Goal: Task Accomplishment & Management: Manage account settings

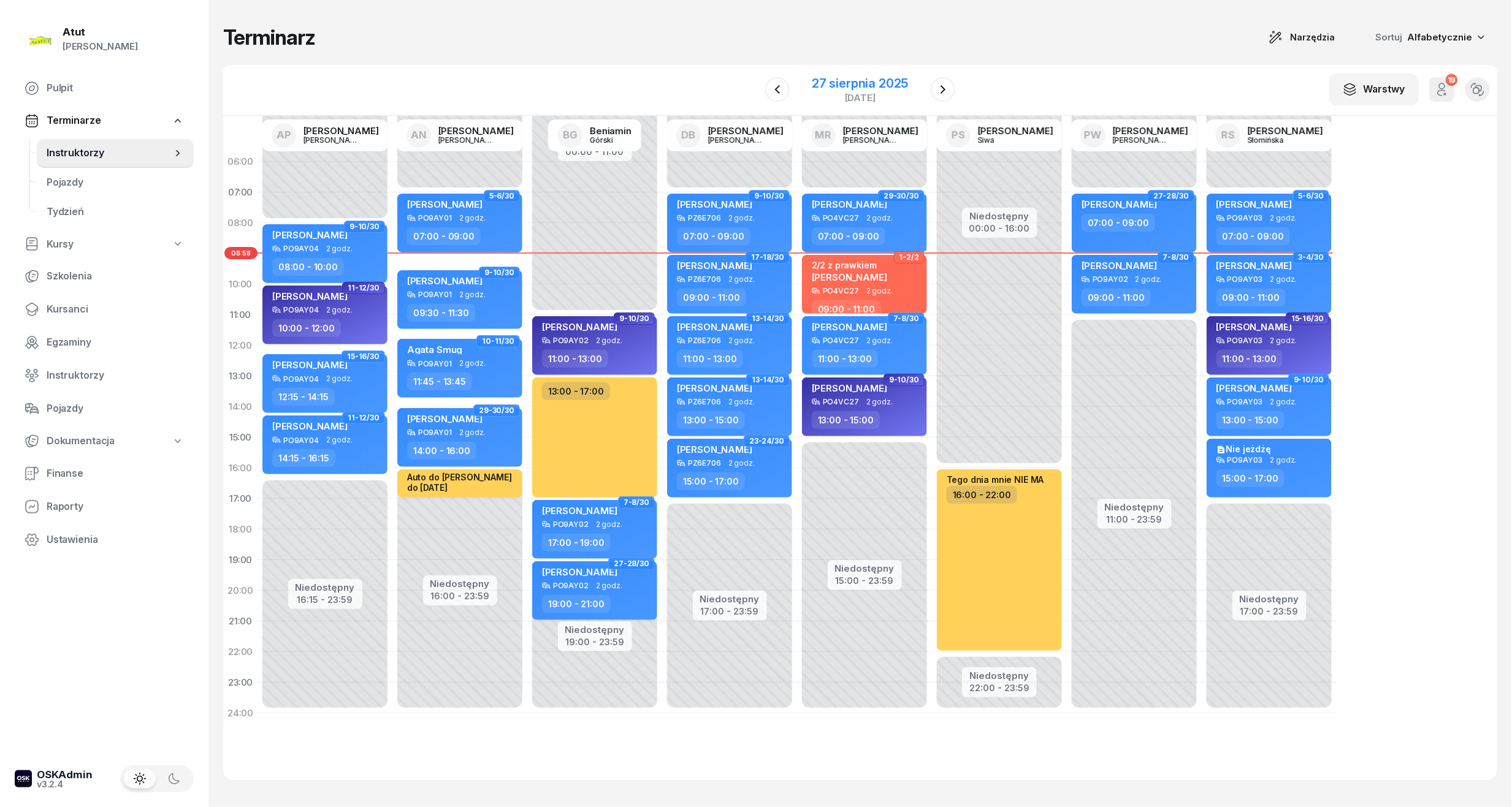
click at [872, 81] on div "27 sierpnia 2025" at bounding box center [859, 83] width 96 height 12
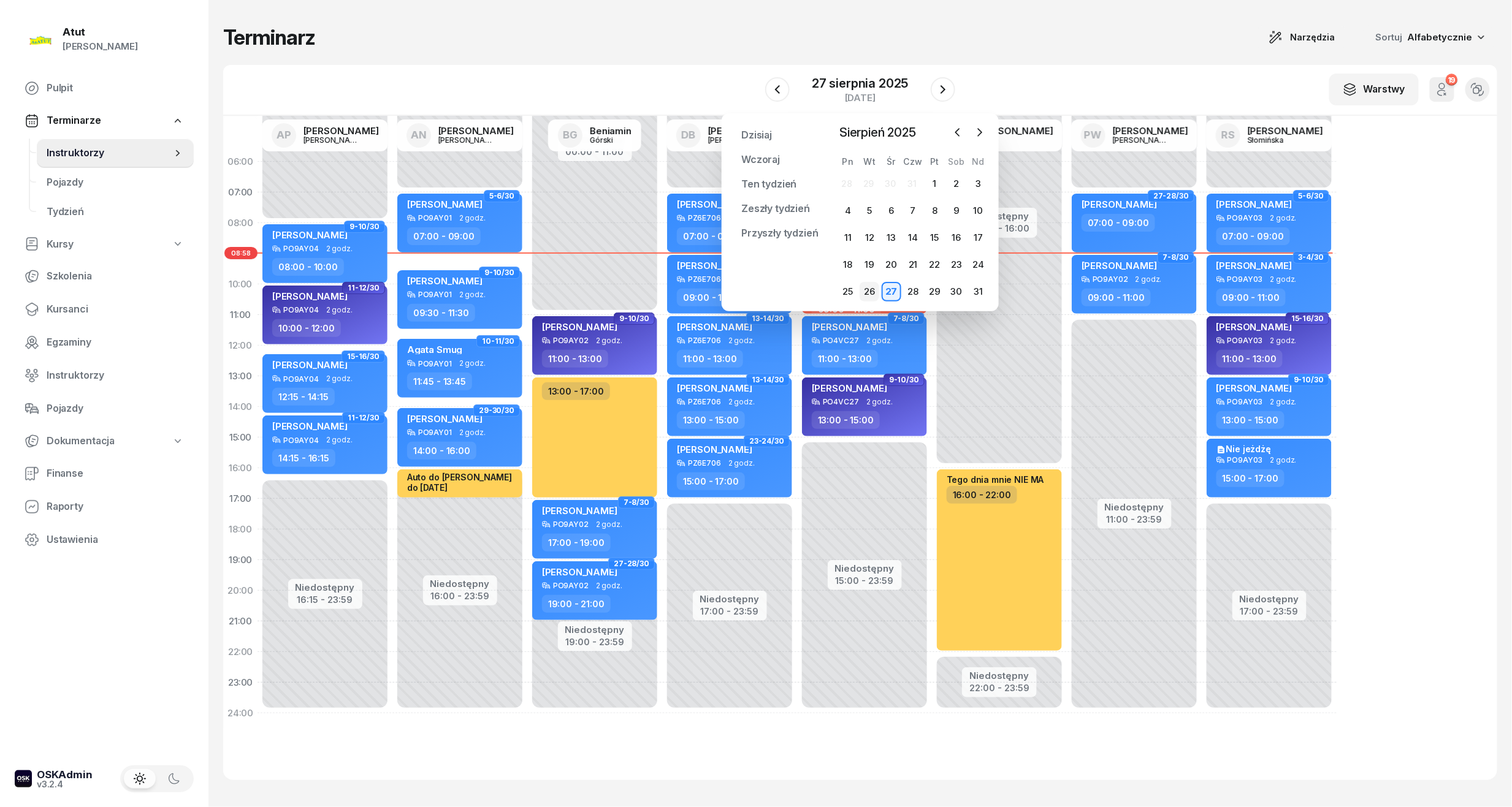
click at [867, 293] on div "26" at bounding box center [869, 292] width 19 height 19
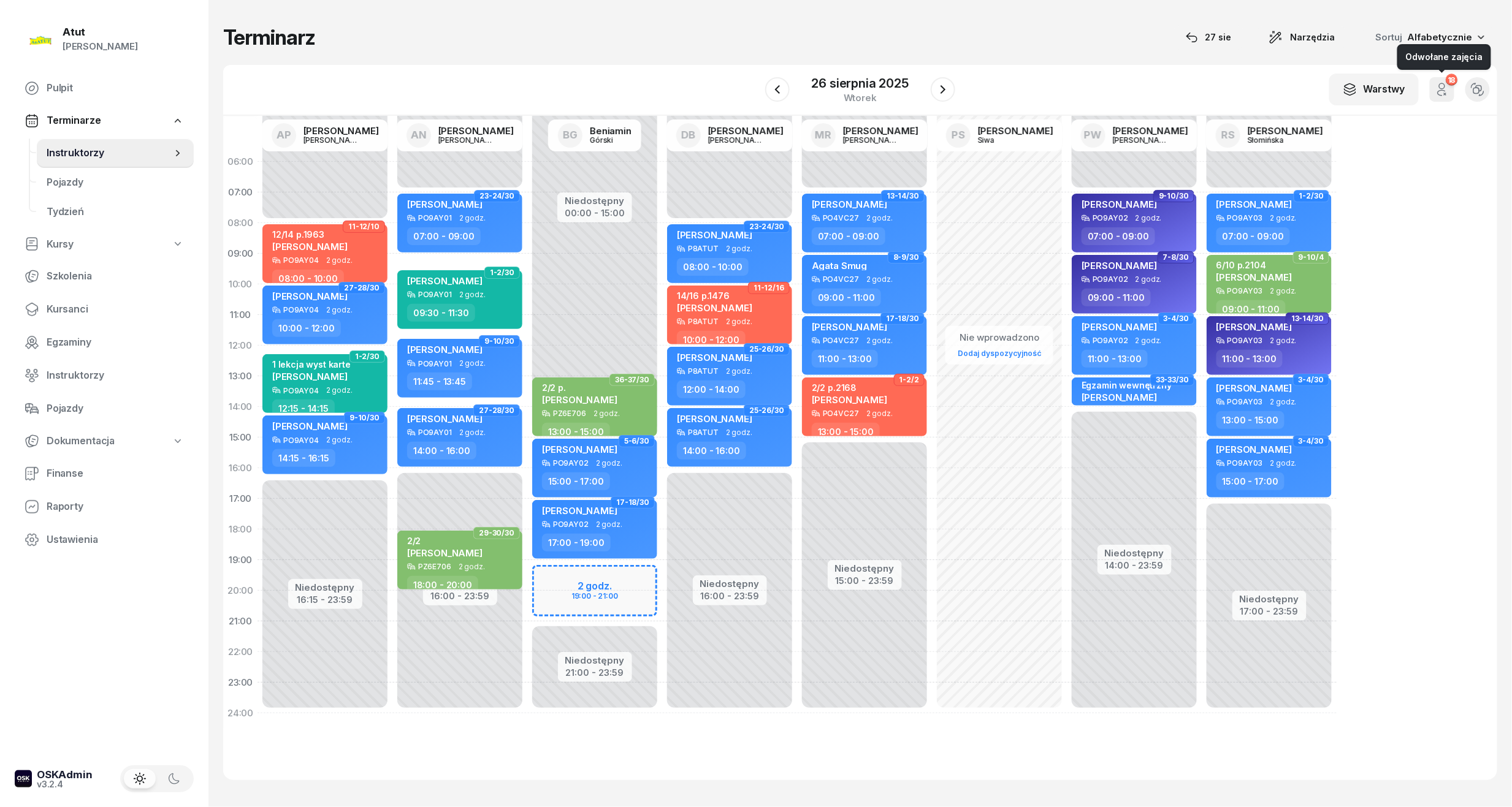
click at [1433, 85] on button "18" at bounding box center [1441, 89] width 24 height 24
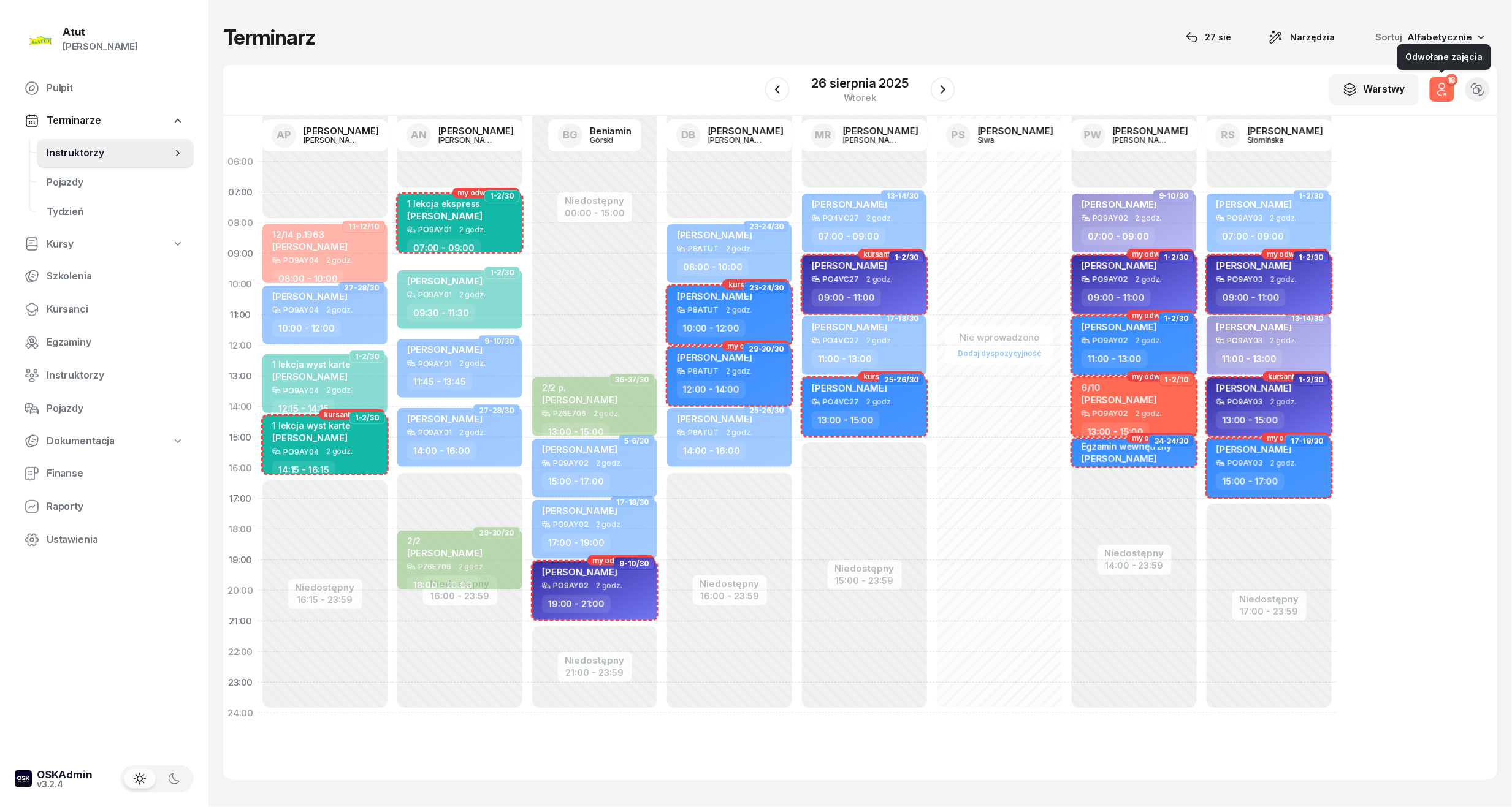
click at [1438, 91] on icon "button" at bounding box center [1441, 93] width 7 height 5
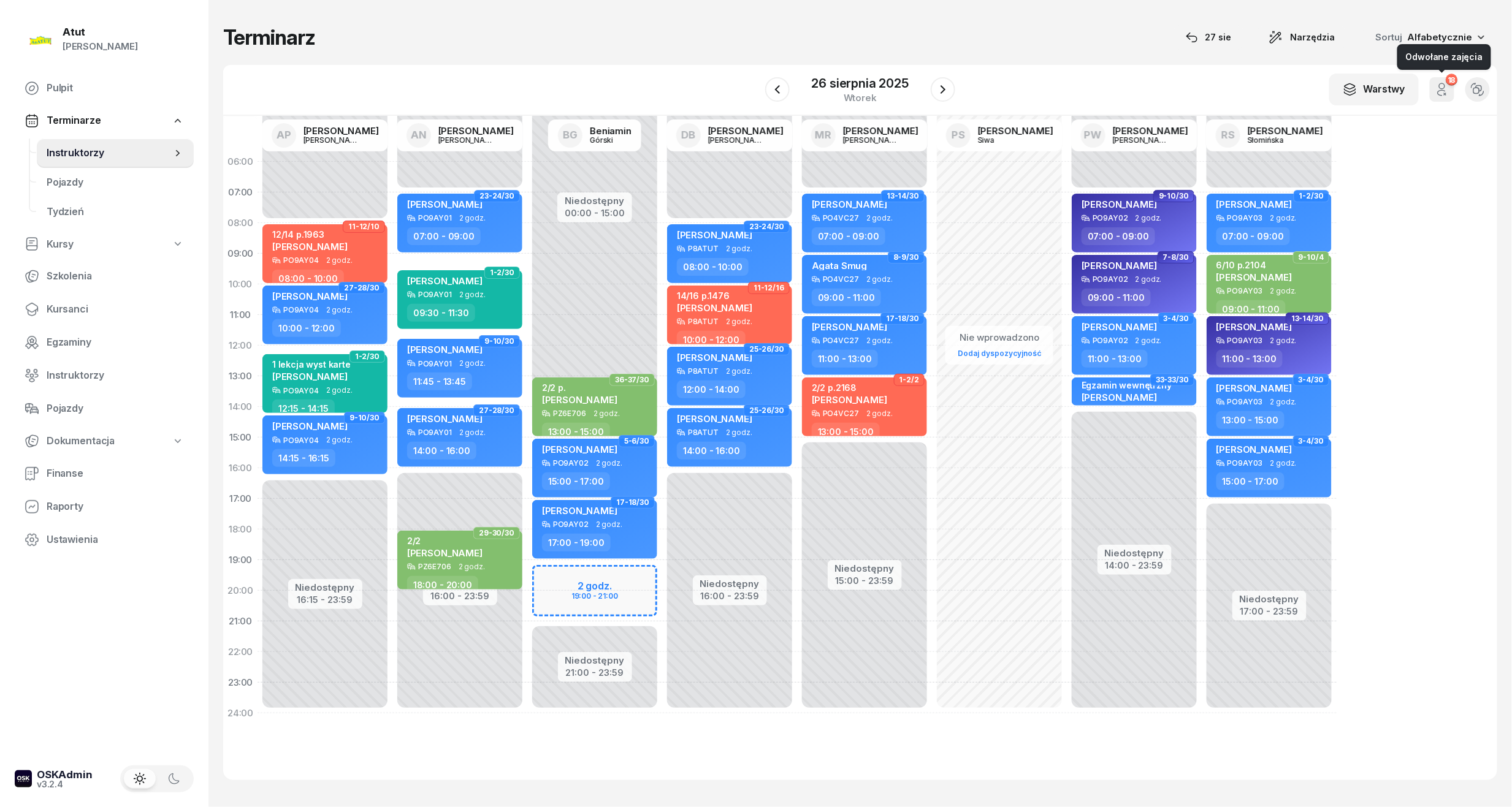
click at [1440, 96] on icon "button" at bounding box center [1442, 89] width 15 height 15
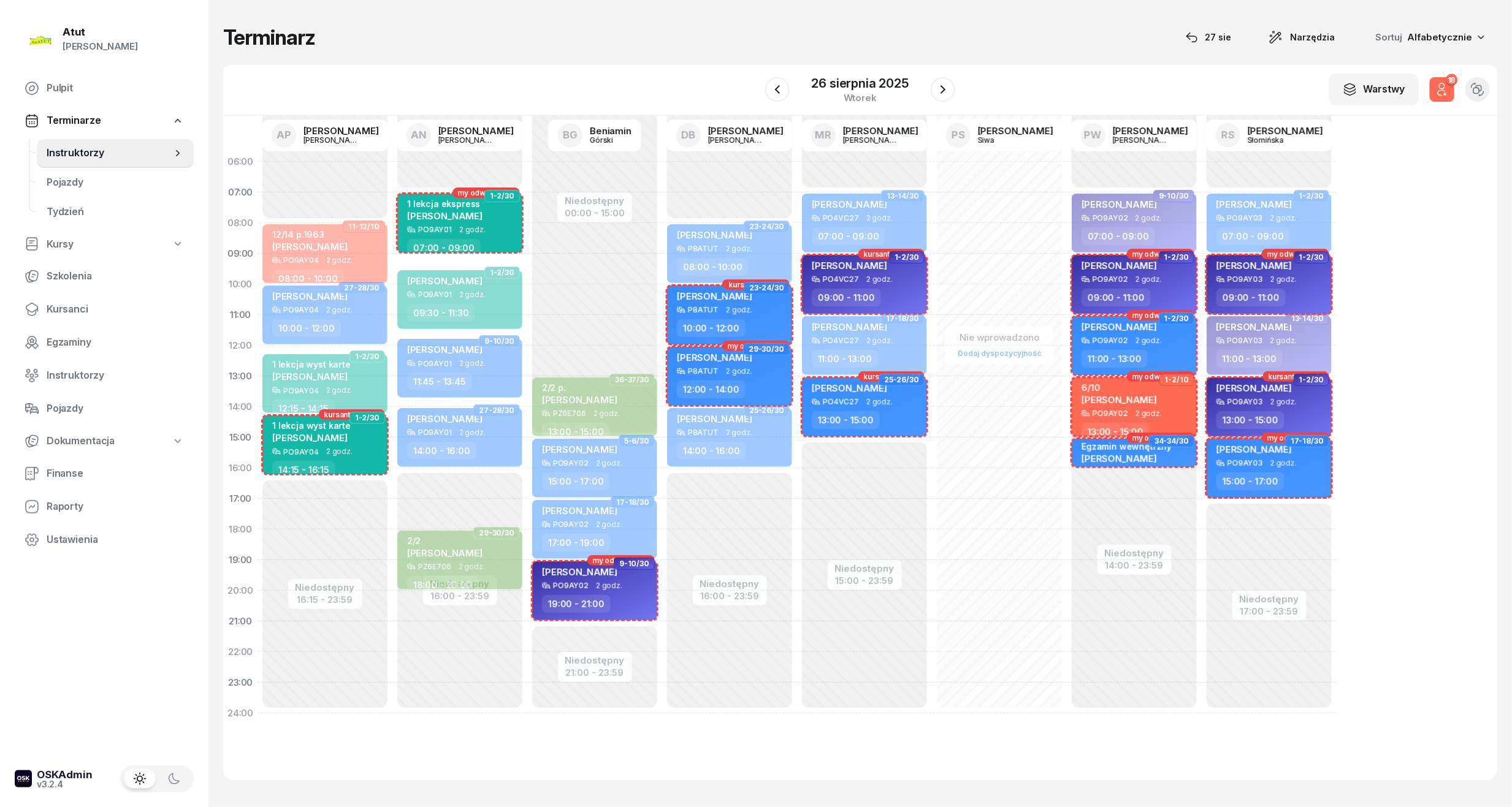
click at [1440, 96] on icon "button" at bounding box center [1442, 89] width 15 height 15
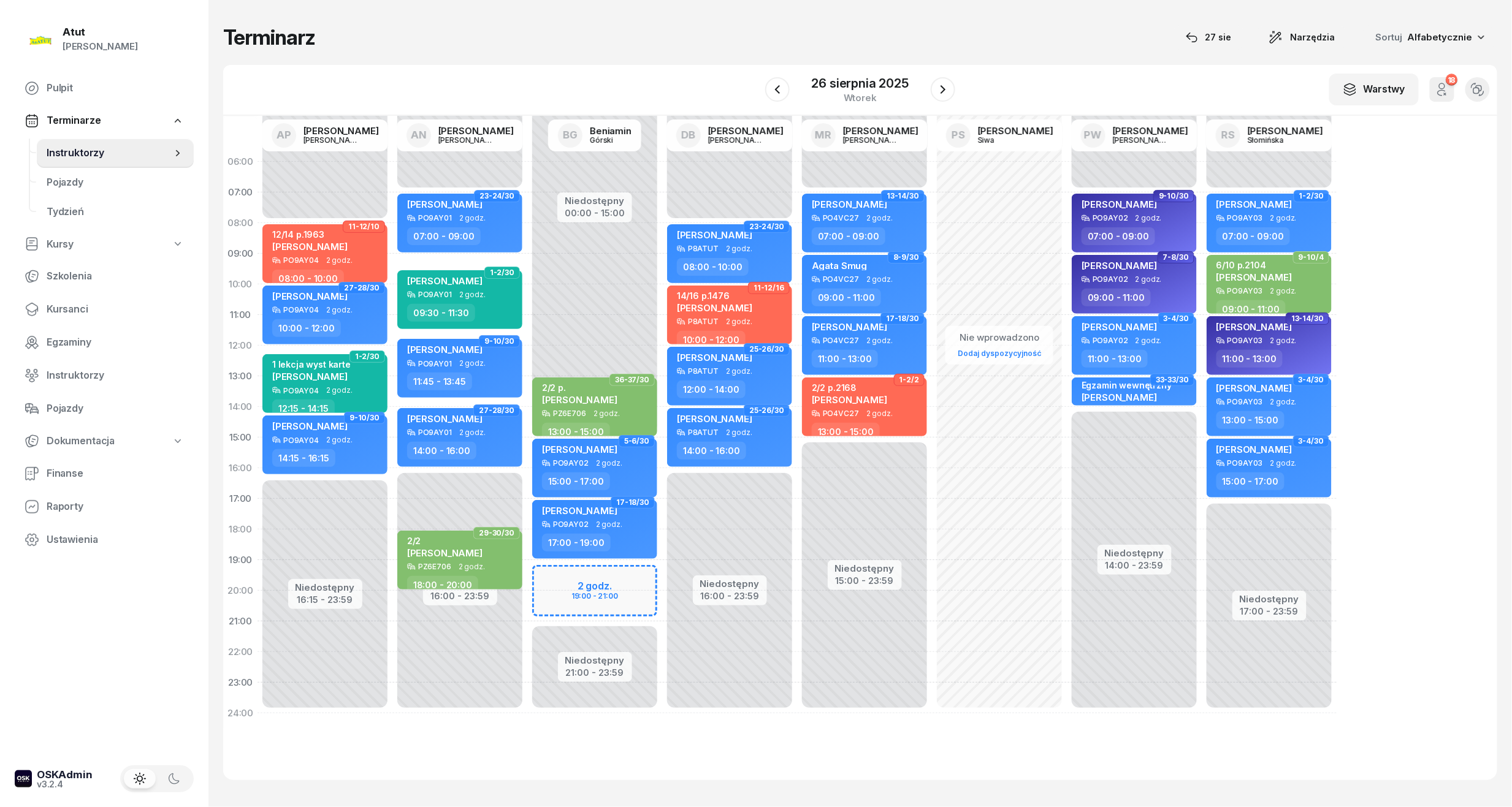
click at [1443, 95] on icon "button" at bounding box center [1442, 89] width 15 height 15
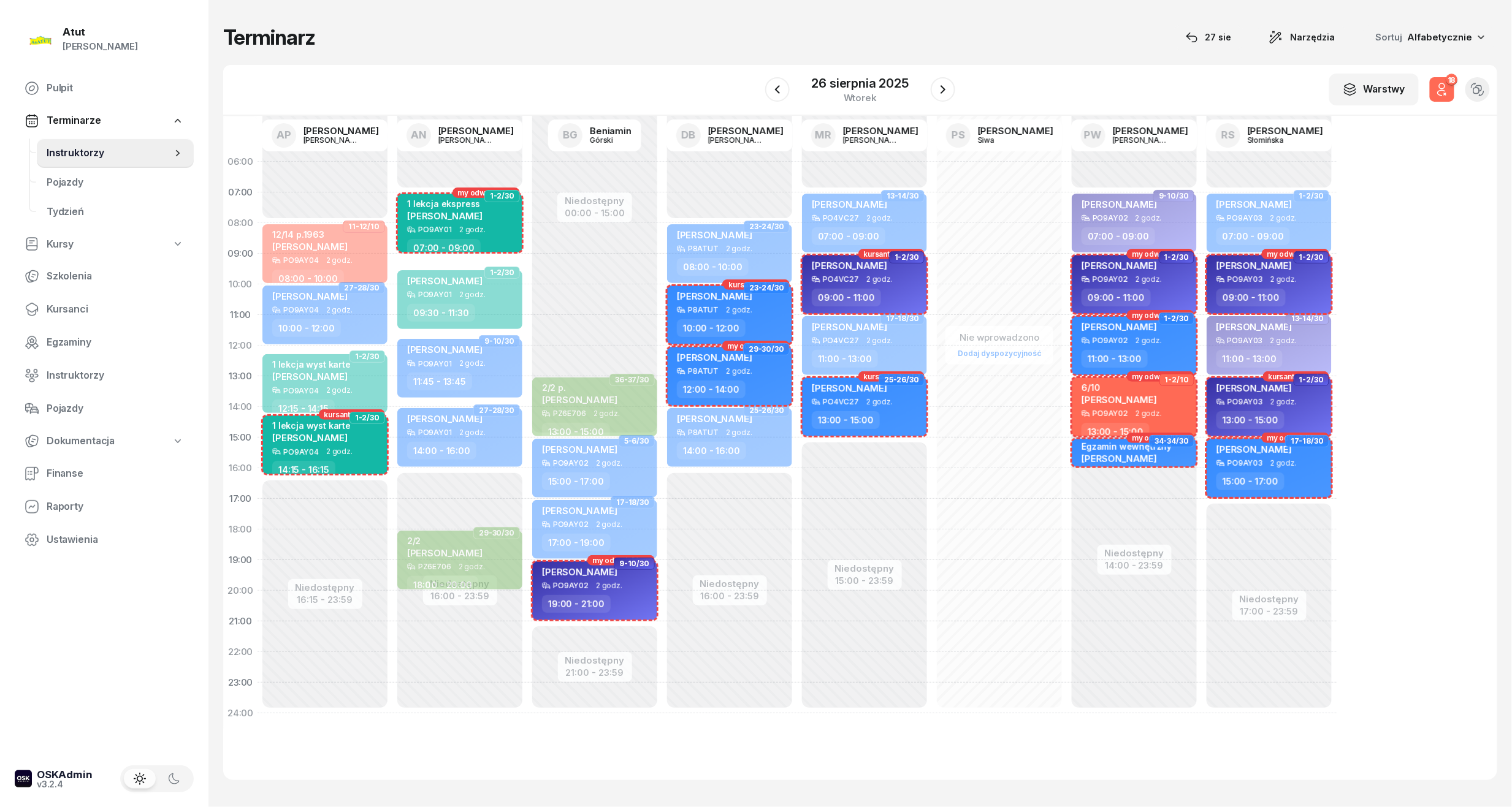
click at [1443, 95] on icon "button" at bounding box center [1442, 89] width 15 height 15
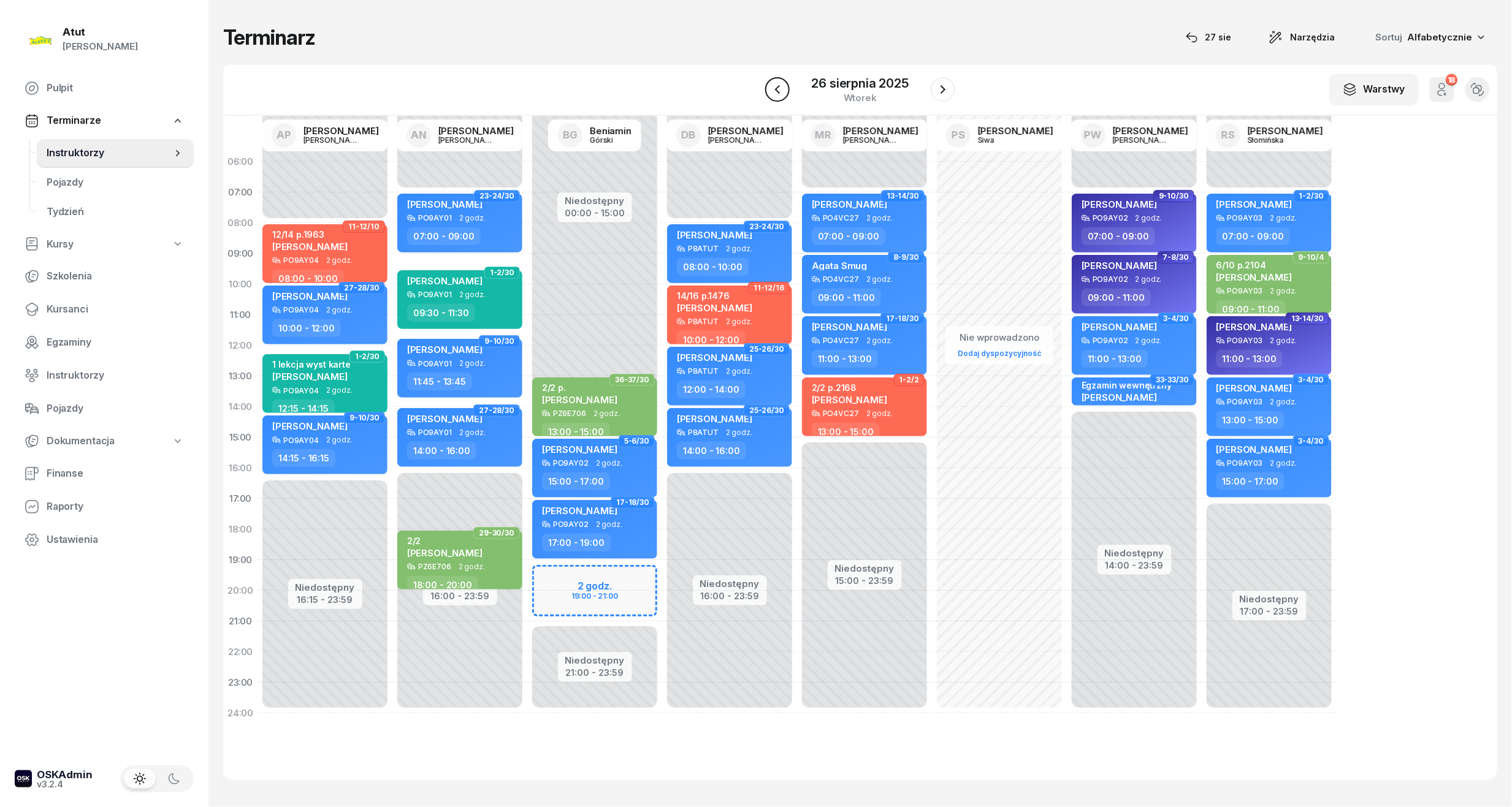
click at [775, 91] on icon "button" at bounding box center [778, 89] width 15 height 15
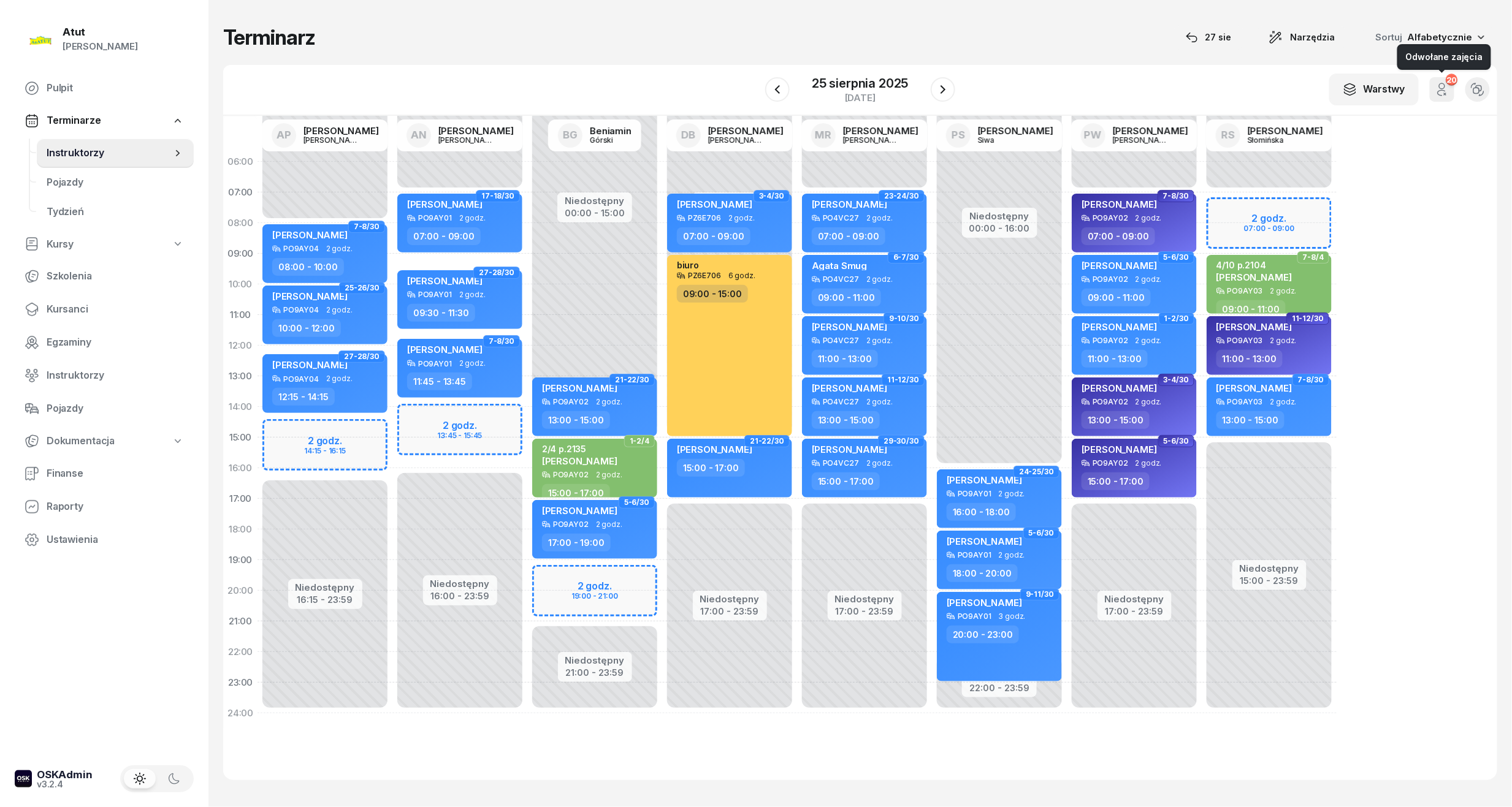
click at [1440, 92] on icon "button" at bounding box center [1442, 89] width 15 height 15
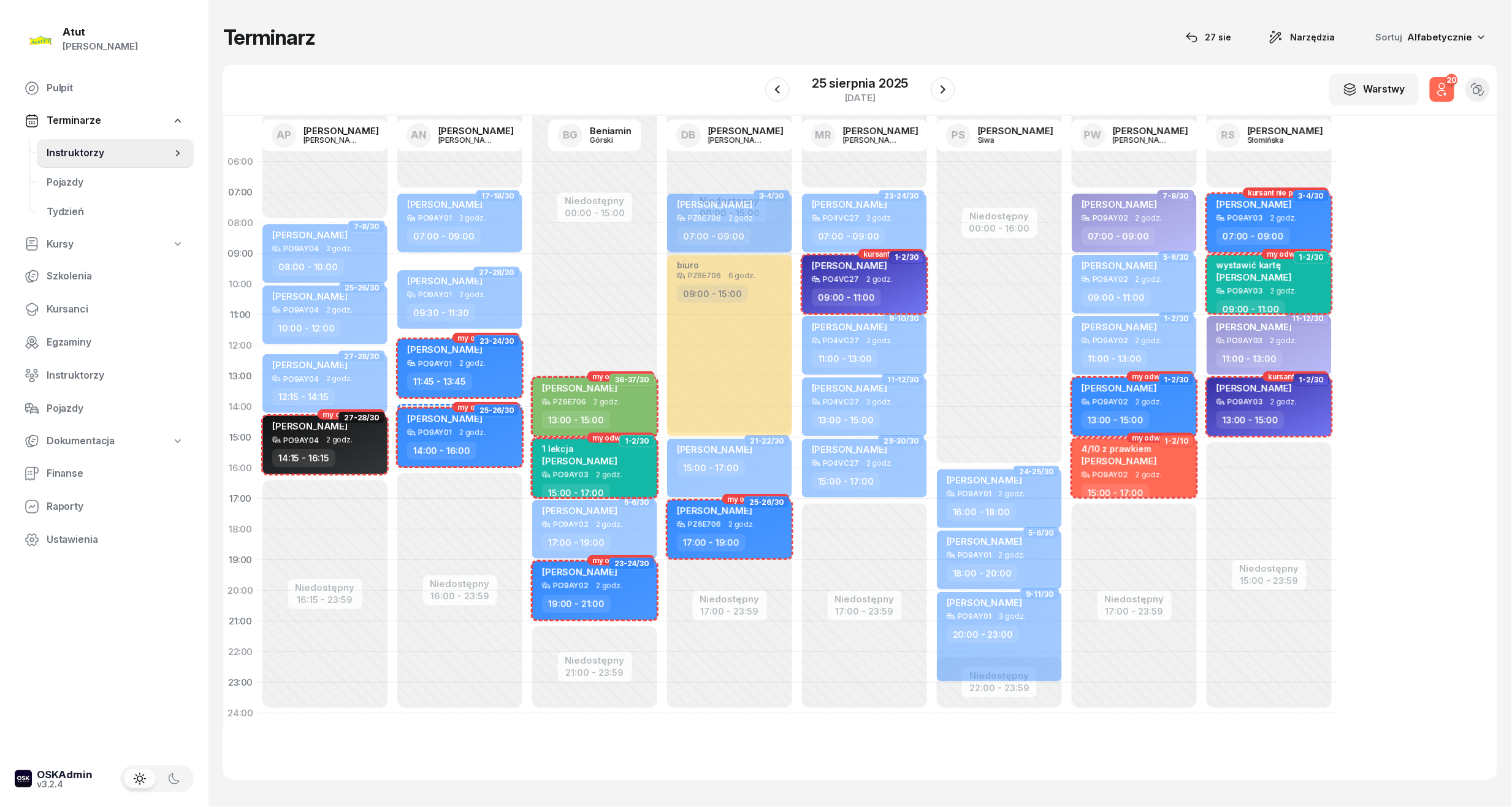
click at [1440, 92] on icon "button" at bounding box center [1442, 89] width 15 height 15
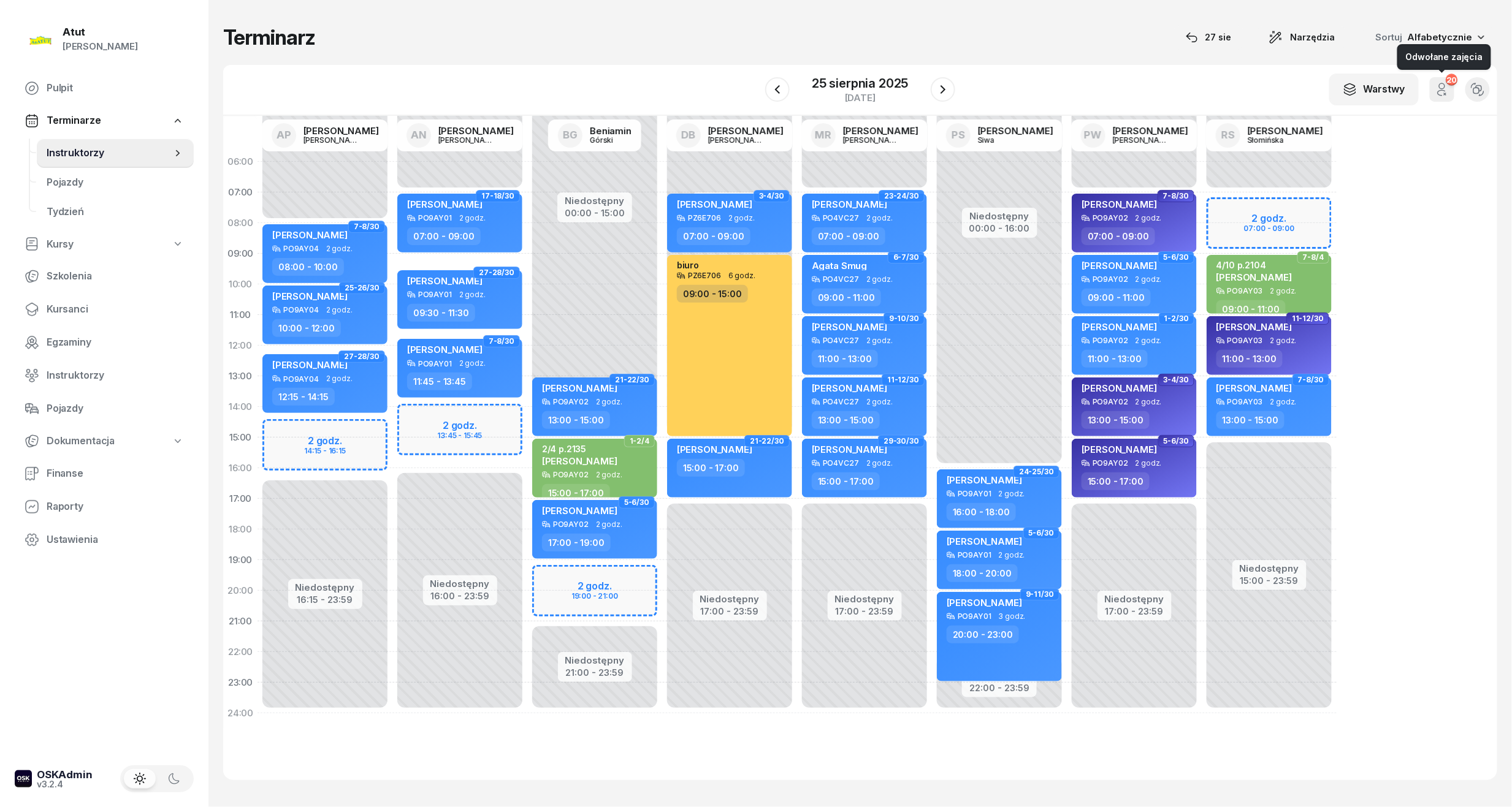
click at [1436, 89] on icon "button" at bounding box center [1442, 89] width 15 height 15
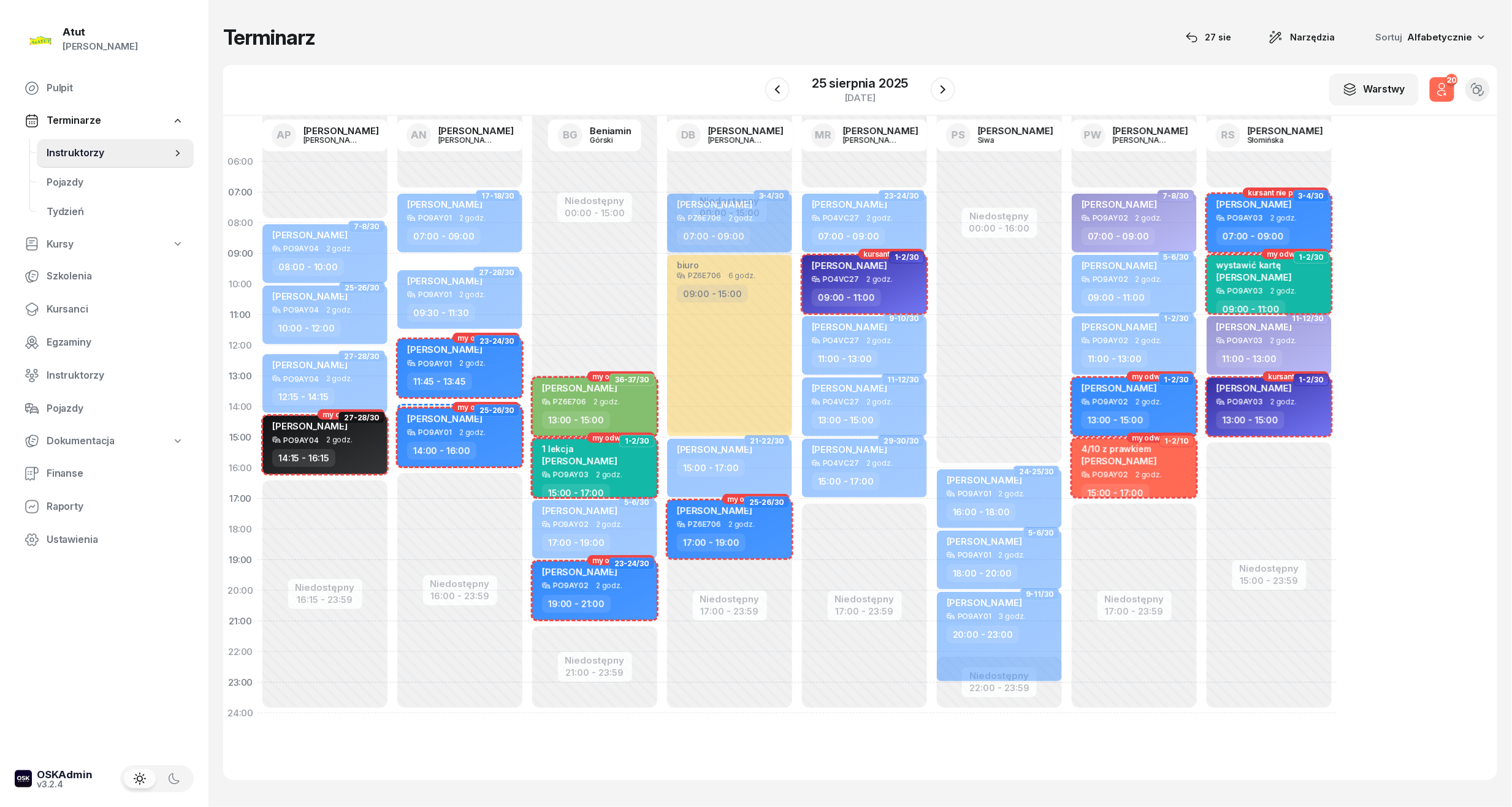
click at [1437, 93] on icon "button" at bounding box center [1442, 89] width 15 height 15
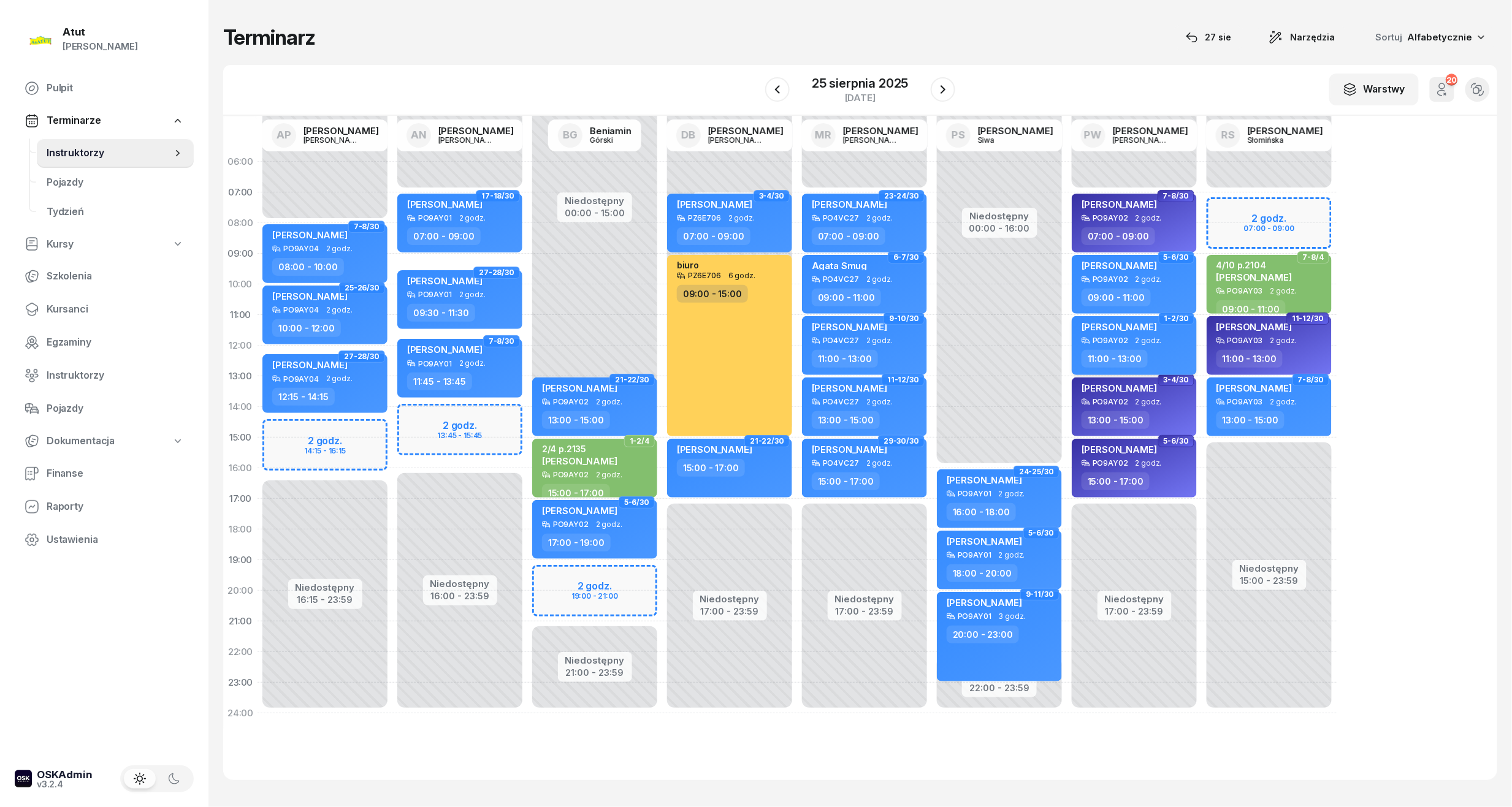
click at [1142, 350] on div "11:00 - 13:00" at bounding box center [1114, 359] width 67 height 17
select select "11"
select select "13"
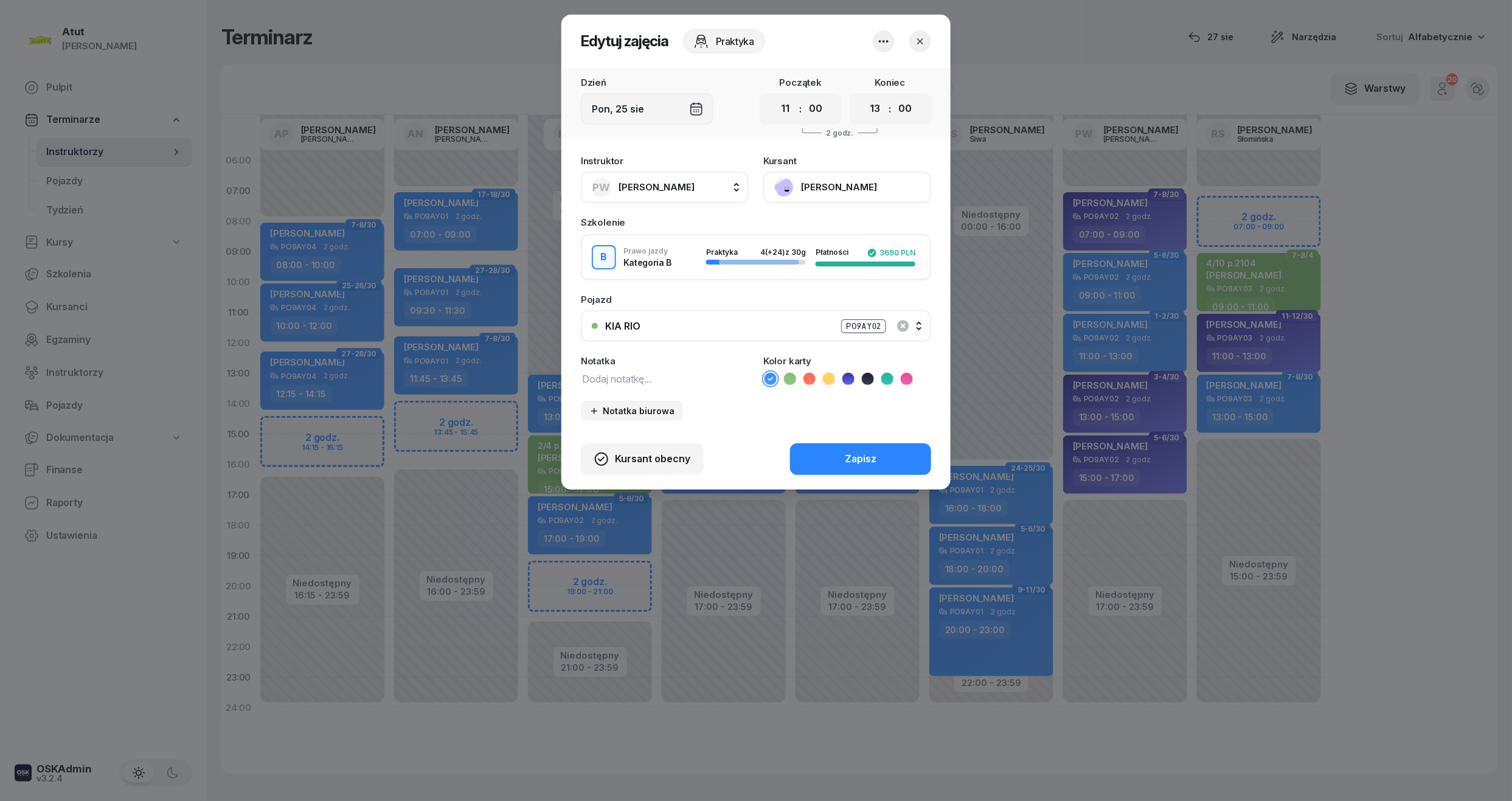
click at [847, 178] on button "[PERSON_NAME]" at bounding box center [847, 187] width 168 height 31
click at [847, 229] on link "Otwórz profil" at bounding box center [846, 229] width 161 height 31
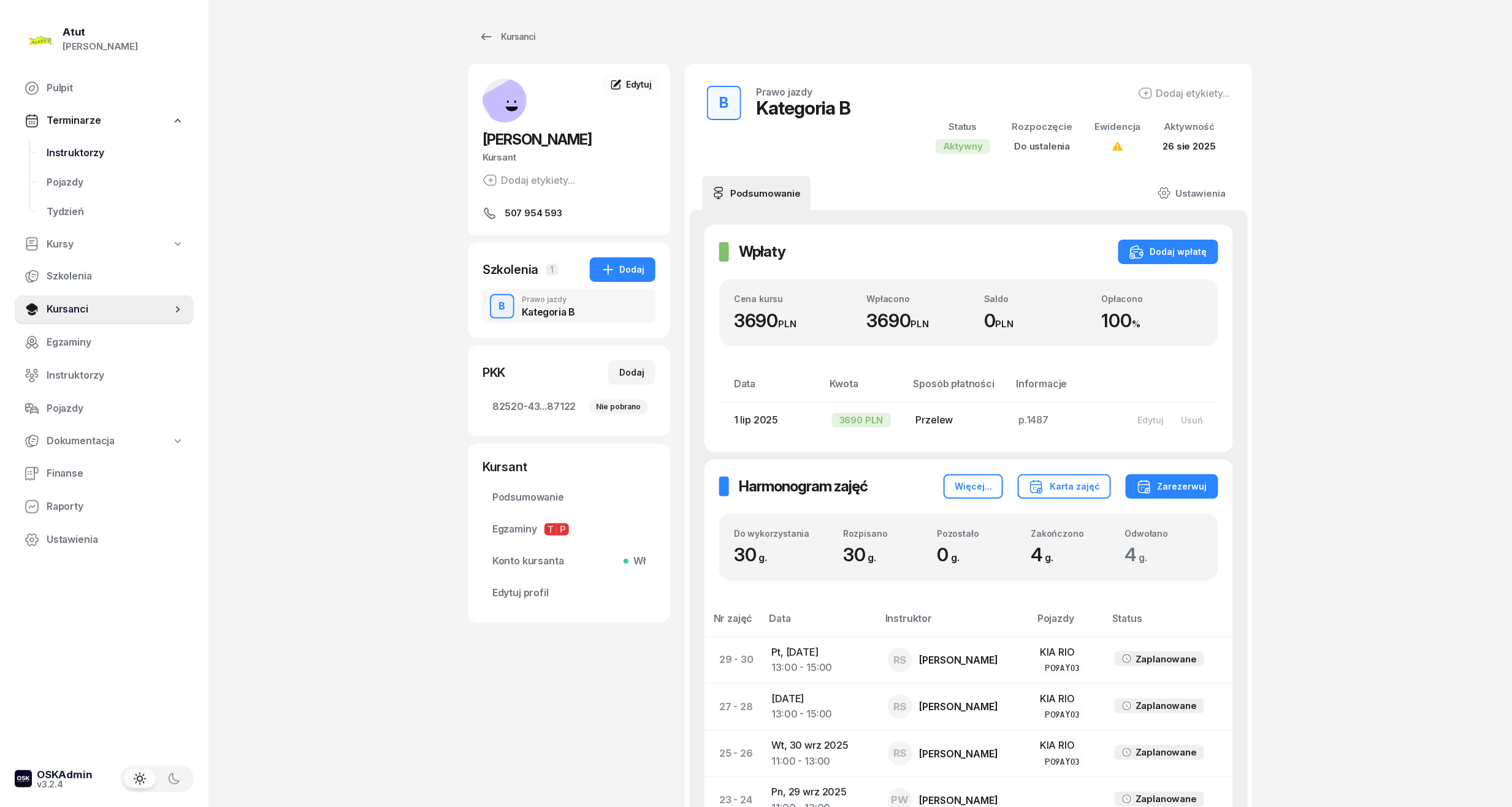
click at [67, 150] on span "Instruktorzy" at bounding box center [115, 153] width 137 height 16
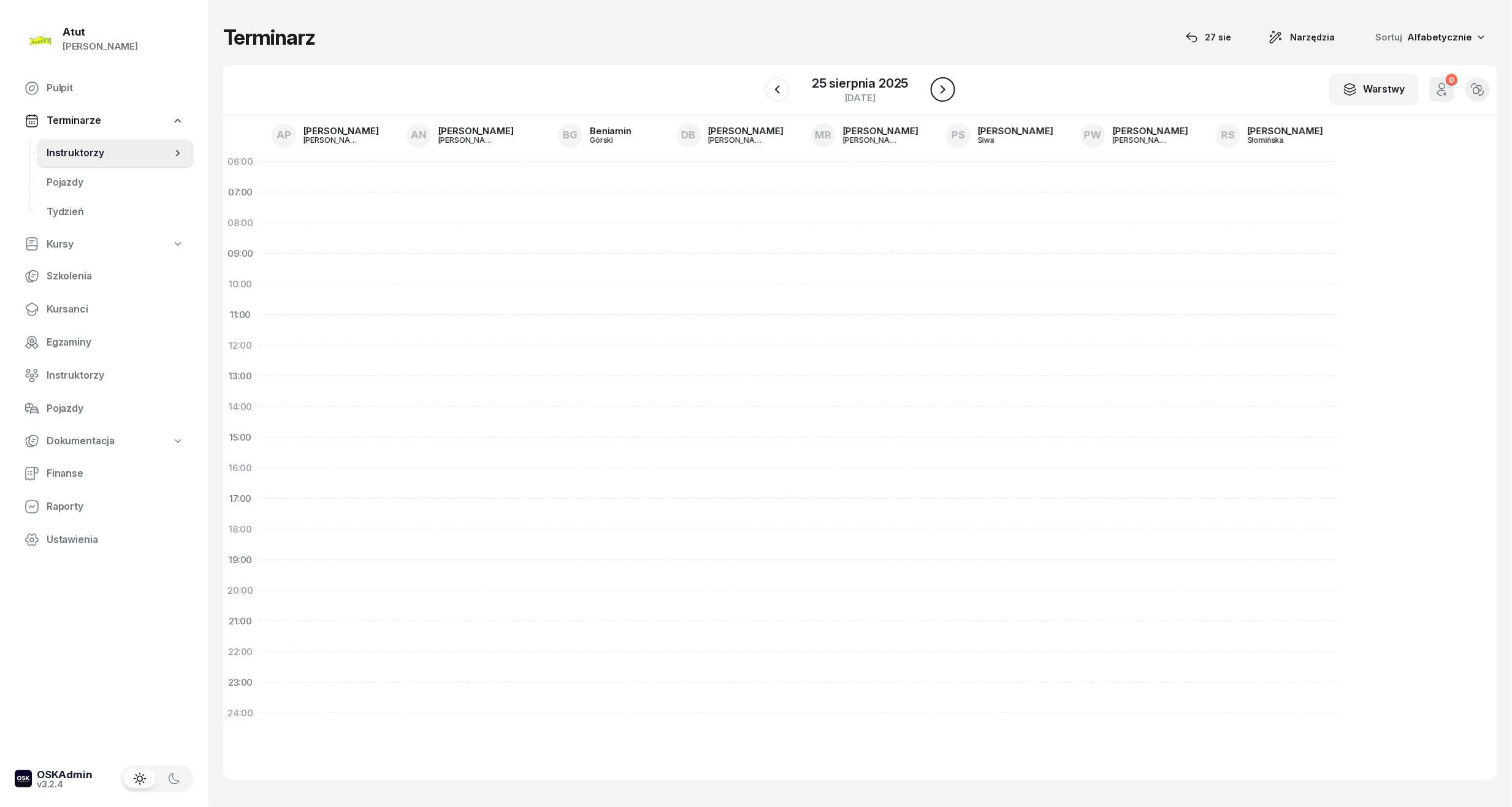
click at [947, 86] on icon "button" at bounding box center [943, 89] width 15 height 15
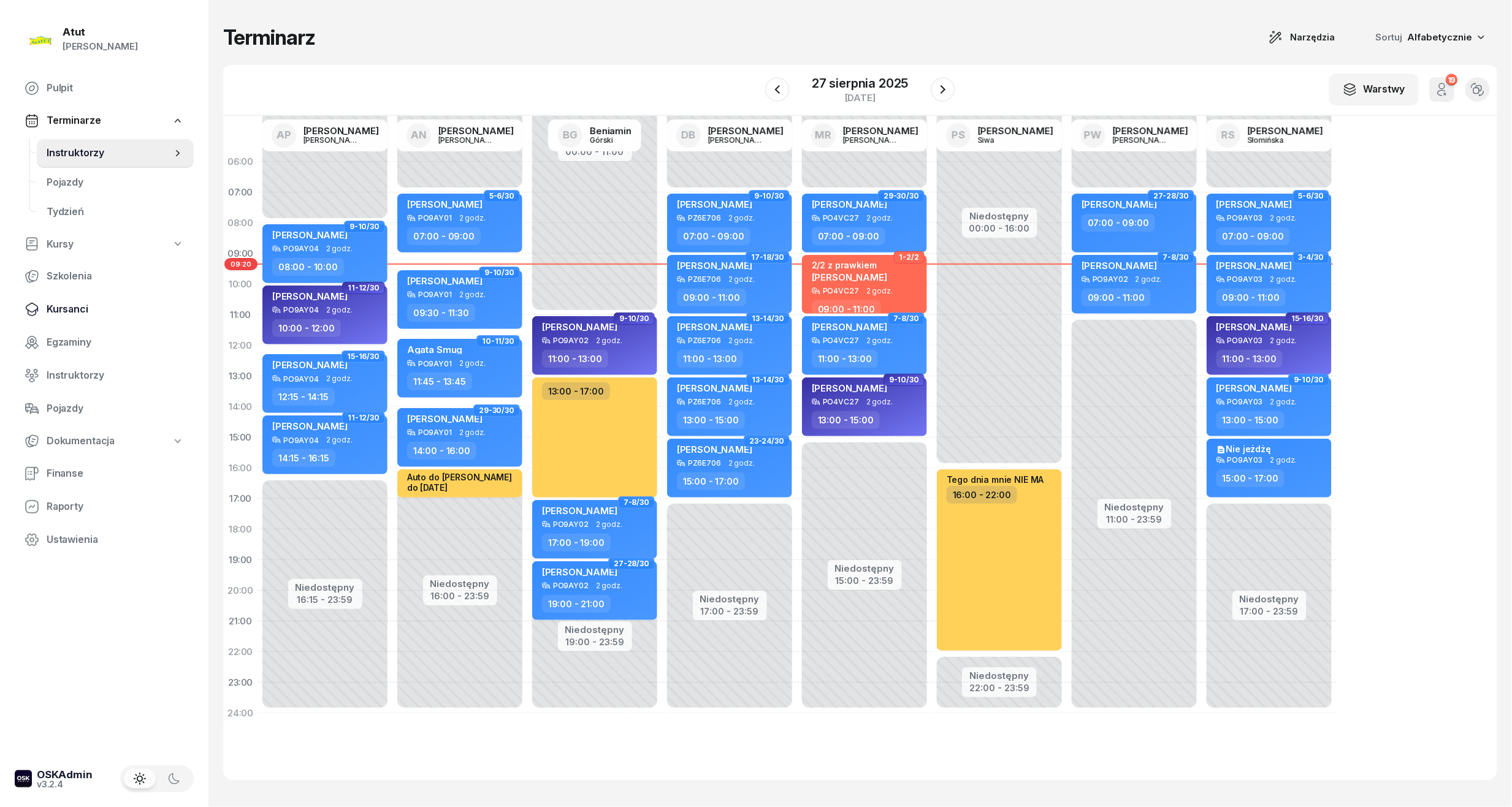
click at [67, 295] on link "Kursanci" at bounding box center [104, 310] width 179 height 30
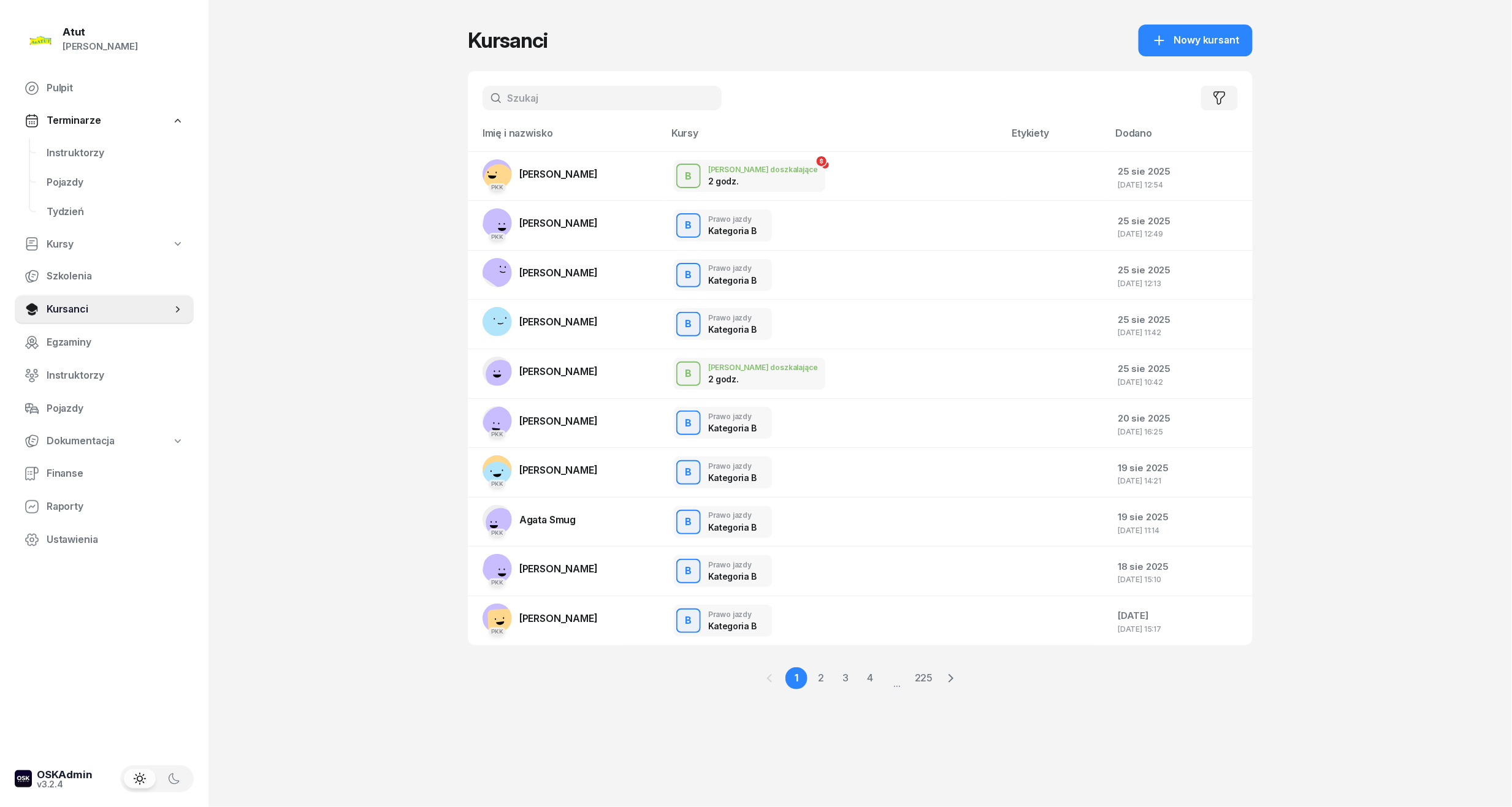
click at [583, 81] on div "Filtruj" at bounding box center [860, 98] width 785 height 54
click at [583, 91] on input "text" at bounding box center [602, 98] width 239 height 24
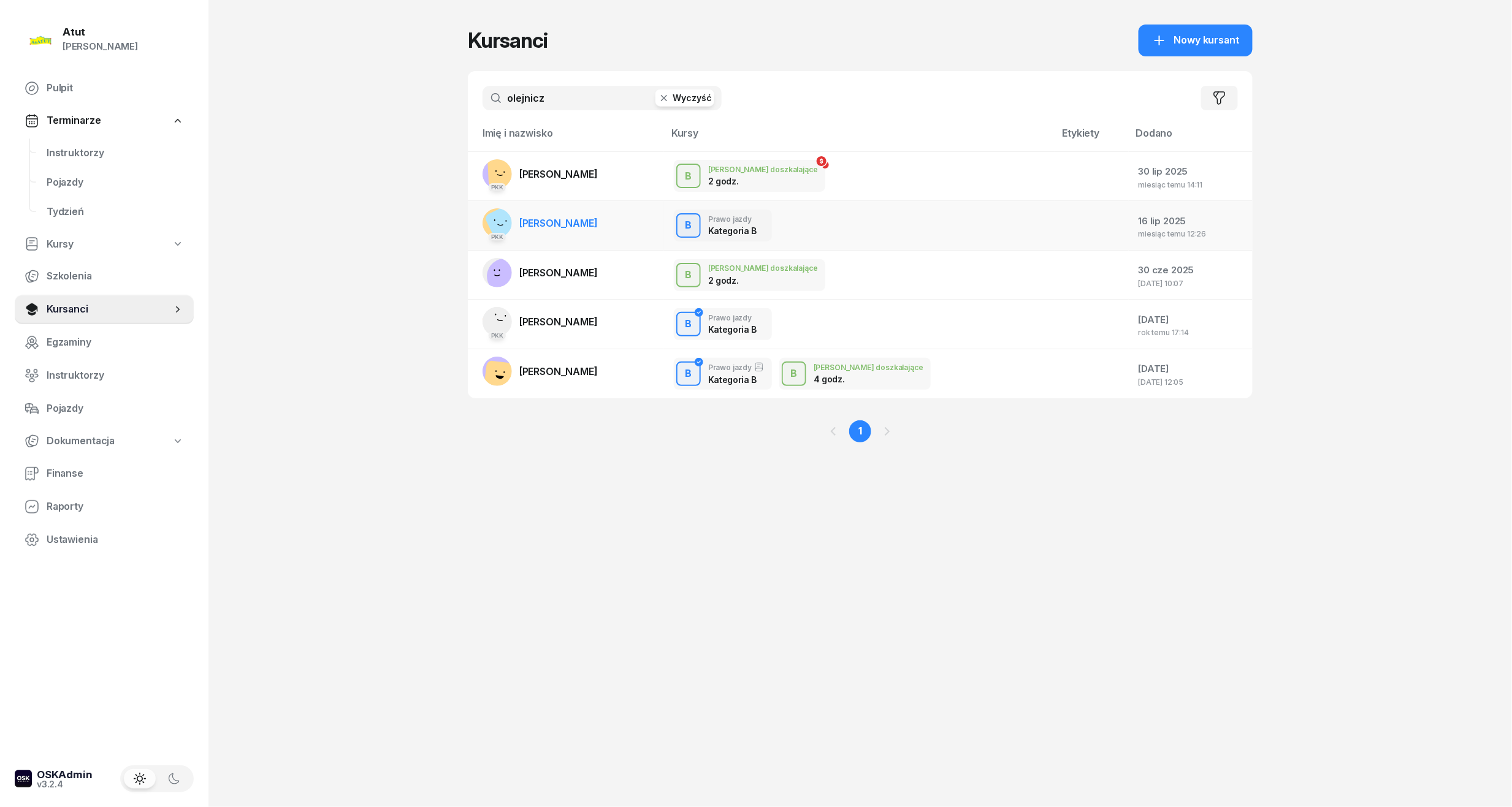
type input "olejnicz"
click at [597, 230] on link "PKK [PERSON_NAME]" at bounding box center [540, 223] width 116 height 30
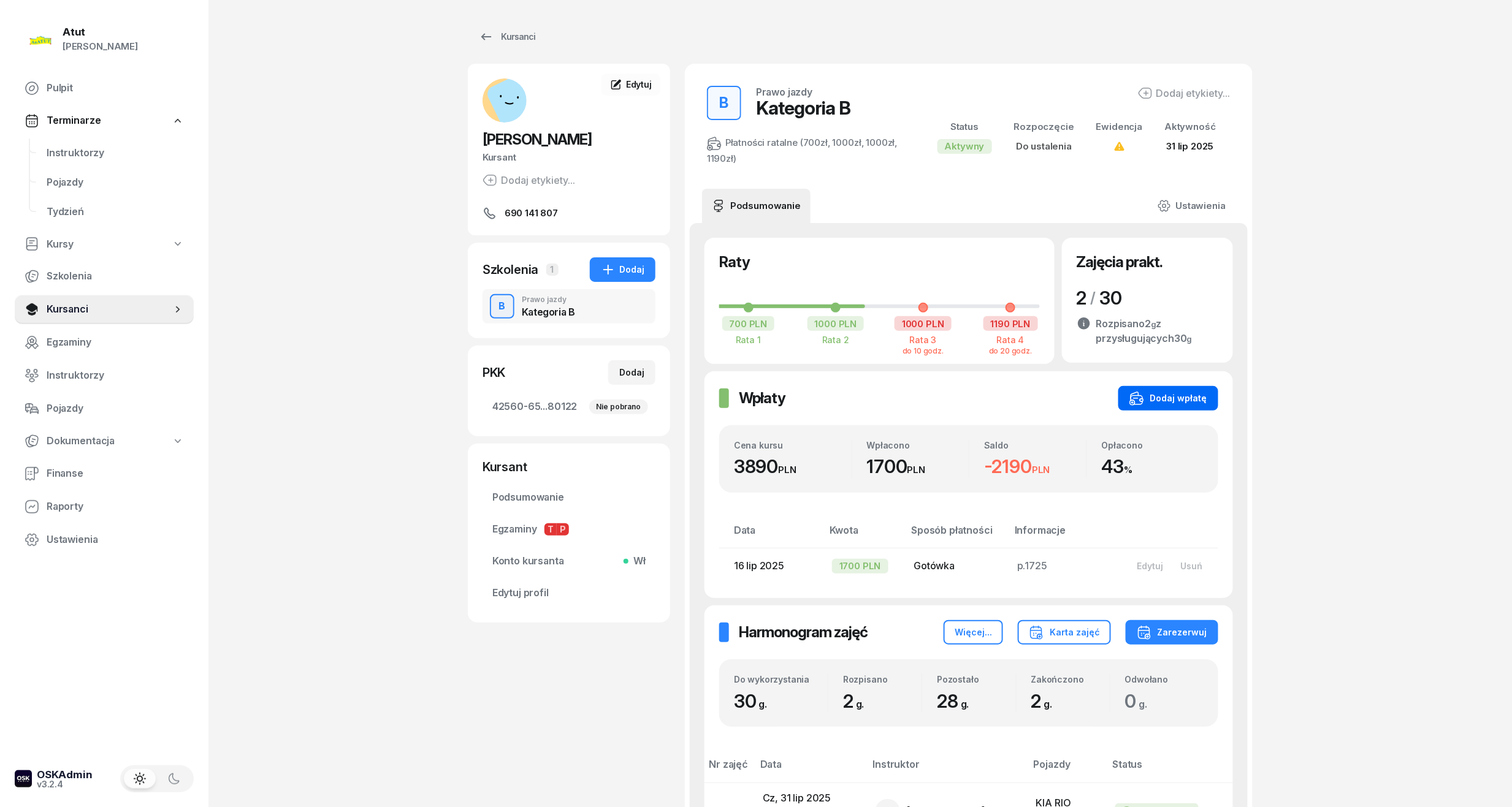
click at [1173, 401] on div "Dodaj wpłatę" at bounding box center [1168, 398] width 78 height 15
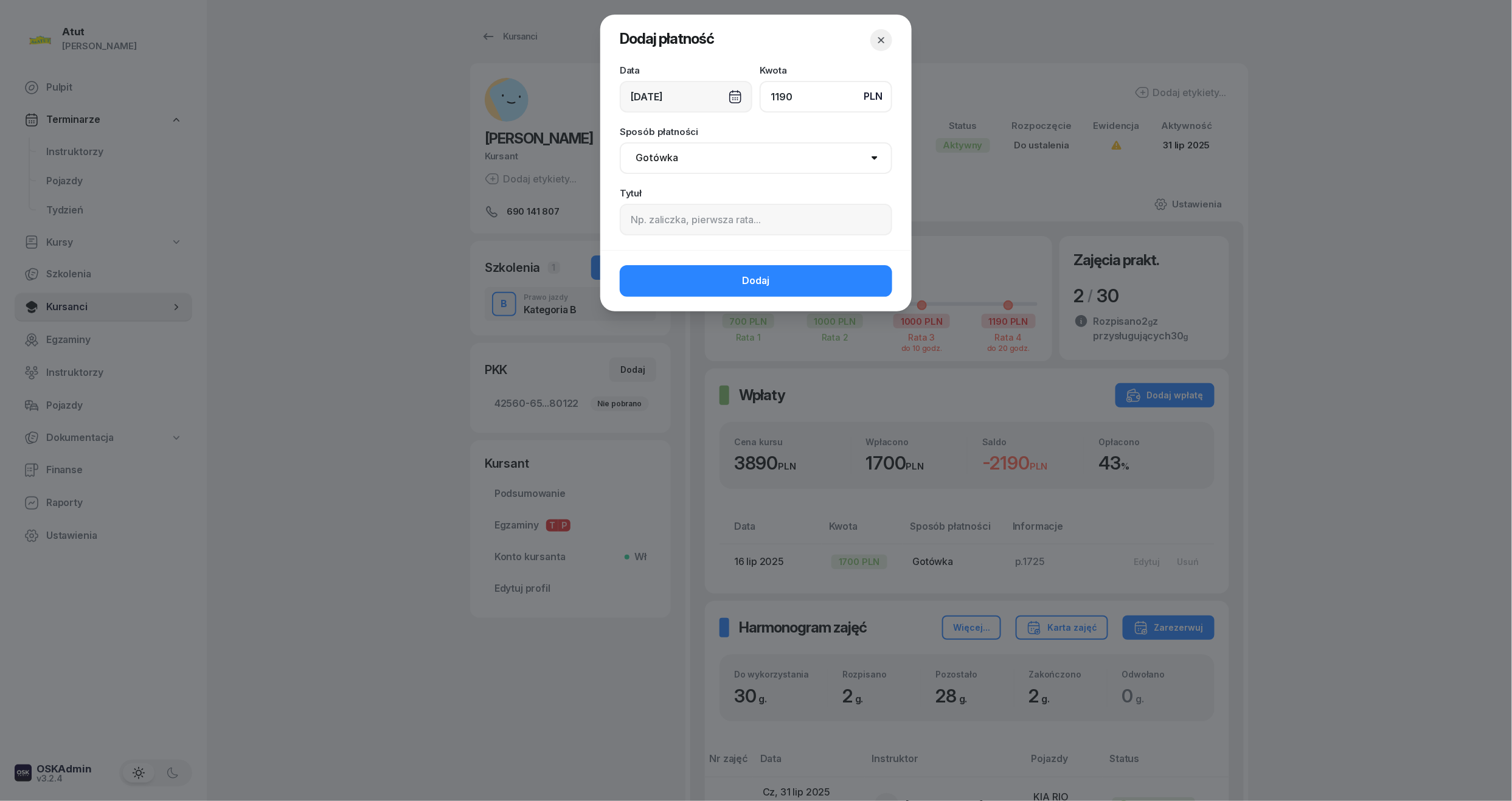
type input "1190"
click at [643, 213] on input at bounding box center [756, 219] width 273 height 31
type input "p.2171"
click at [724, 156] on select "Gotówka Karta Przelew Płatności online BLIK" at bounding box center [756, 157] width 273 height 31
select select "transfer"
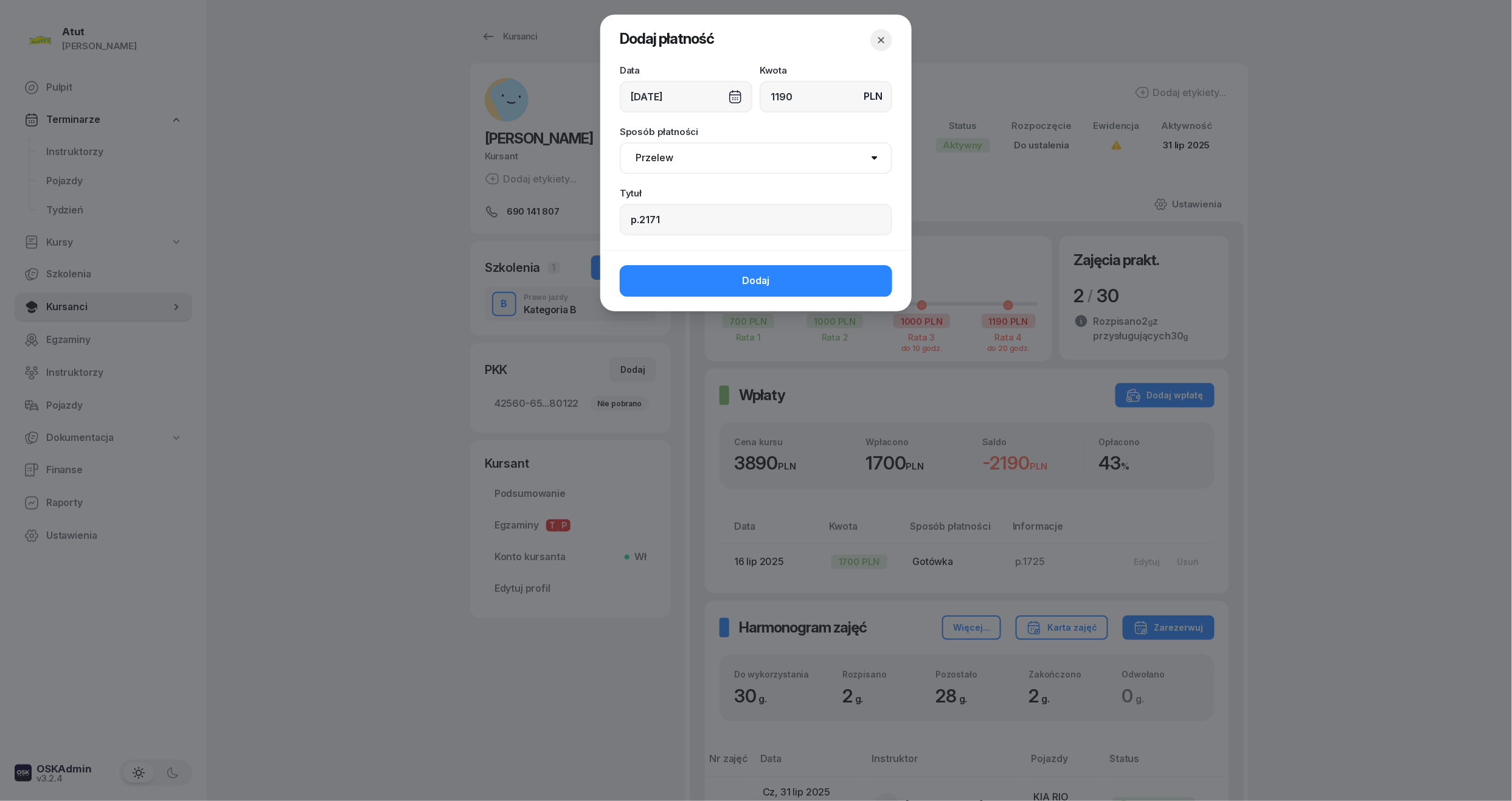
click at [620, 142] on select "Gotówka Karta Przelew Płatności online BLIK" at bounding box center [756, 157] width 273 height 31
click at [745, 285] on span "Dodaj" at bounding box center [756, 281] width 27 height 16
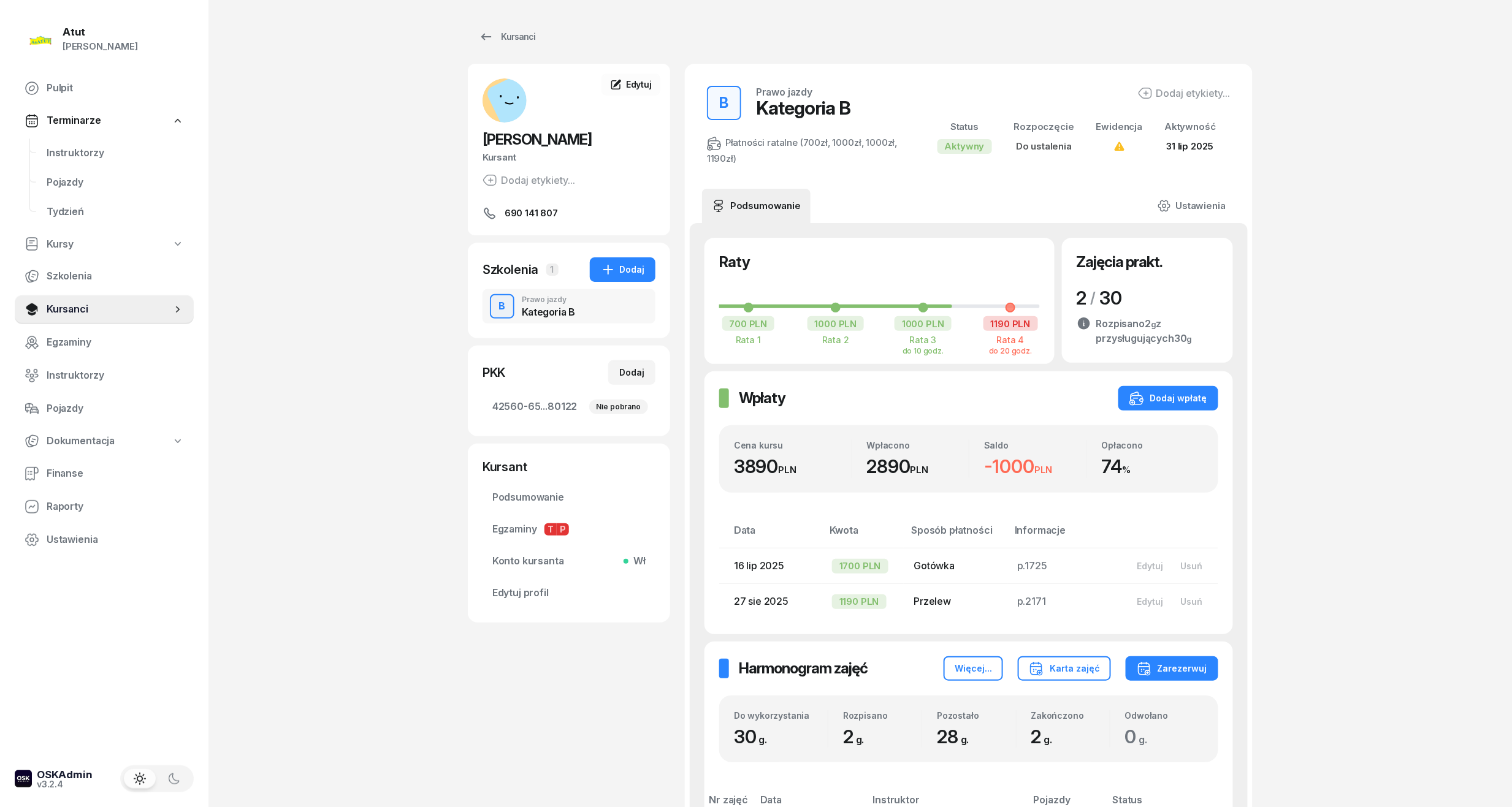
click at [1178, 415] on div "Wpłaty Wpłaty Dodaj wpłatę Cena kursu 3890 PLN Wpłacono 2890 PLN Saldo -1000 PL…" at bounding box center [968, 503] width 528 height 263
click at [1179, 409] on button "Dodaj wpłatę" at bounding box center [1168, 398] width 100 height 24
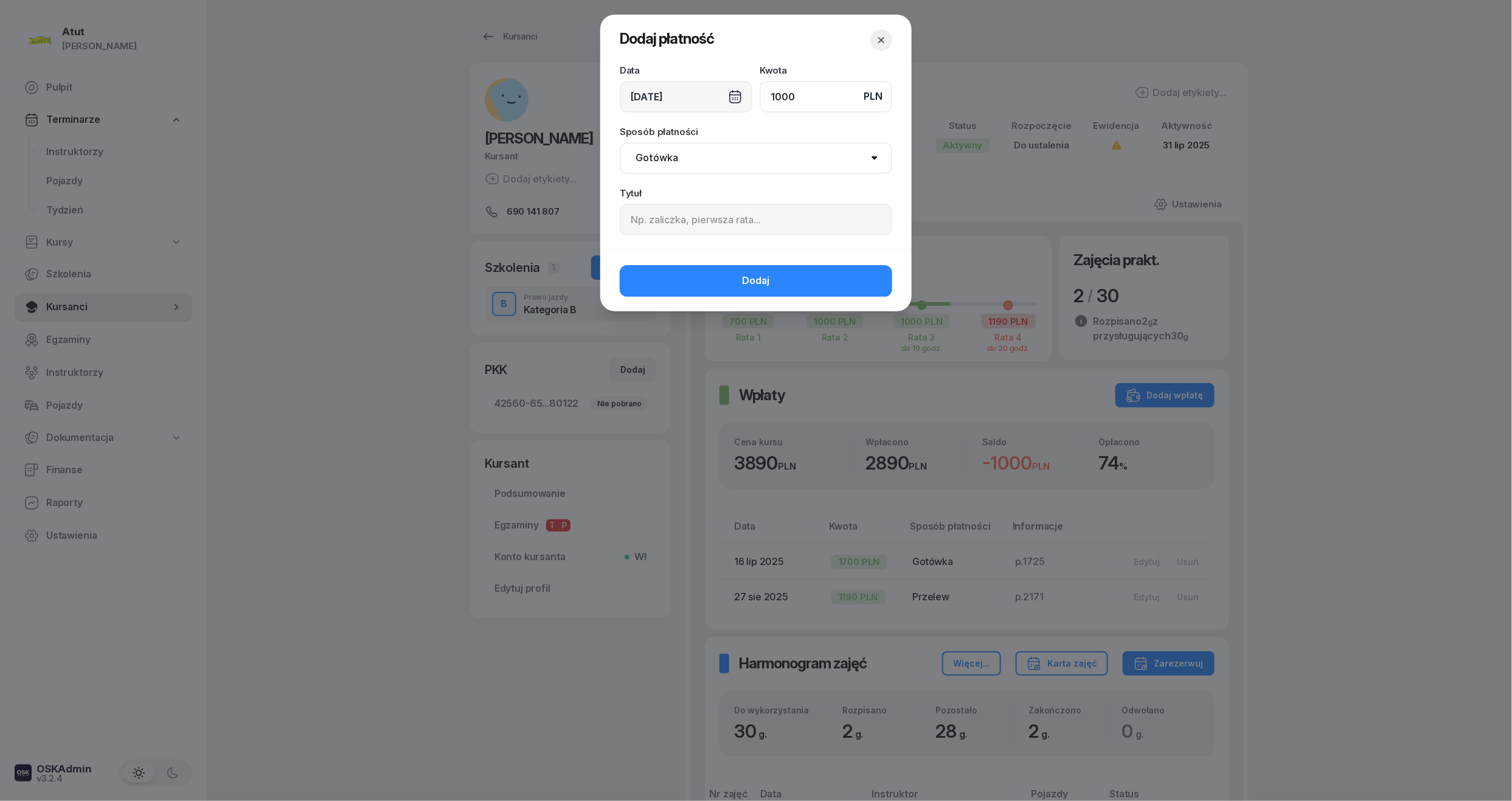
type input "1000"
click at [655, 211] on input at bounding box center [756, 219] width 273 height 31
paste input "2077"
type input "3 rata/p.2077"
click at [663, 159] on select "Gotówka Karta Przelew Płatności online BLIK" at bounding box center [756, 157] width 273 height 31
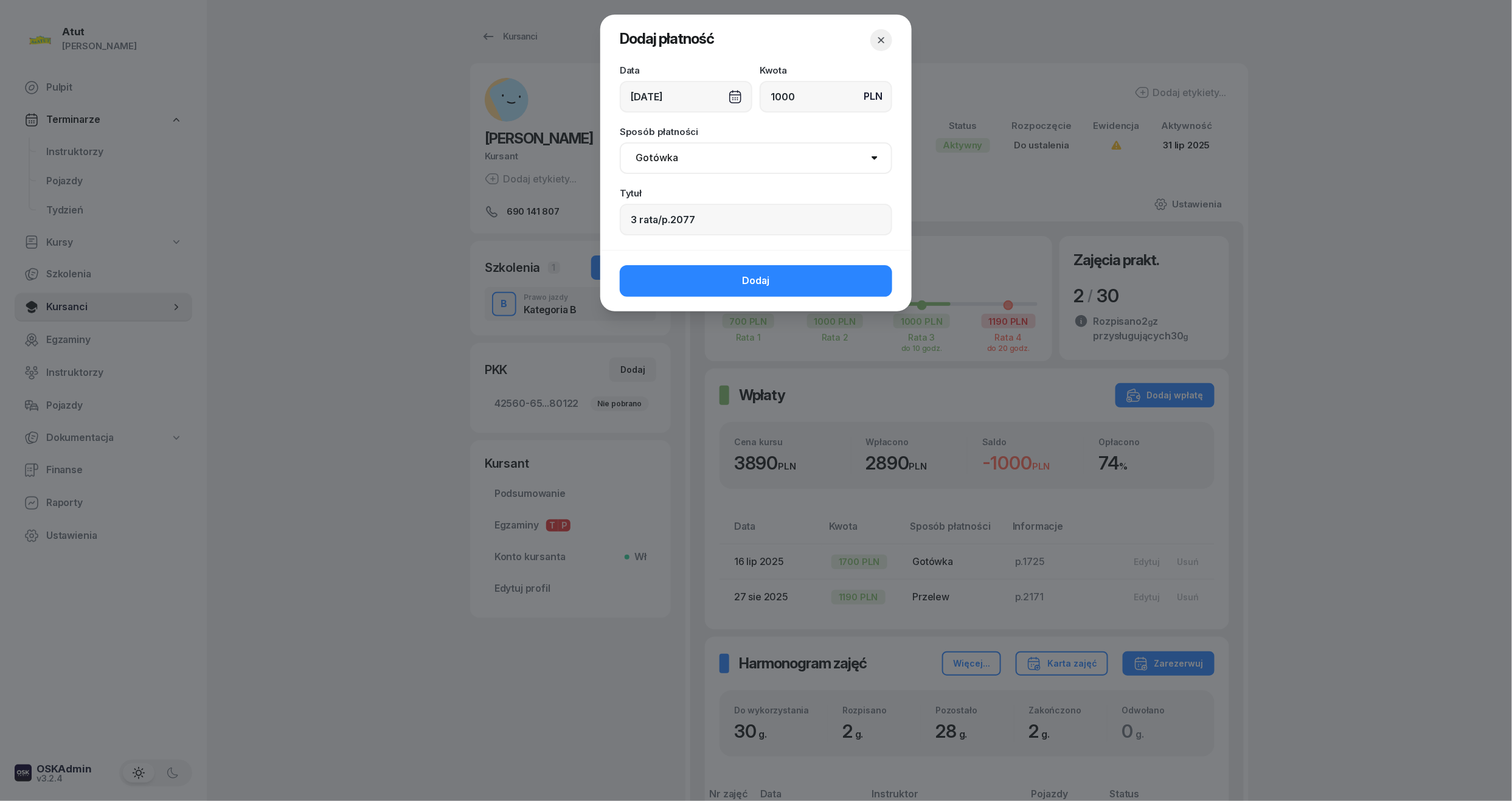
select select "transfer"
click at [620, 142] on select "Gotówka Karta Przelew Płatności online BLIK" at bounding box center [756, 157] width 273 height 31
click at [738, 285] on button "Dodaj" at bounding box center [756, 281] width 273 height 31
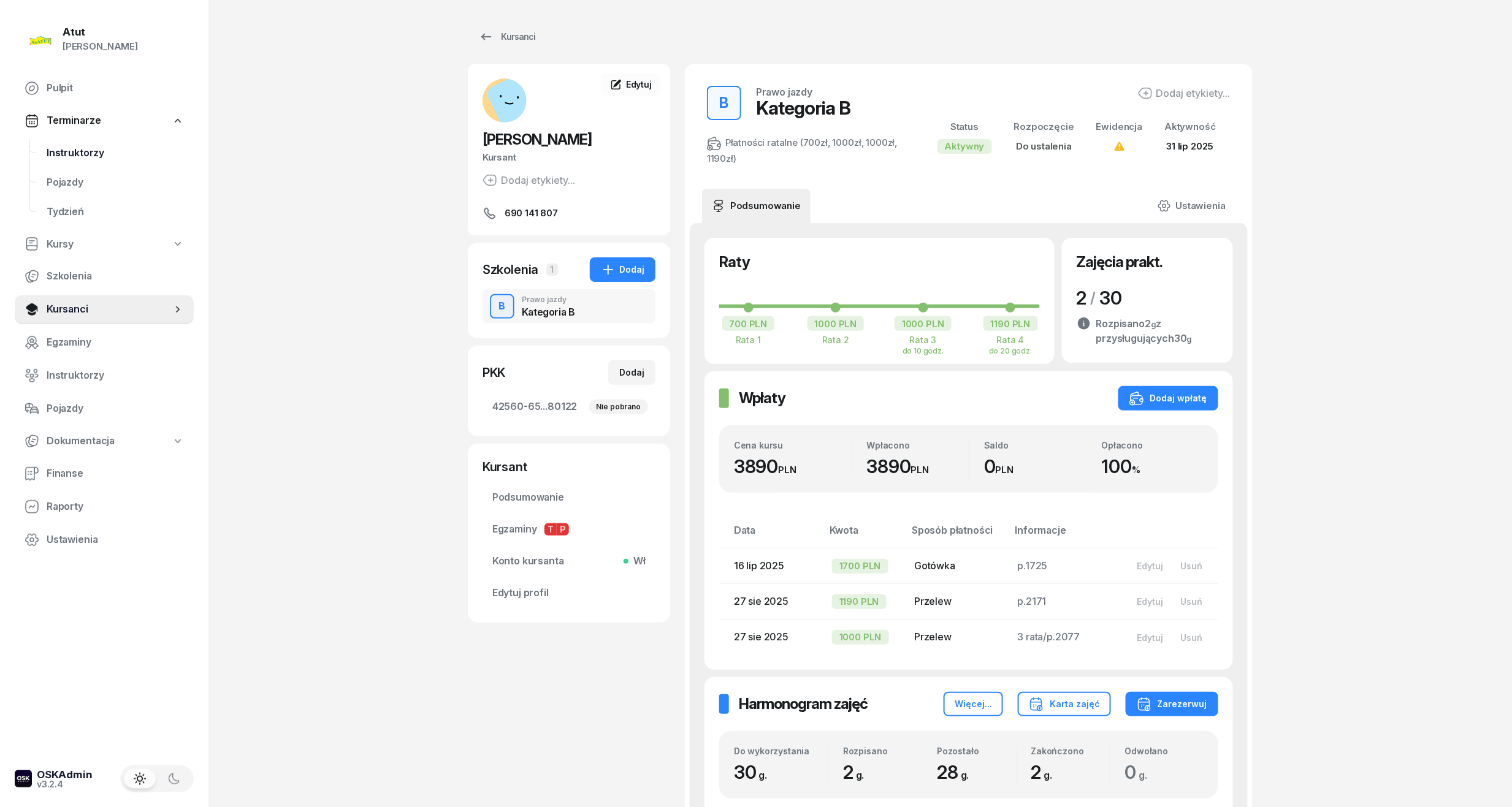
click at [73, 148] on span "Instruktorzy" at bounding box center [115, 153] width 137 height 16
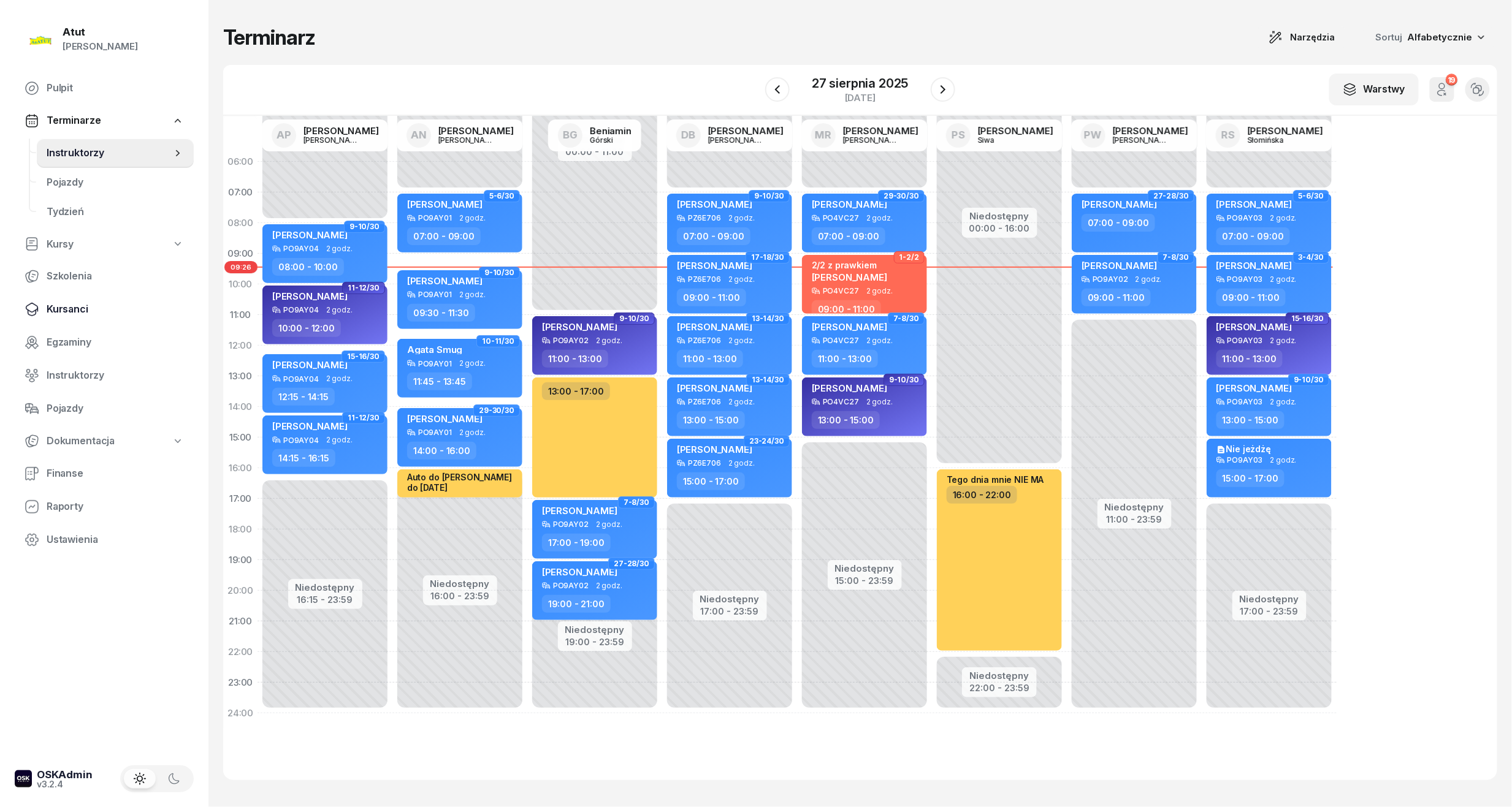
drag, startPoint x: 65, startPoint y: 314, endPoint x: 74, endPoint y: 310, distance: 9.8
click at [65, 314] on span "Kursanci" at bounding box center [115, 310] width 137 height 16
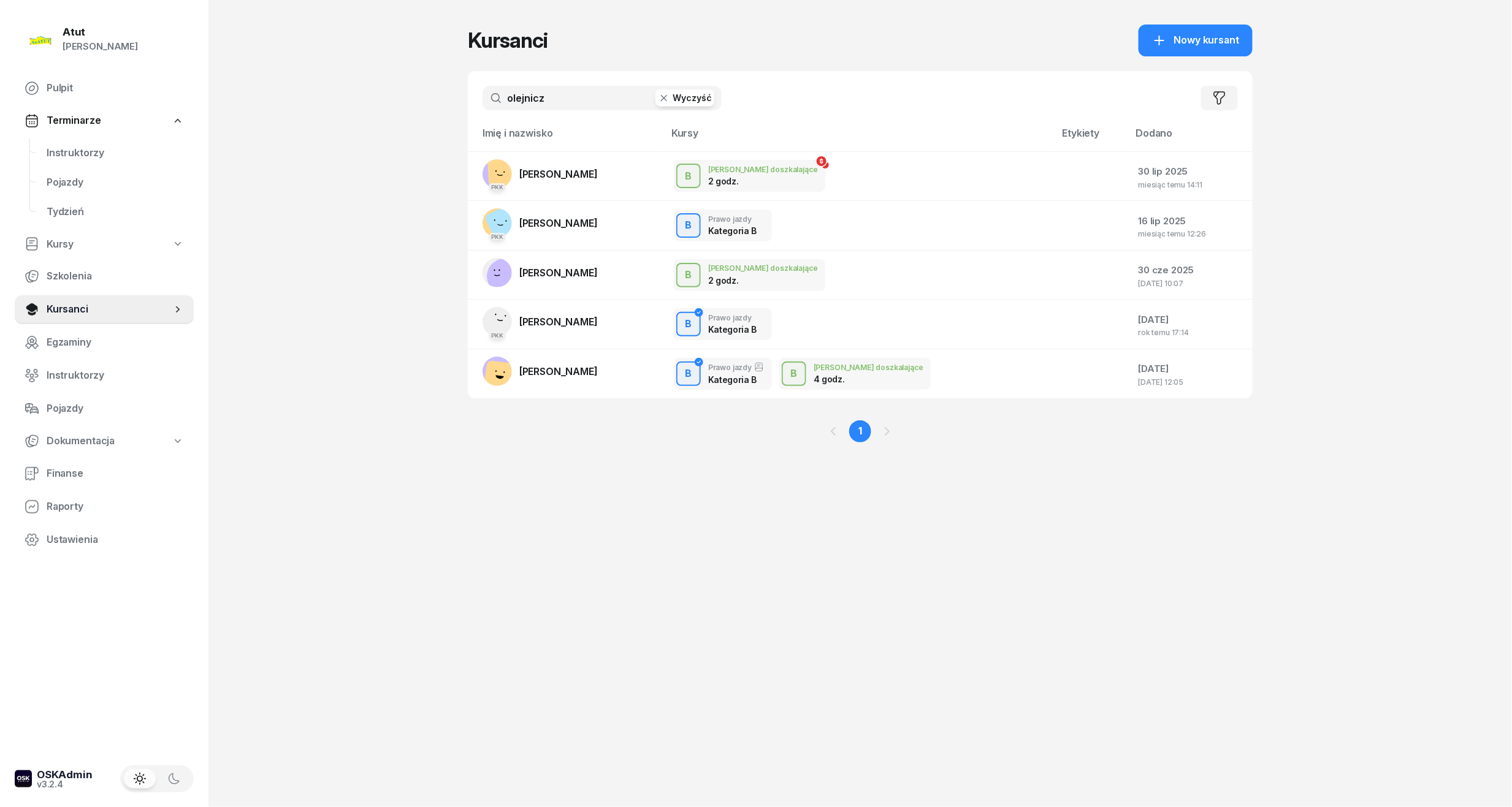
drag, startPoint x: 568, startPoint y: 84, endPoint x: 418, endPoint y: 116, distance: 153.4
click at [418, 116] on div "Atut [PERSON_NAME] Pulpit Terminarze Instruktorzy Pojazdy Tydzień Kursy Szkolen…" at bounding box center [756, 403] width 1512 height 807
drag, startPoint x: 579, startPoint y: 92, endPoint x: 347, endPoint y: 123, distance: 234.1
click at [347, 123] on div "Atut [PERSON_NAME] Pulpit Terminarze Instruktorzy Pojazdy Tydzień Kursy Szkolen…" at bounding box center [756, 403] width 1512 height 807
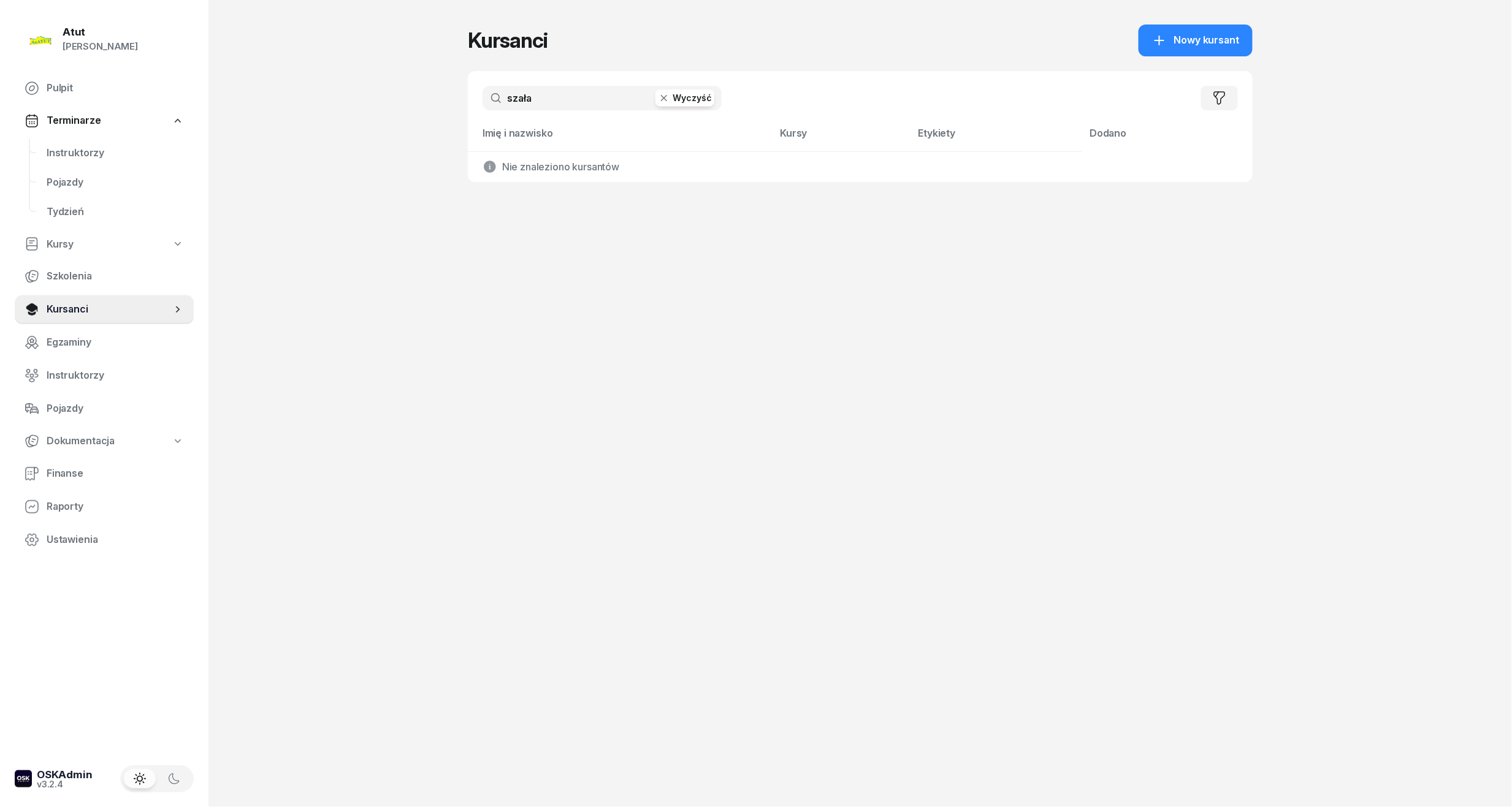
type input "szała"
click at [606, 223] on div "Kursanci Nowy kursant szała Wyczyść Filtruj Imię i nazwisko [PERSON_NAME] Etyki…" at bounding box center [860, 403] width 785 height 807
click at [575, 173] on span "[PERSON_NAME]" at bounding box center [558, 174] width 79 height 12
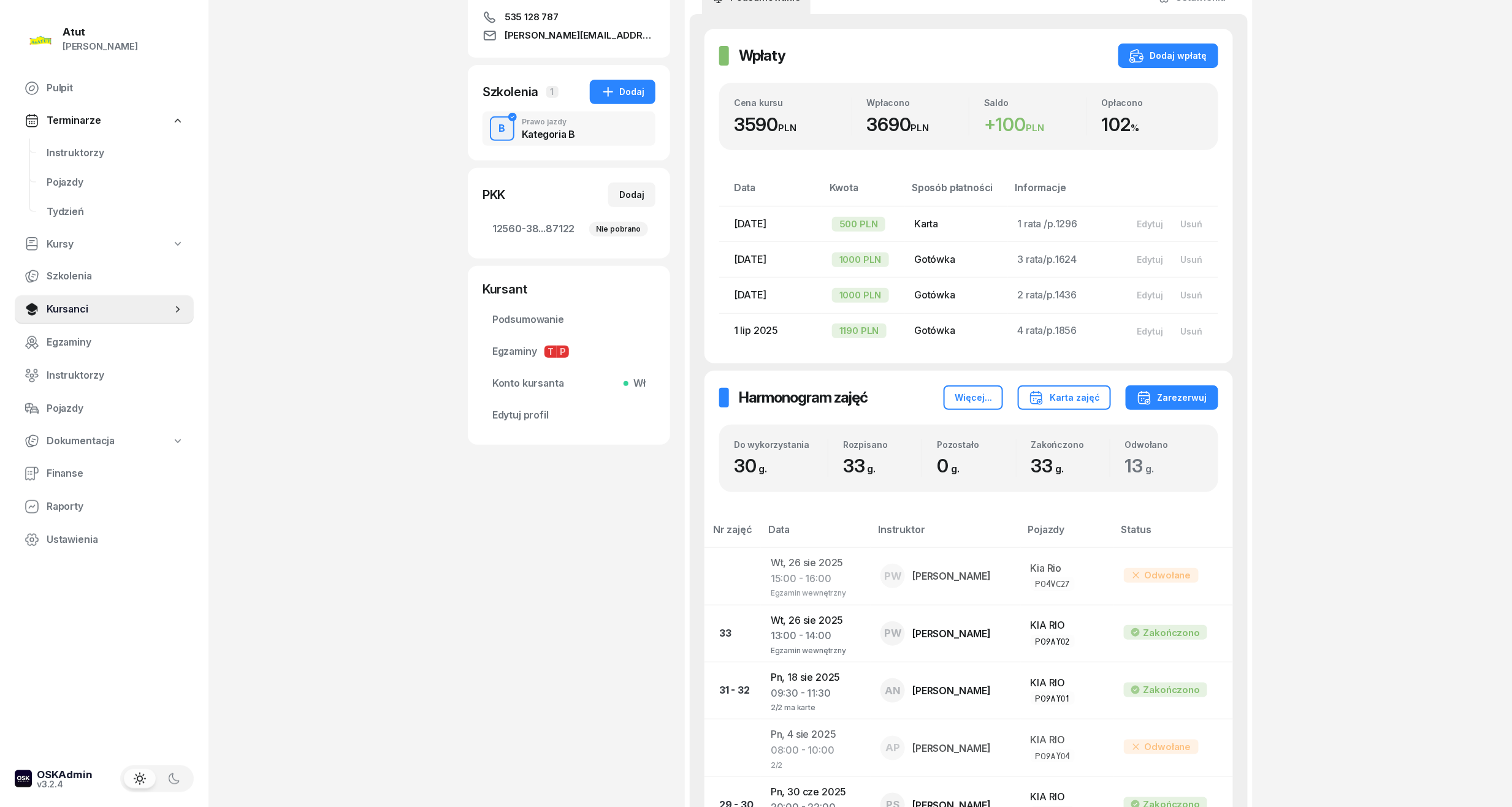
scroll to position [327, 0]
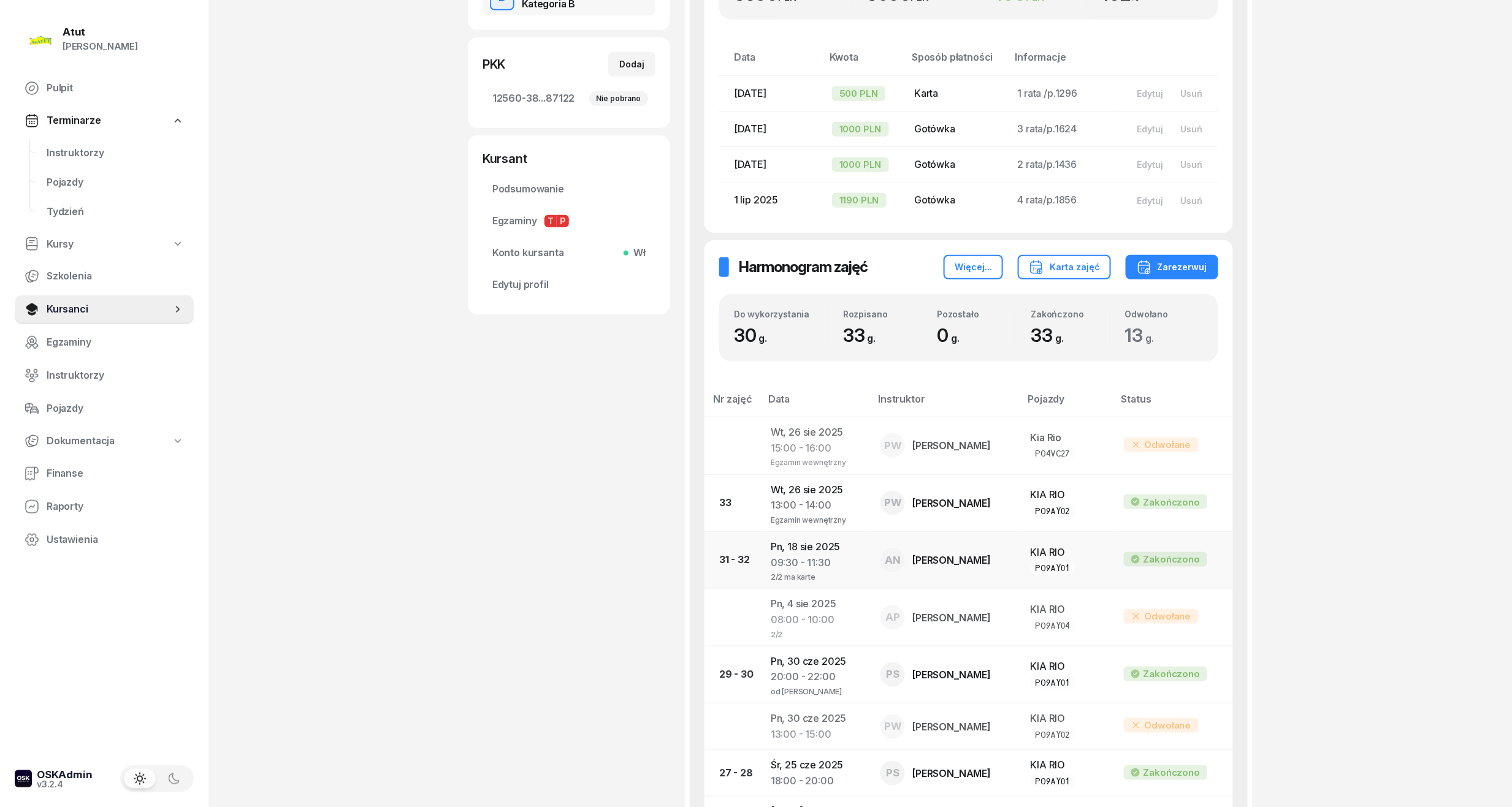
click at [807, 556] on div "09:30 - 11:30" at bounding box center [816, 564] width 90 height 16
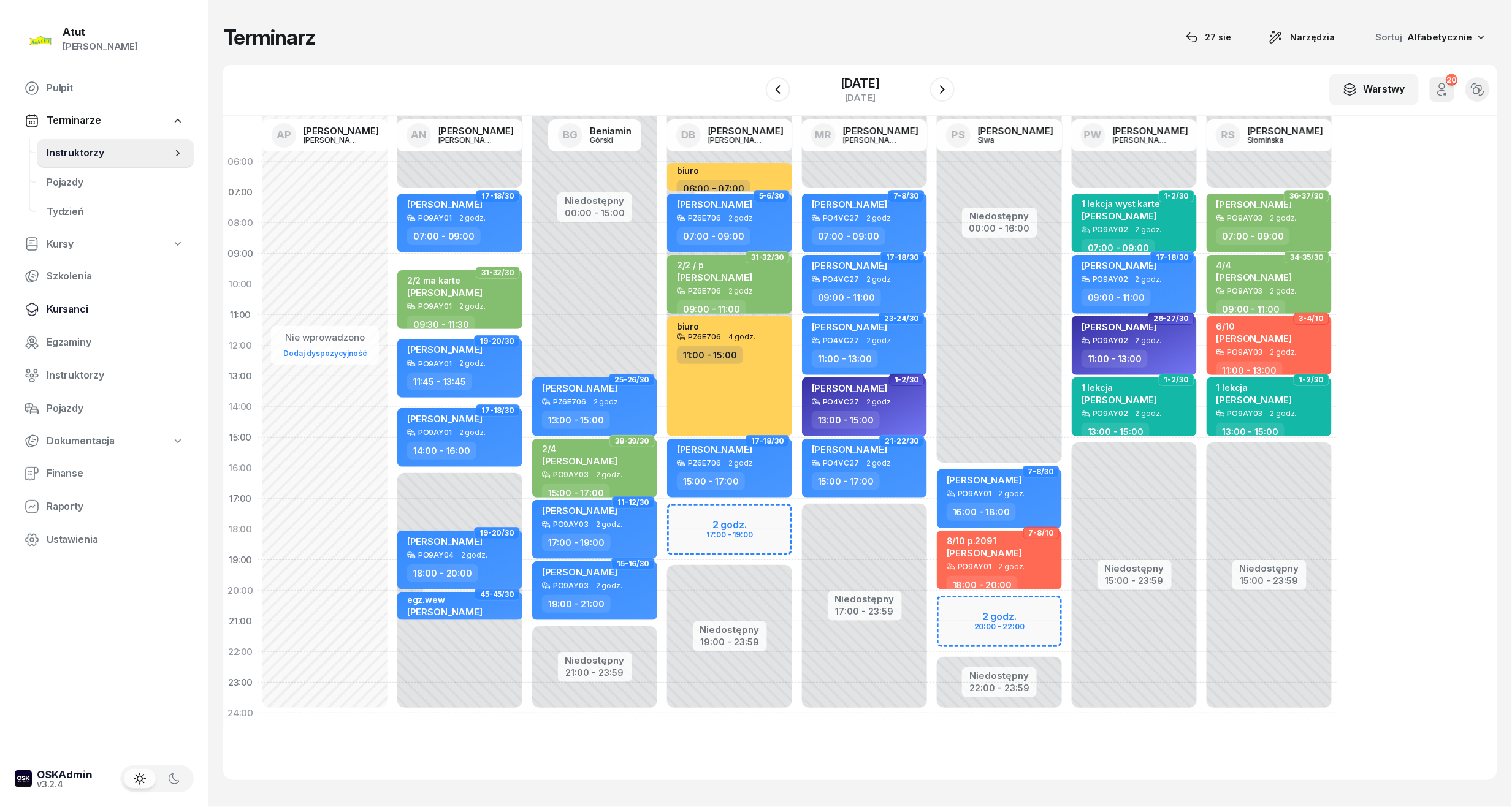
click at [60, 310] on span "Kursanci" at bounding box center [115, 310] width 137 height 16
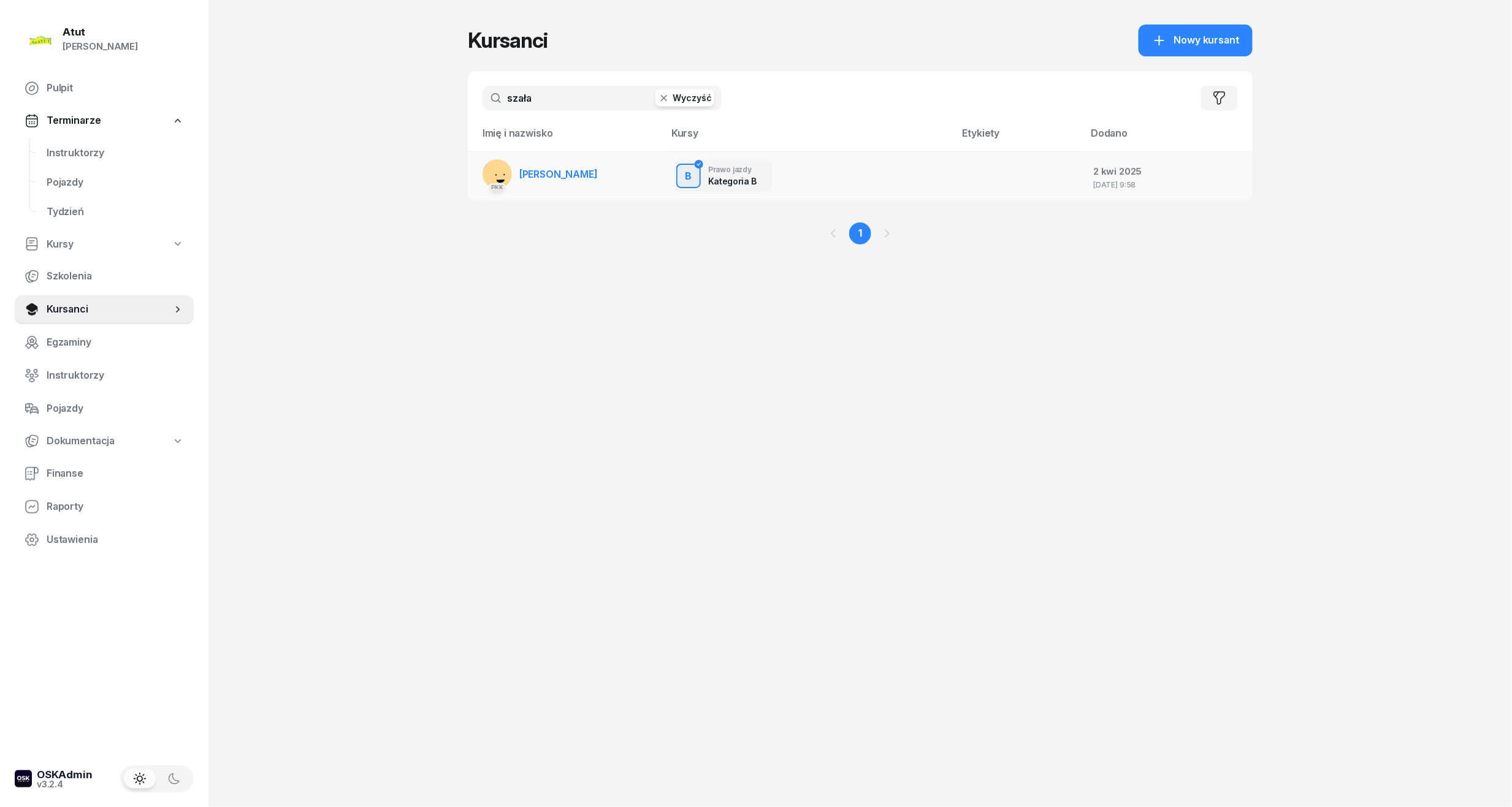
click at [597, 175] on span "[PERSON_NAME]" at bounding box center [558, 174] width 79 height 12
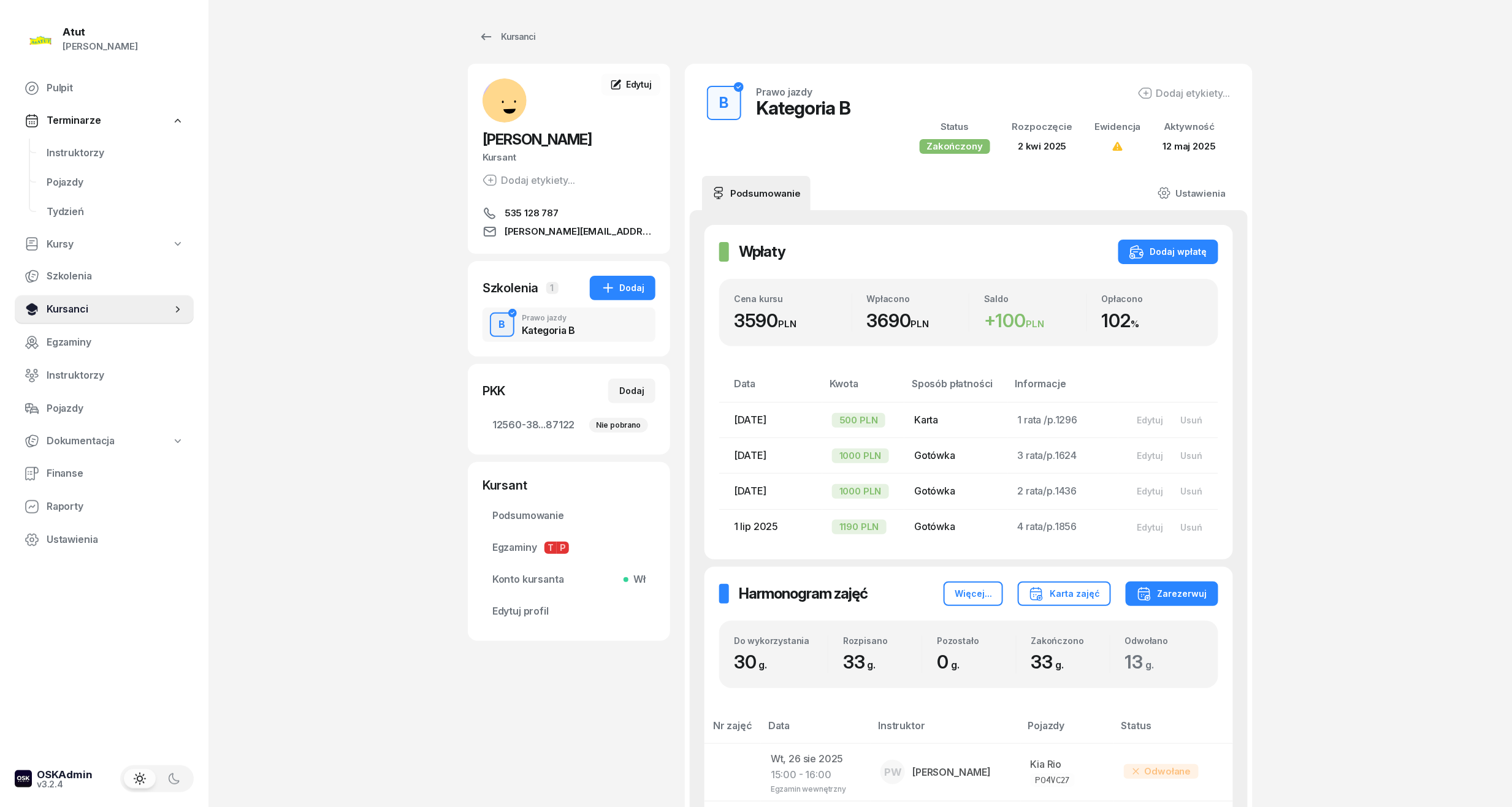
click at [59, 311] on span "Kursanci" at bounding box center [109, 310] width 125 height 16
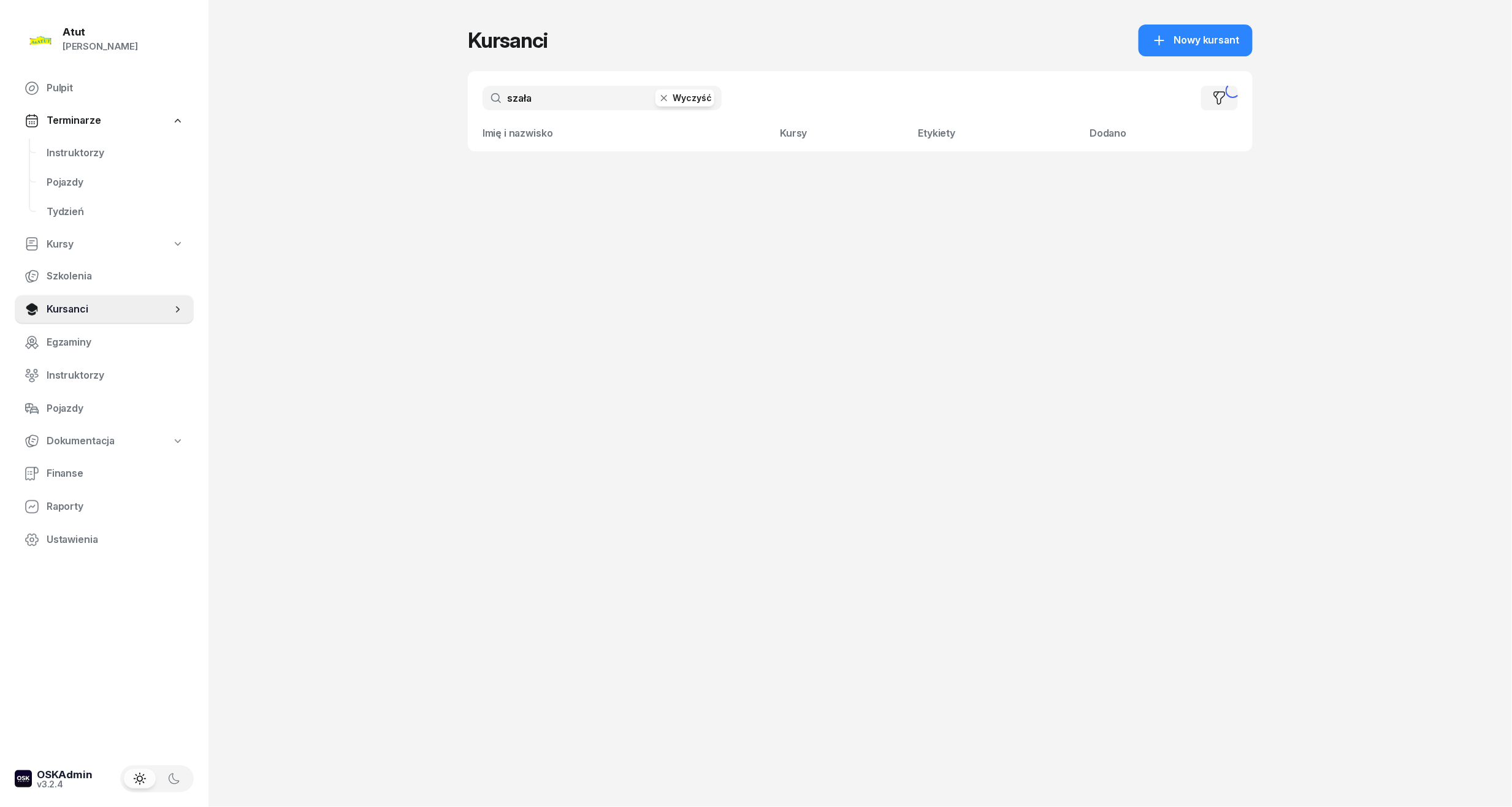
drag, startPoint x: 552, startPoint y: 101, endPoint x: 341, endPoint y: 106, distance: 211.1
click at [341, 106] on div "Atut [PERSON_NAME] Pulpit Terminarze Instruktorzy Pojazdy Tydzień Kursy Szkolen…" at bounding box center [756, 403] width 1512 height 807
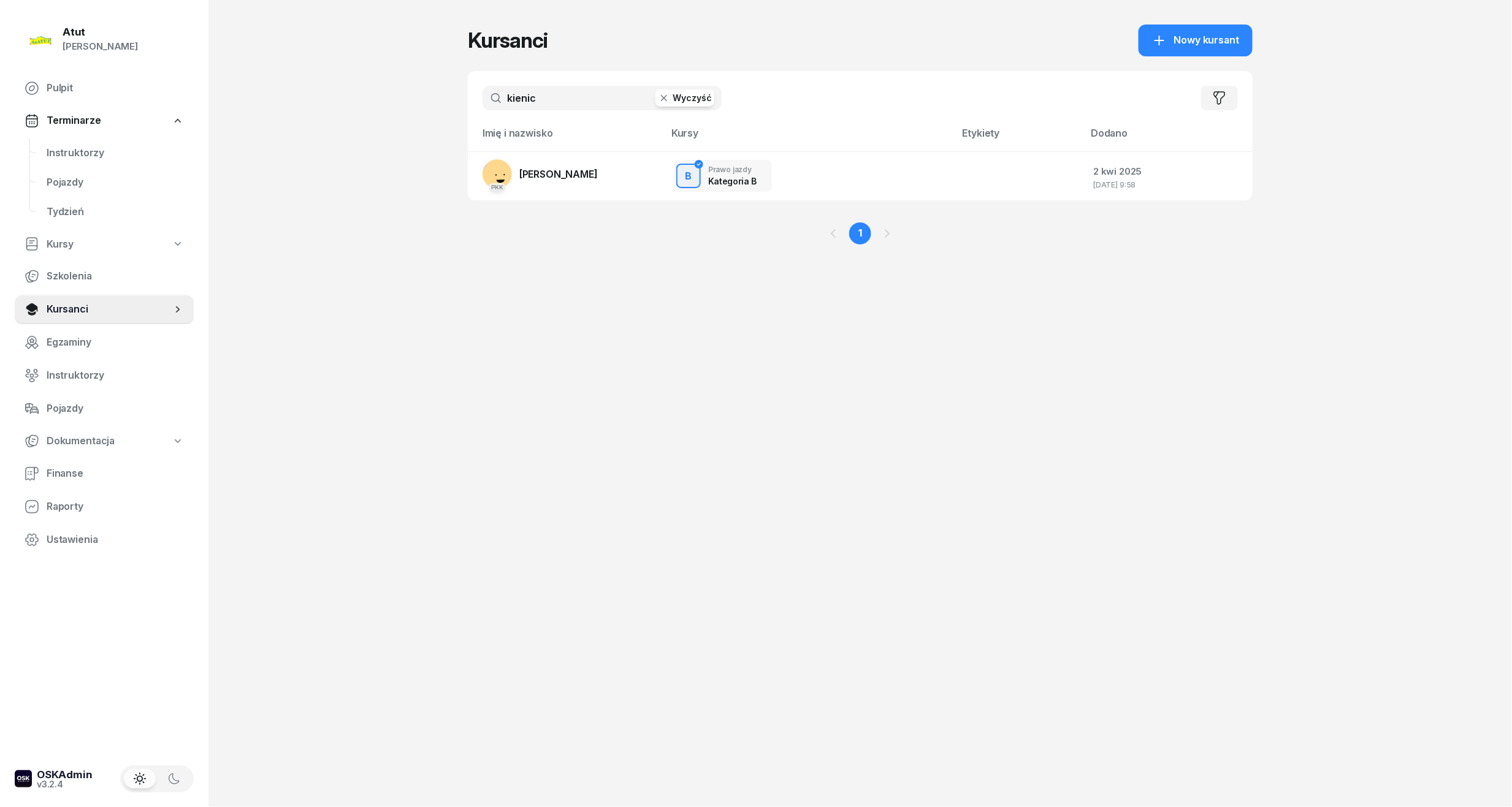
drag, startPoint x: 570, startPoint y: 99, endPoint x: 405, endPoint y: 101, distance: 165.0
click at [405, 101] on div "Atut [PERSON_NAME] Pulpit Terminarze Instruktorzy Pojazdy Tydzień Kursy Szkolen…" at bounding box center [756, 403] width 1512 height 807
type input "kienic"
click at [599, 179] on td "PKK [PERSON_NAME]" at bounding box center [566, 175] width 196 height 49
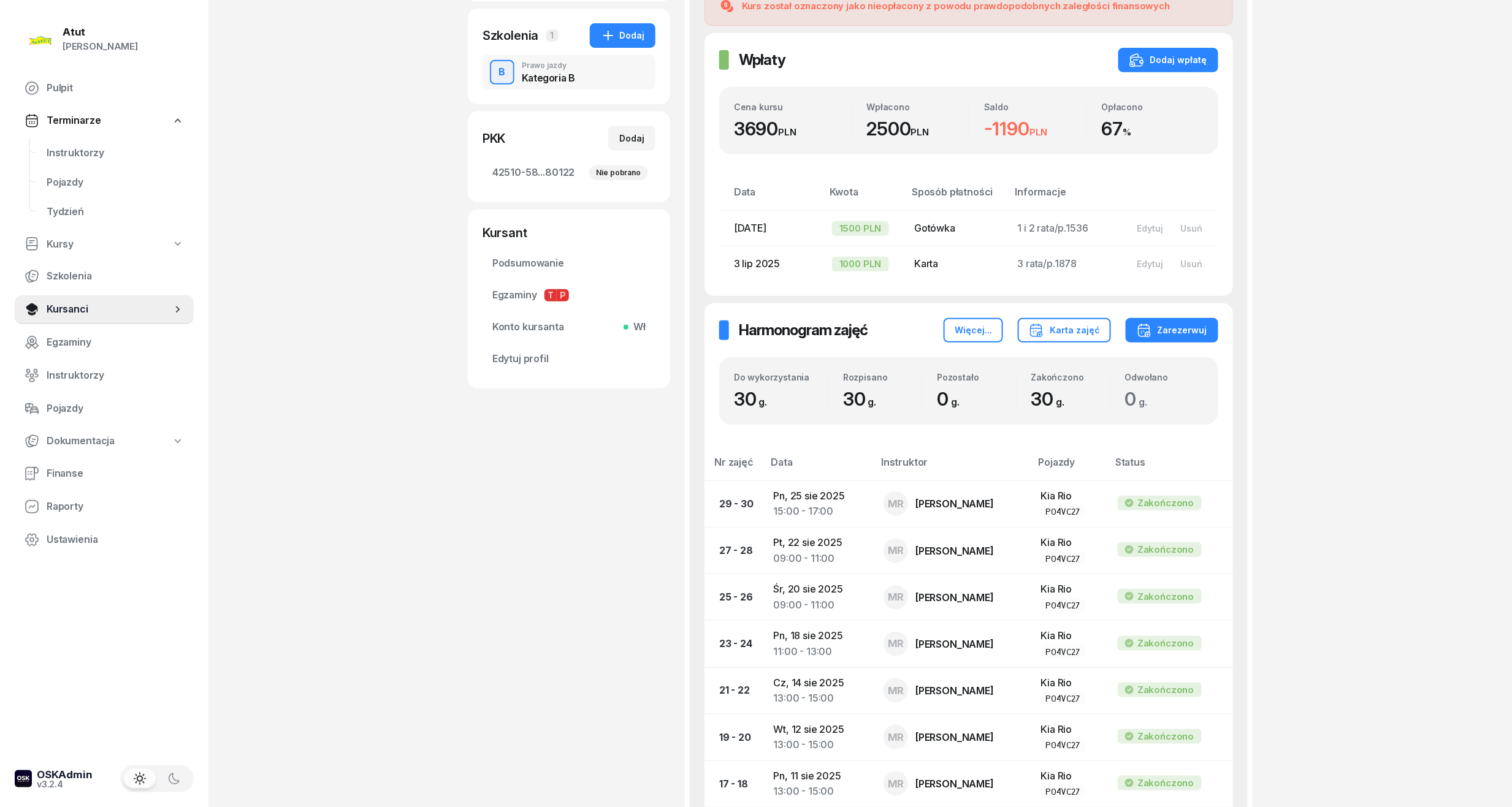
scroll to position [40, 0]
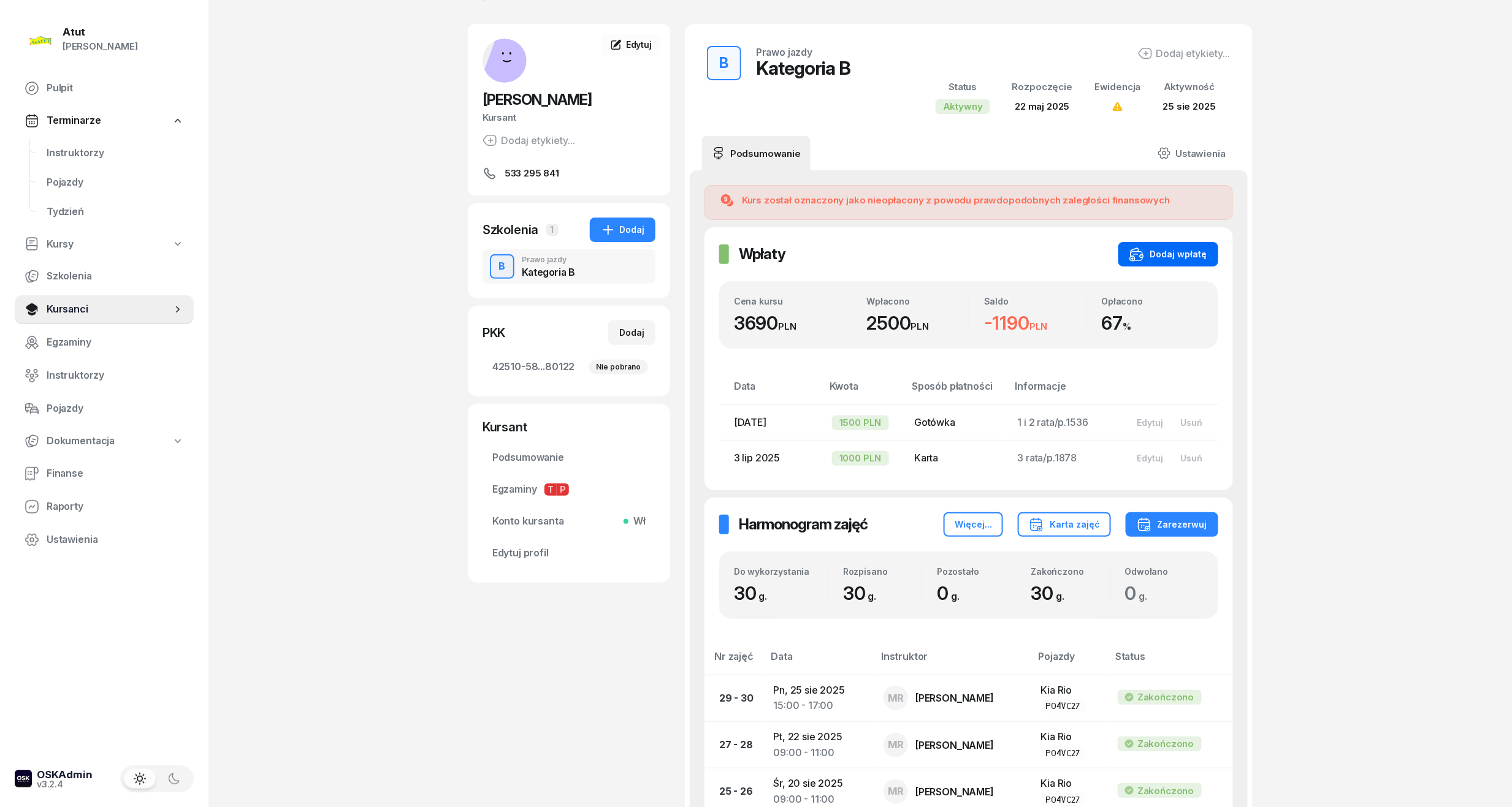
click at [1136, 251] on icon "button" at bounding box center [1134, 251] width 7 height 6
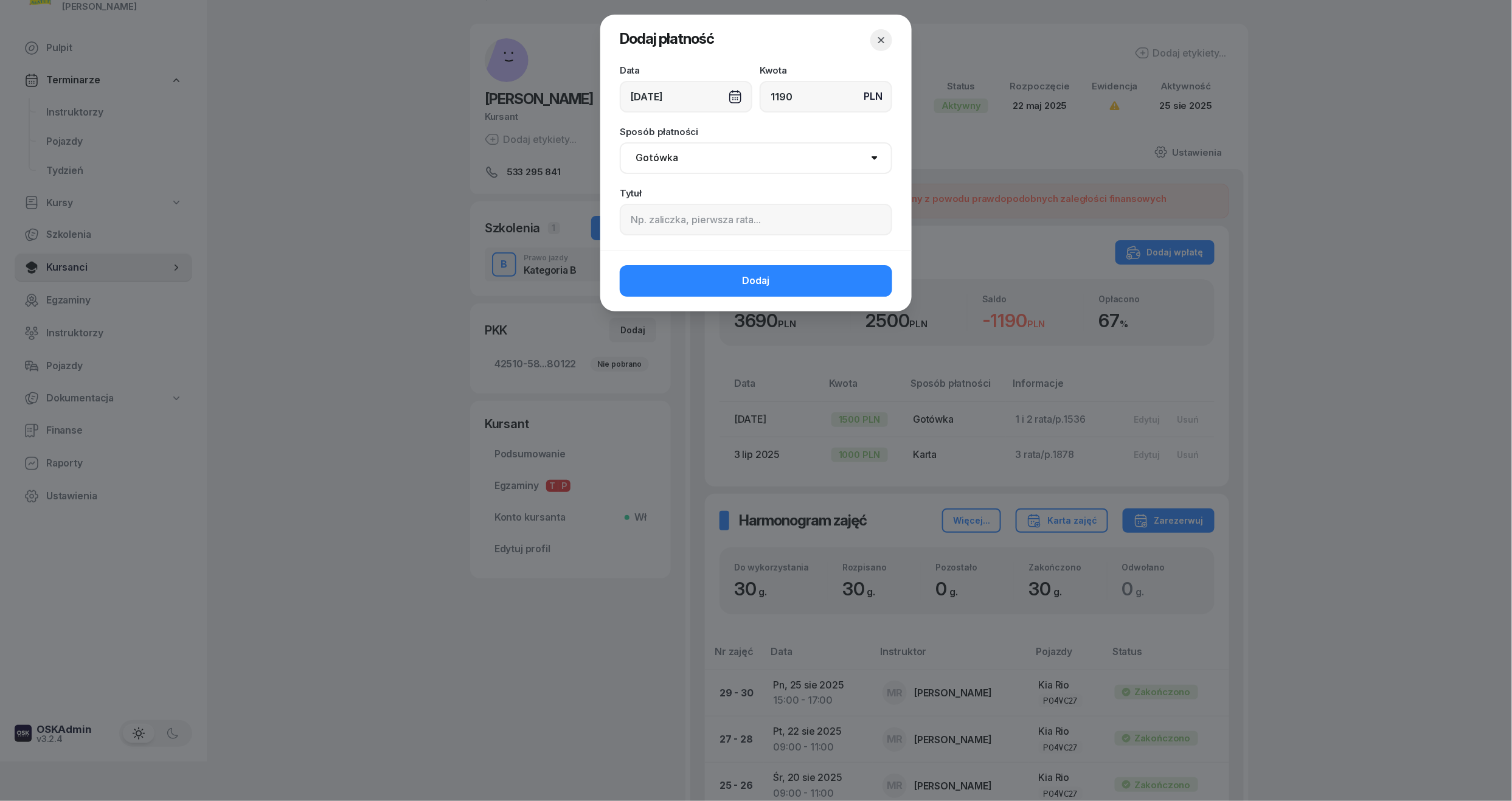
type input "1190"
click at [655, 207] on input at bounding box center [756, 219] width 273 height 31
paste input "2107"
type input "4 rata/p.2107"
click at [821, 283] on button "Dodaj" at bounding box center [756, 281] width 273 height 31
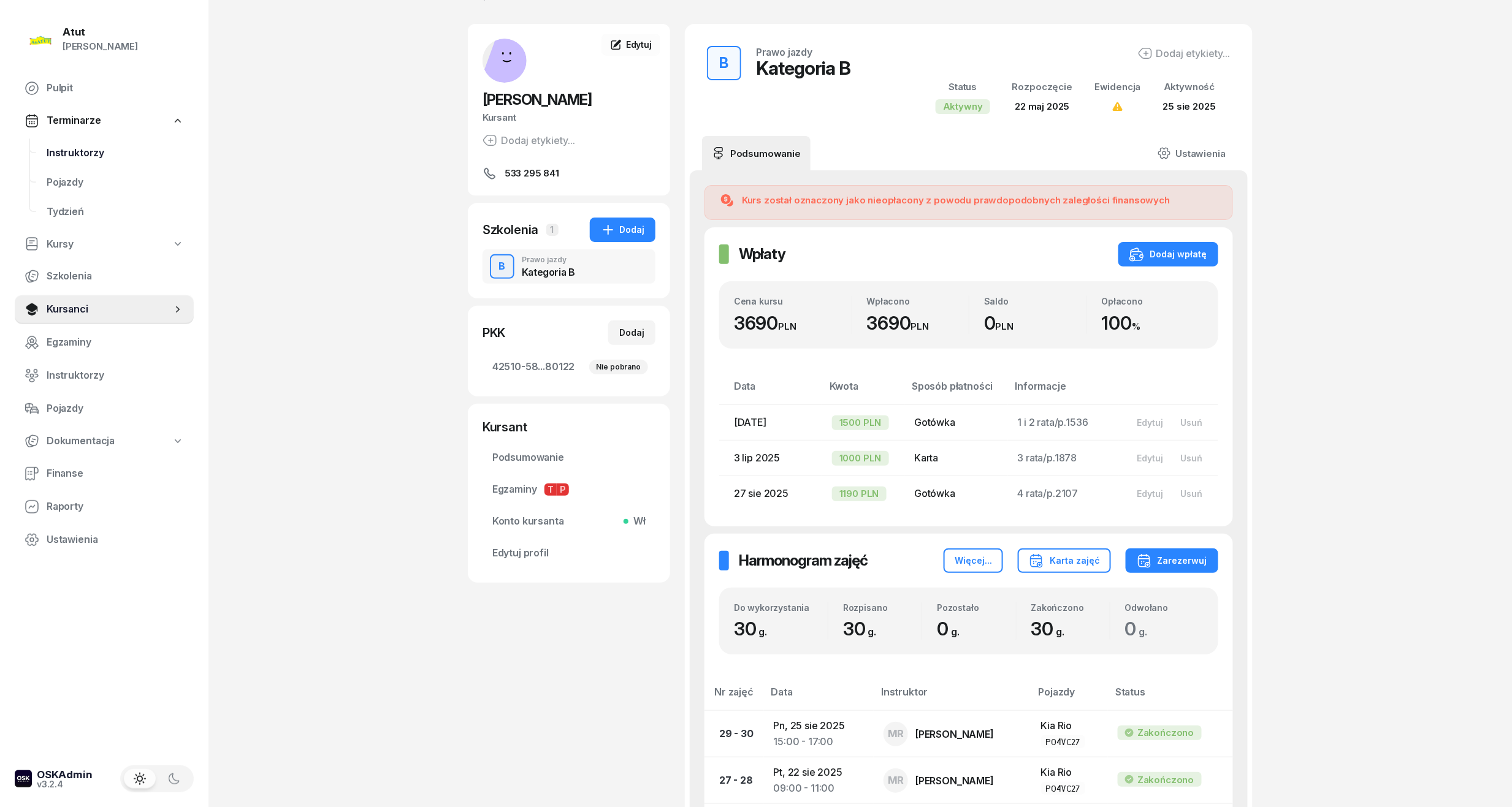
drag, startPoint x: 77, startPoint y: 148, endPoint x: 186, endPoint y: 155, distance: 109.2
click at [77, 148] on span "Instruktorzy" at bounding box center [115, 153] width 137 height 16
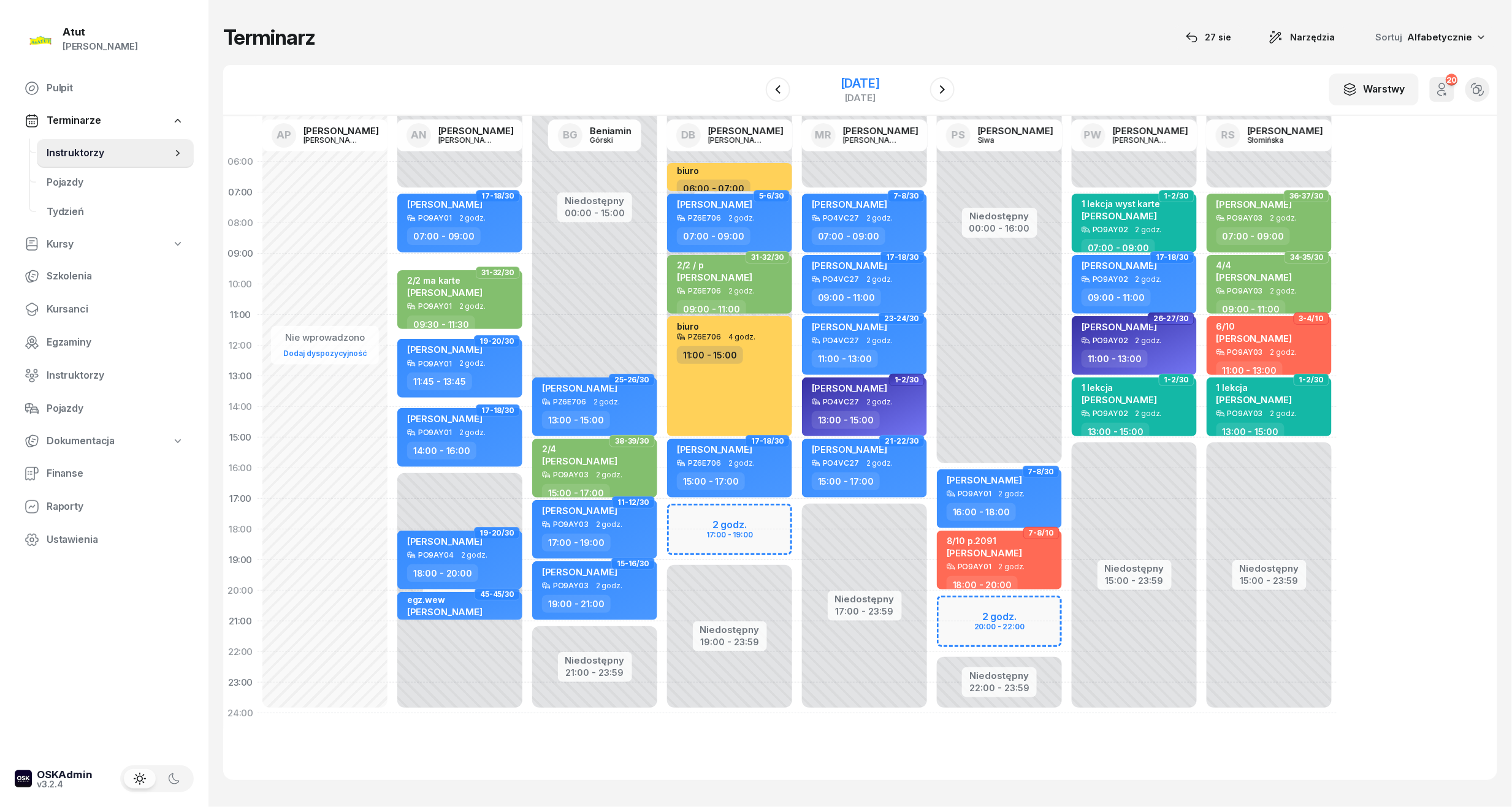
click at [864, 87] on div "[DATE]" at bounding box center [860, 83] width 39 height 12
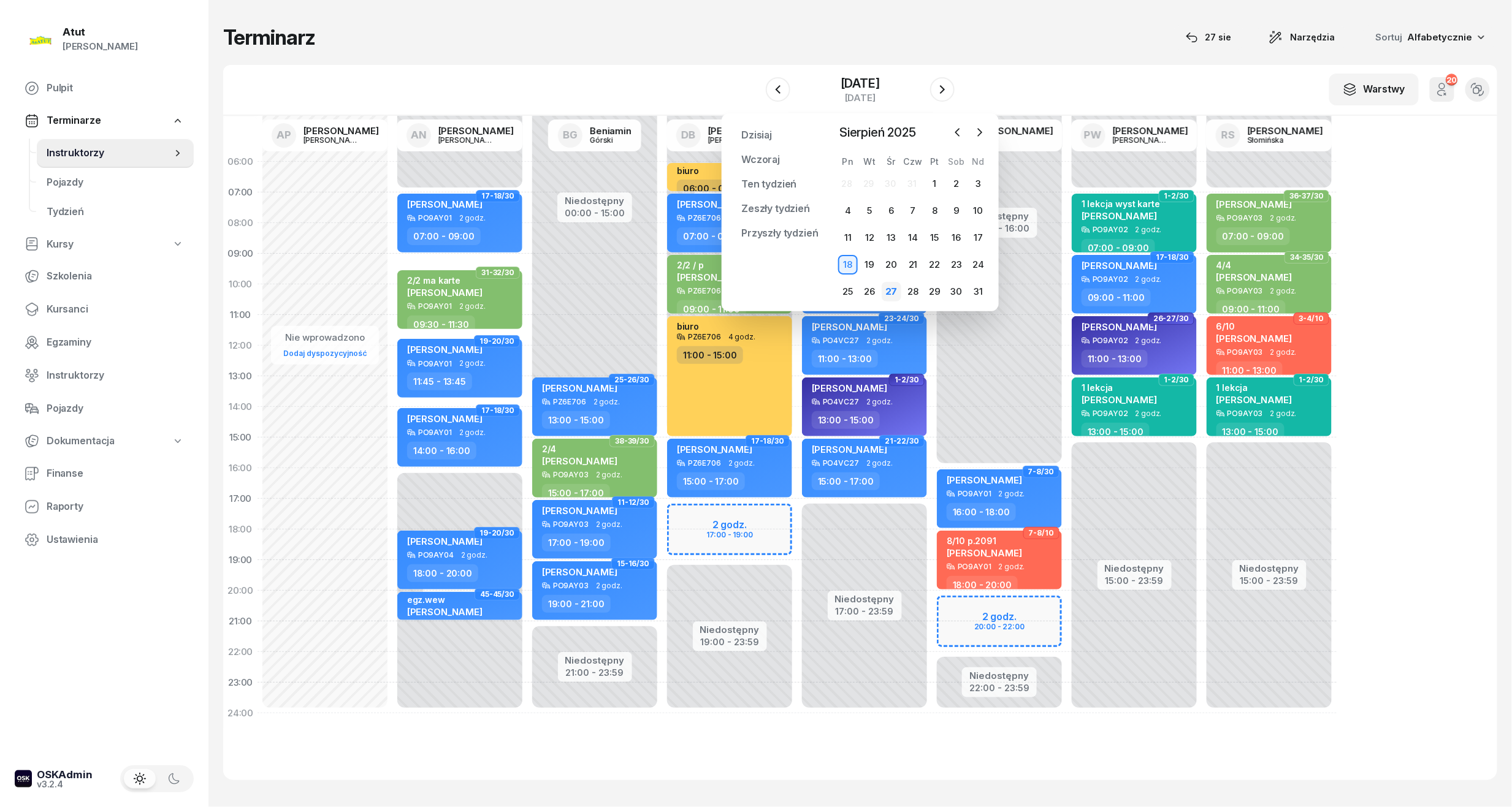
click at [898, 295] on div "27" at bounding box center [891, 292] width 19 height 19
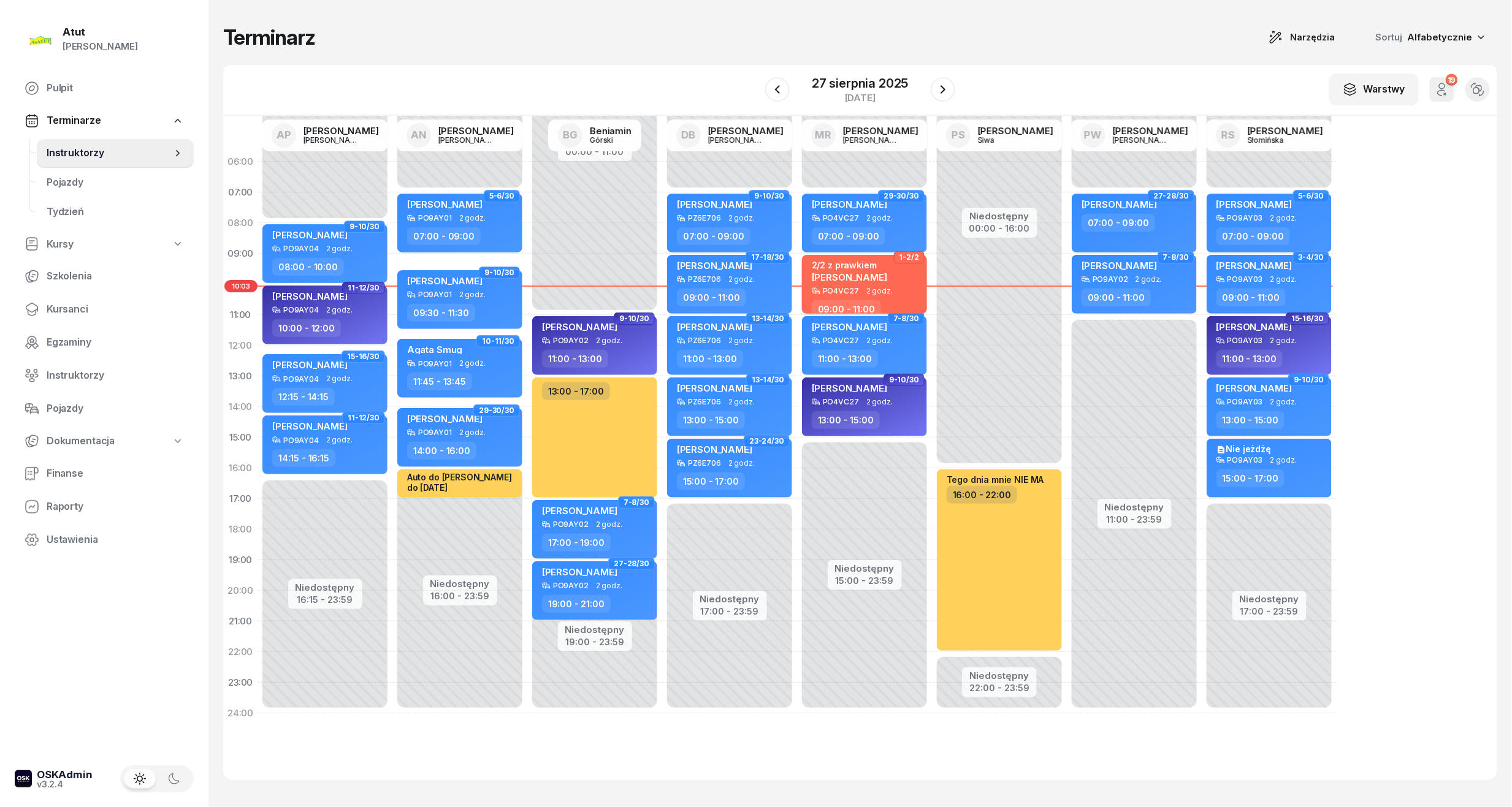
click at [882, 277] on span "[PERSON_NAME]" at bounding box center [849, 277] width 75 height 11
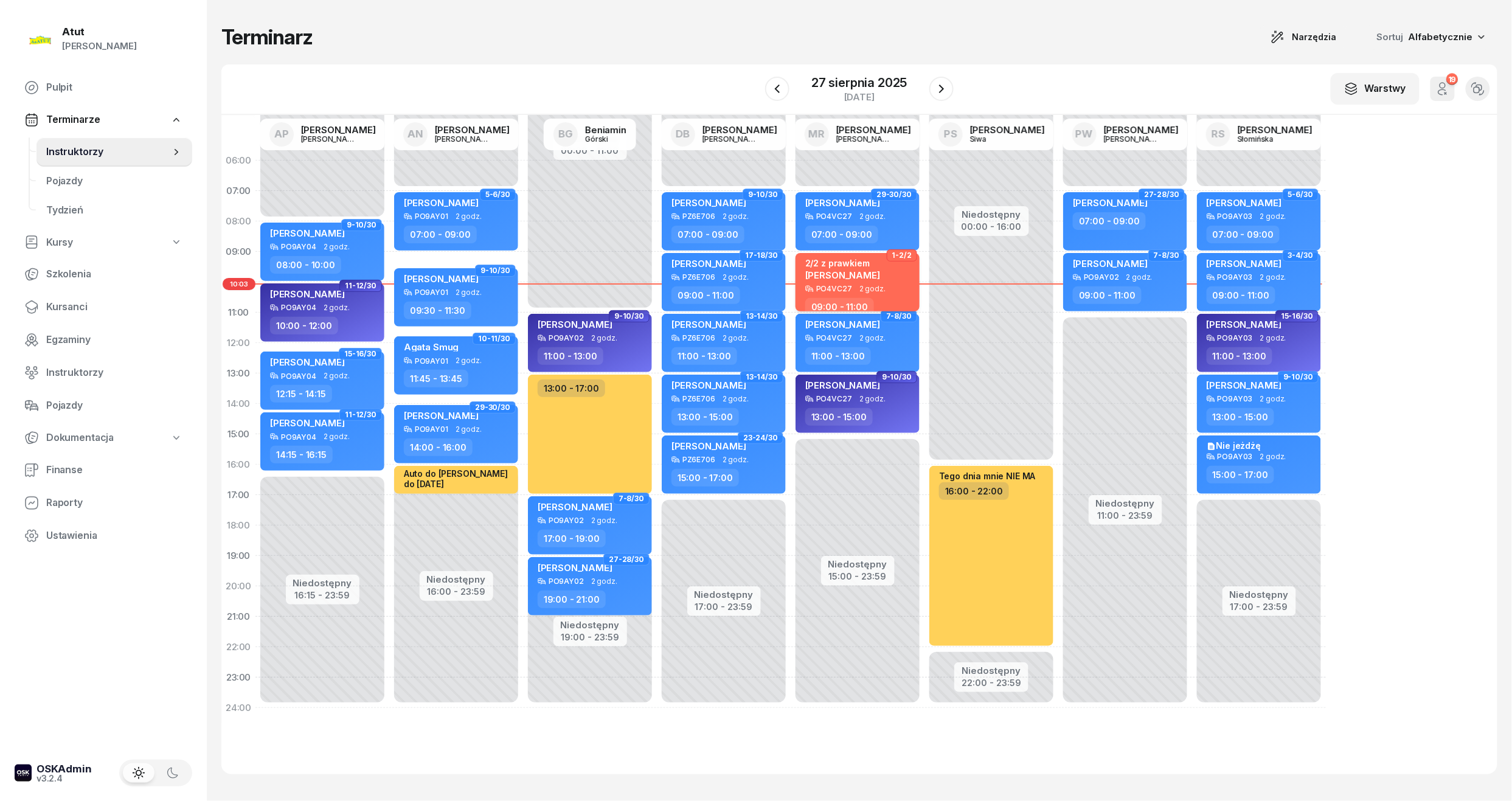
select select "09"
select select "11"
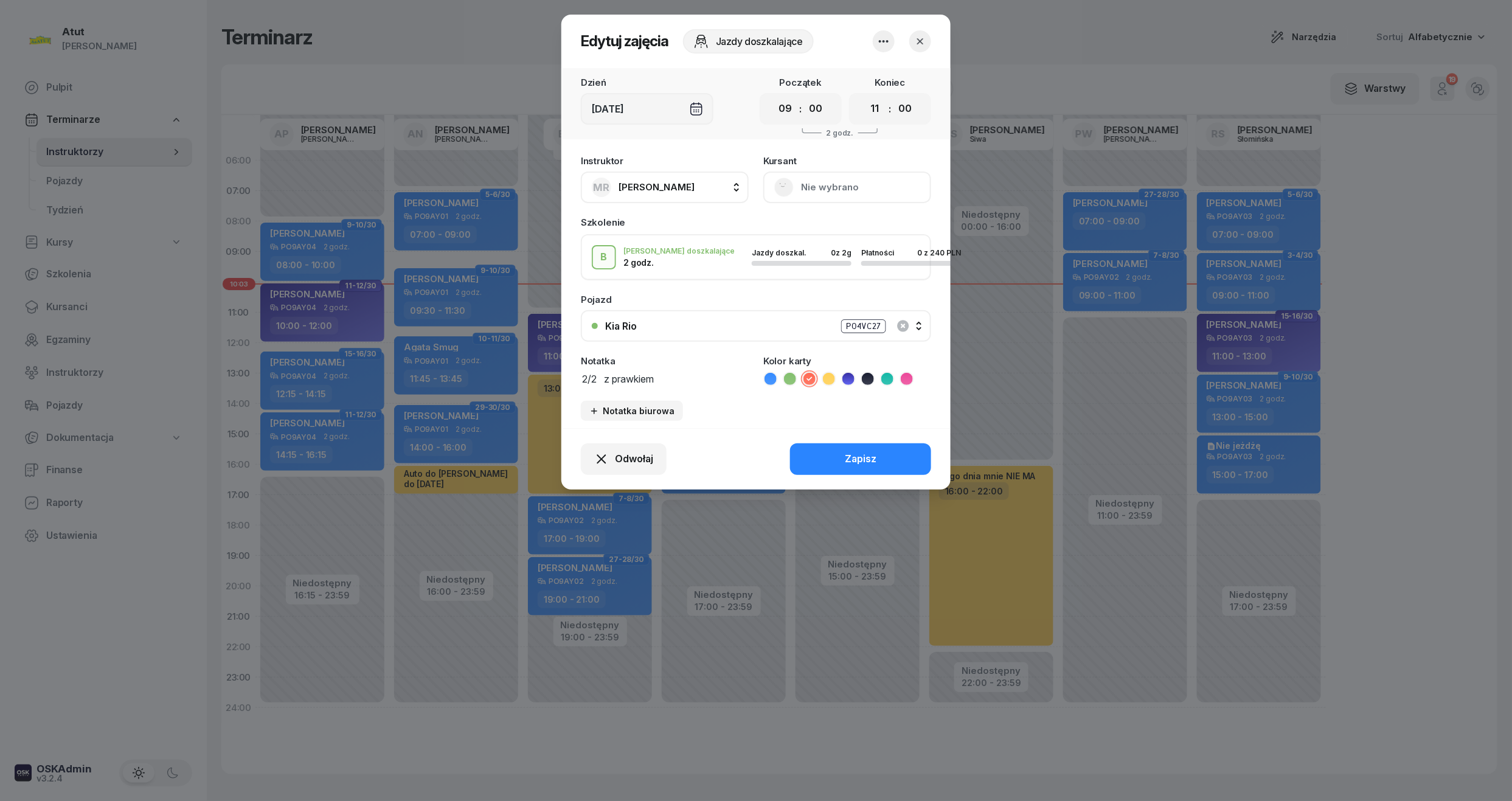
click at [674, 376] on textarea "2/2 z prawkiem" at bounding box center [665, 379] width 168 height 16
type textarea "2/2 z p.2172"
click at [828, 460] on button "Zapisz" at bounding box center [861, 459] width 141 height 31
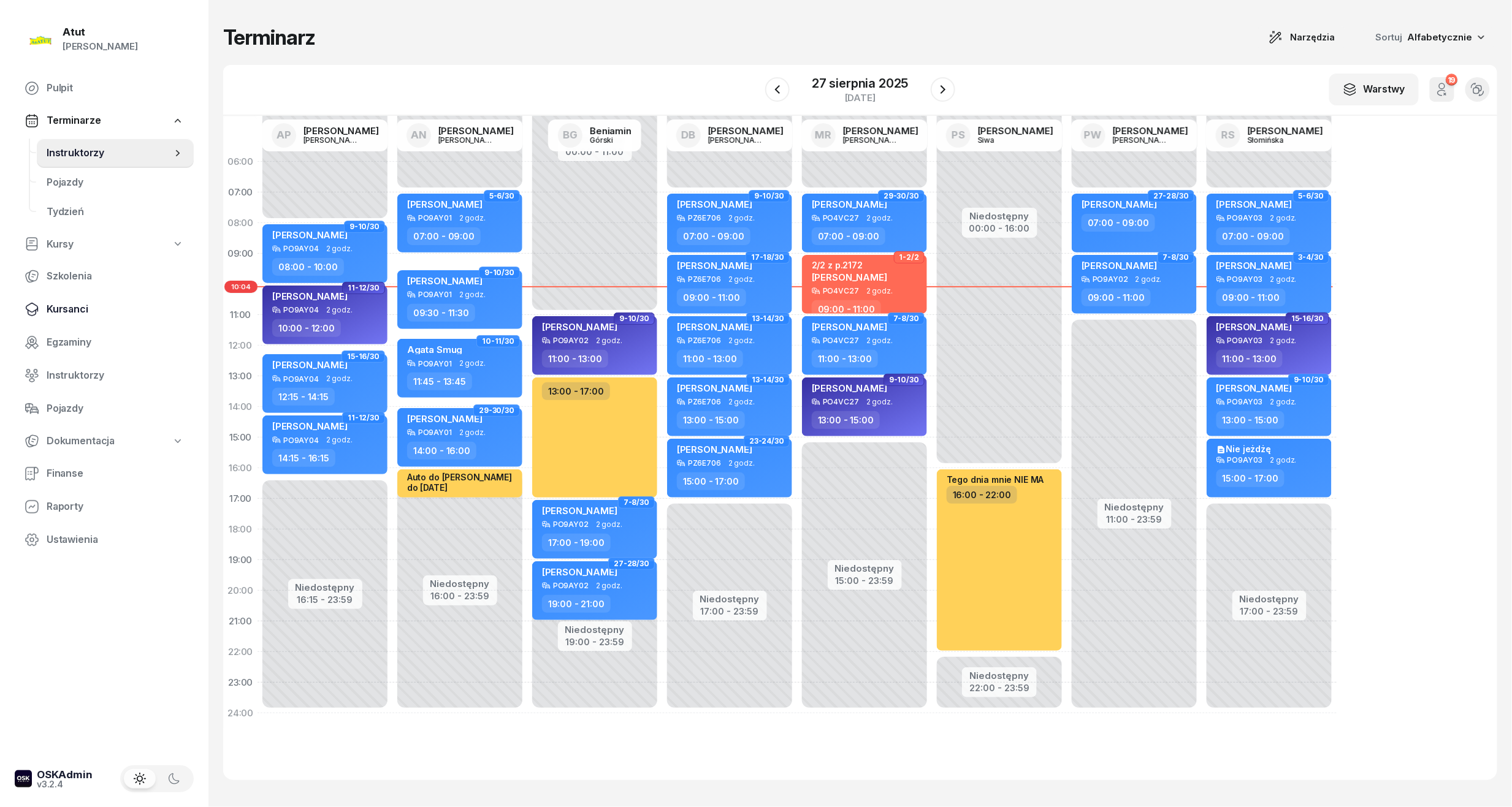
click at [74, 314] on span "Kursanci" at bounding box center [115, 310] width 137 height 16
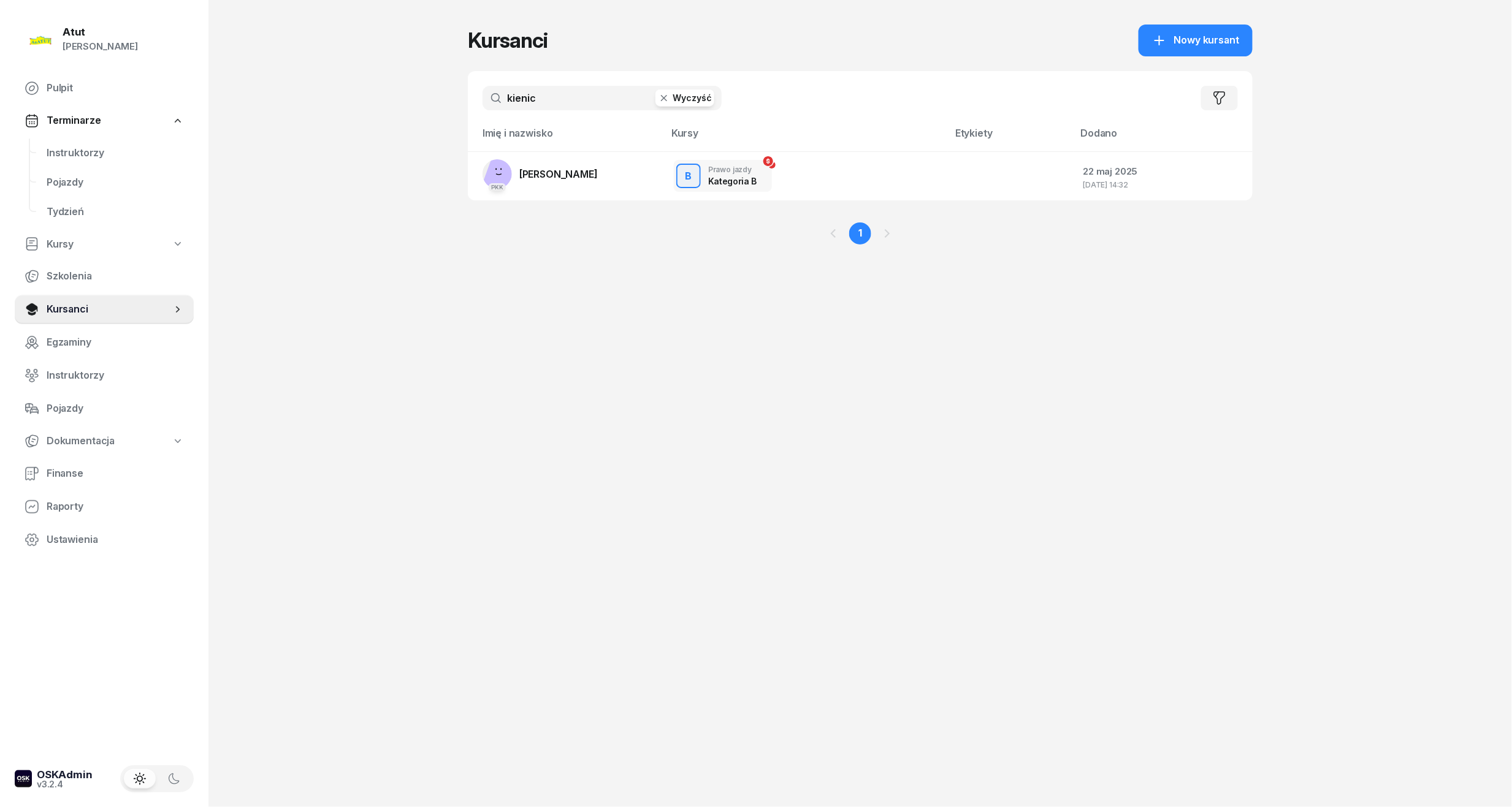
drag, startPoint x: 241, startPoint y: 122, endPoint x: -2, endPoint y: 164, distance: 246.6
click at [0, 164] on html "[PERSON_NAME] [PERSON_NAME] Pulpit Terminarze Instruktorzy Pojazdy Tydzień Kurs…" at bounding box center [756, 403] width 1512 height 807
type input "[PERSON_NAME]"
click at [547, 172] on span "[PERSON_NAME]" at bounding box center [558, 174] width 79 height 12
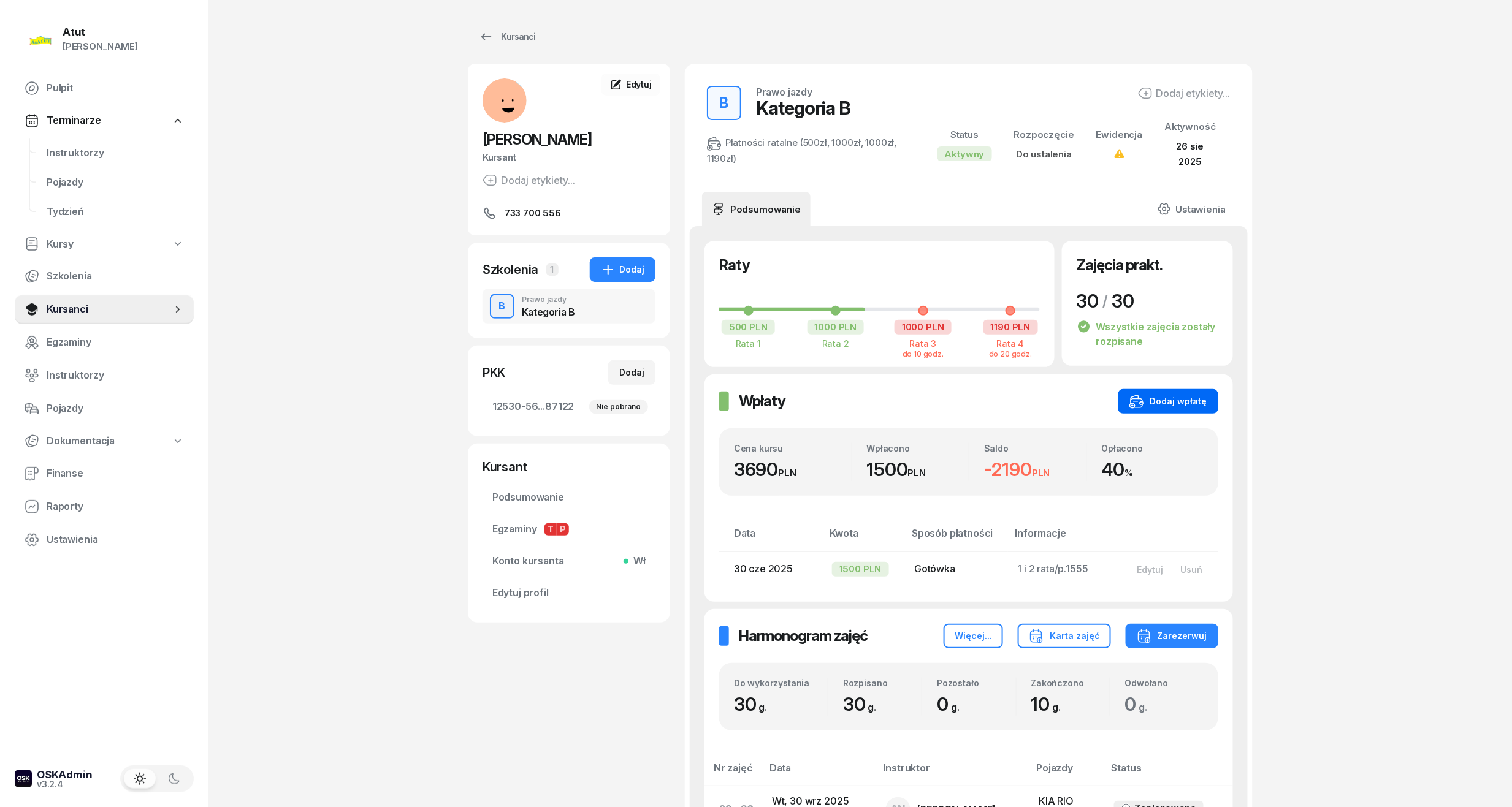
click at [1178, 396] on div "Dodaj wpłatę" at bounding box center [1168, 402] width 78 height 15
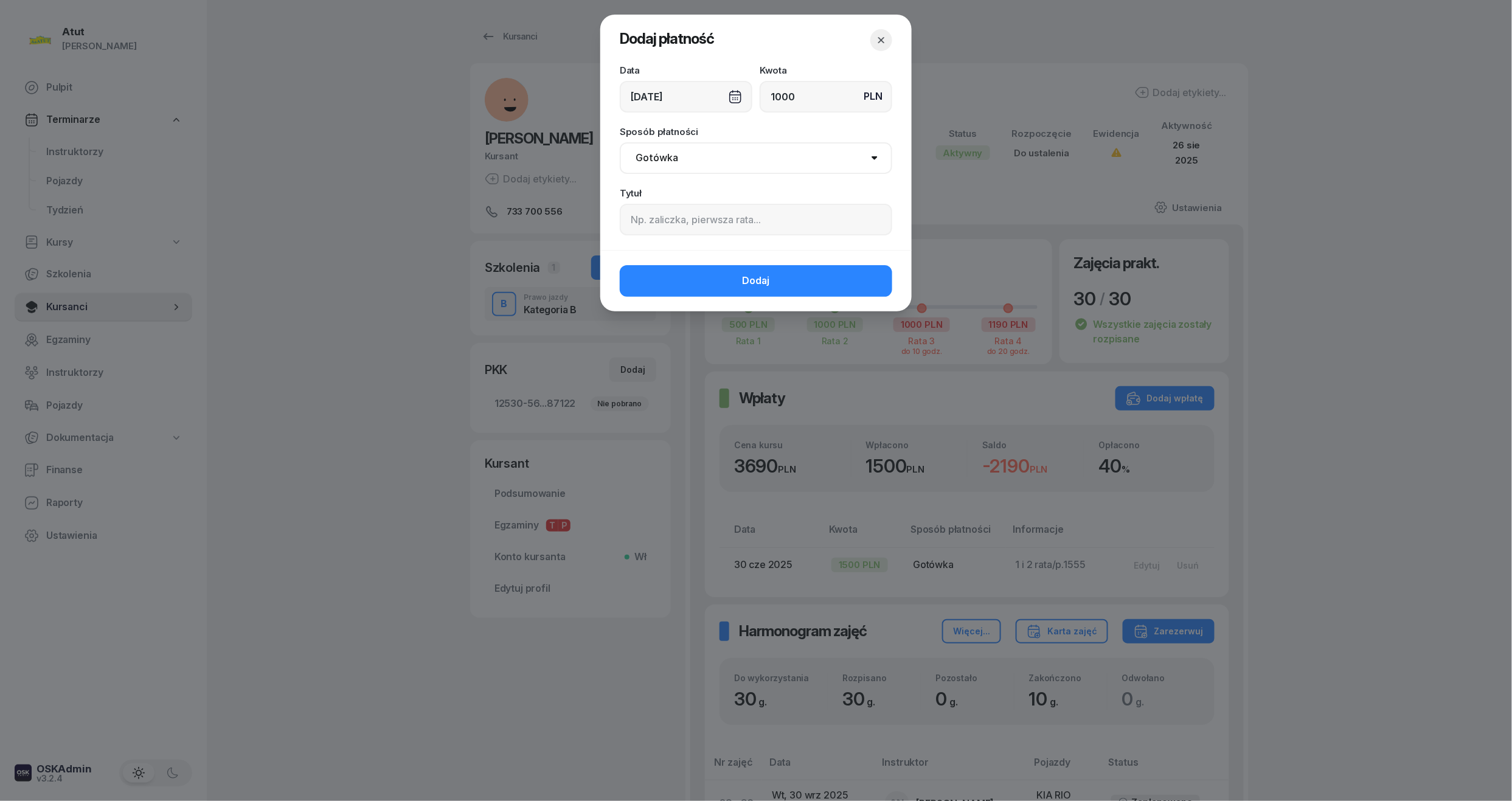
type input "1000"
click at [664, 218] on input at bounding box center [756, 219] width 273 height 31
type input "3 rata/p.2173"
click at [719, 156] on select "Gotówka Karta Przelew Płatności online BLIK" at bounding box center [756, 157] width 273 height 31
select select "transfer"
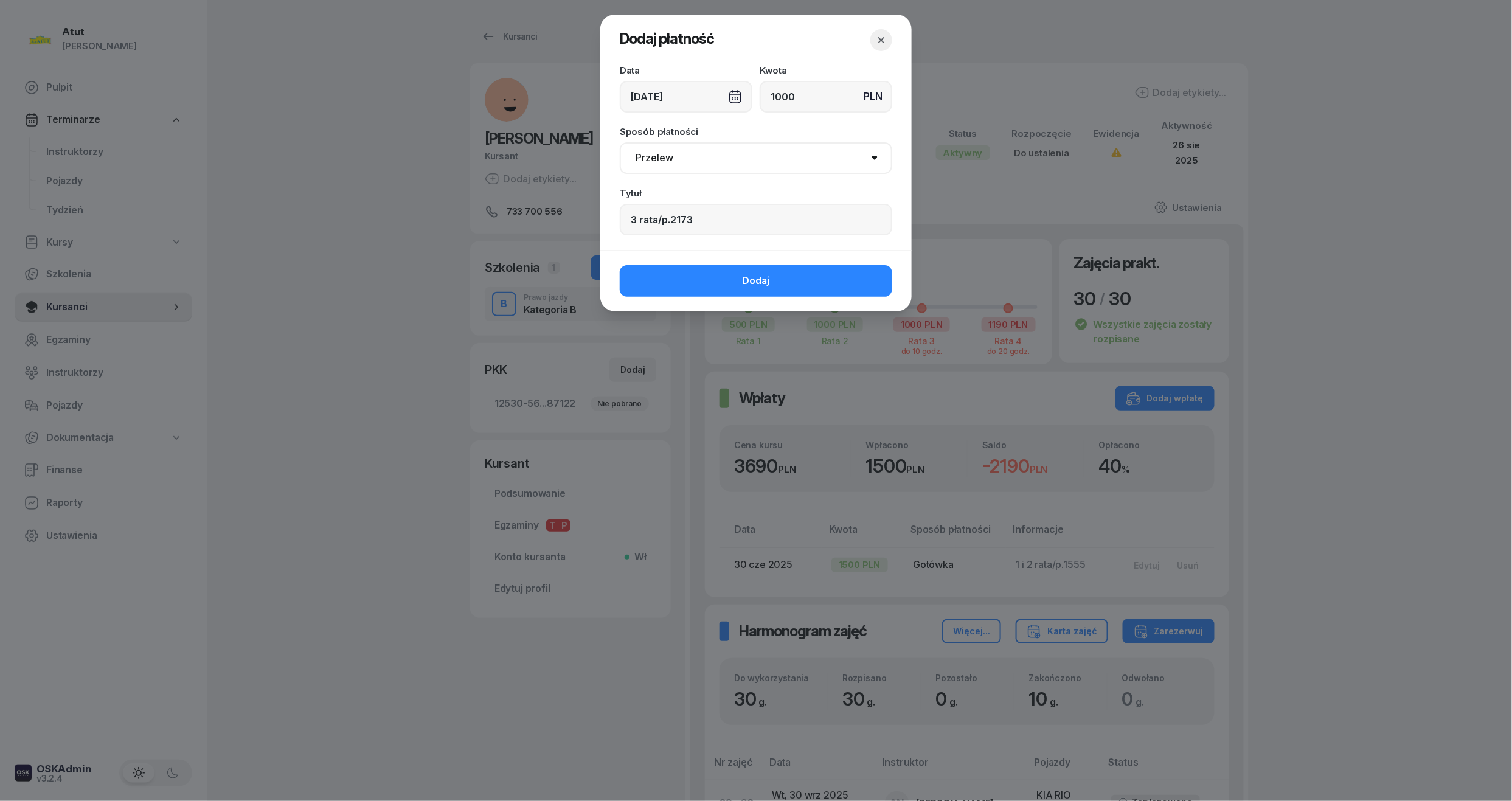
click at [620, 142] on select "Gotówka Karta Przelew Płatności online BLIK" at bounding box center [756, 157] width 273 height 31
click at [715, 279] on button "Dodaj" at bounding box center [756, 281] width 273 height 31
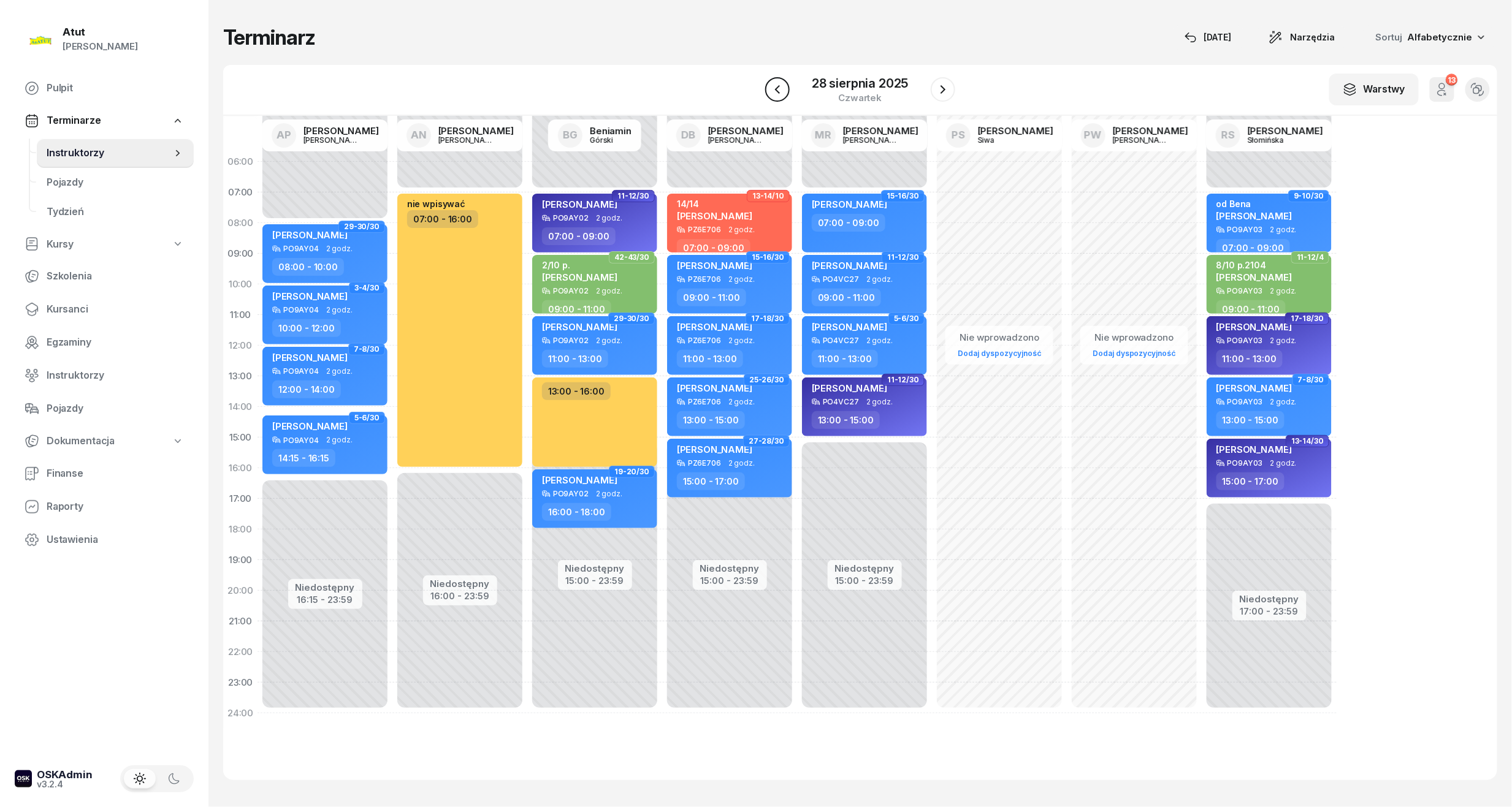
click at [785, 86] on icon "button" at bounding box center [778, 89] width 15 height 15
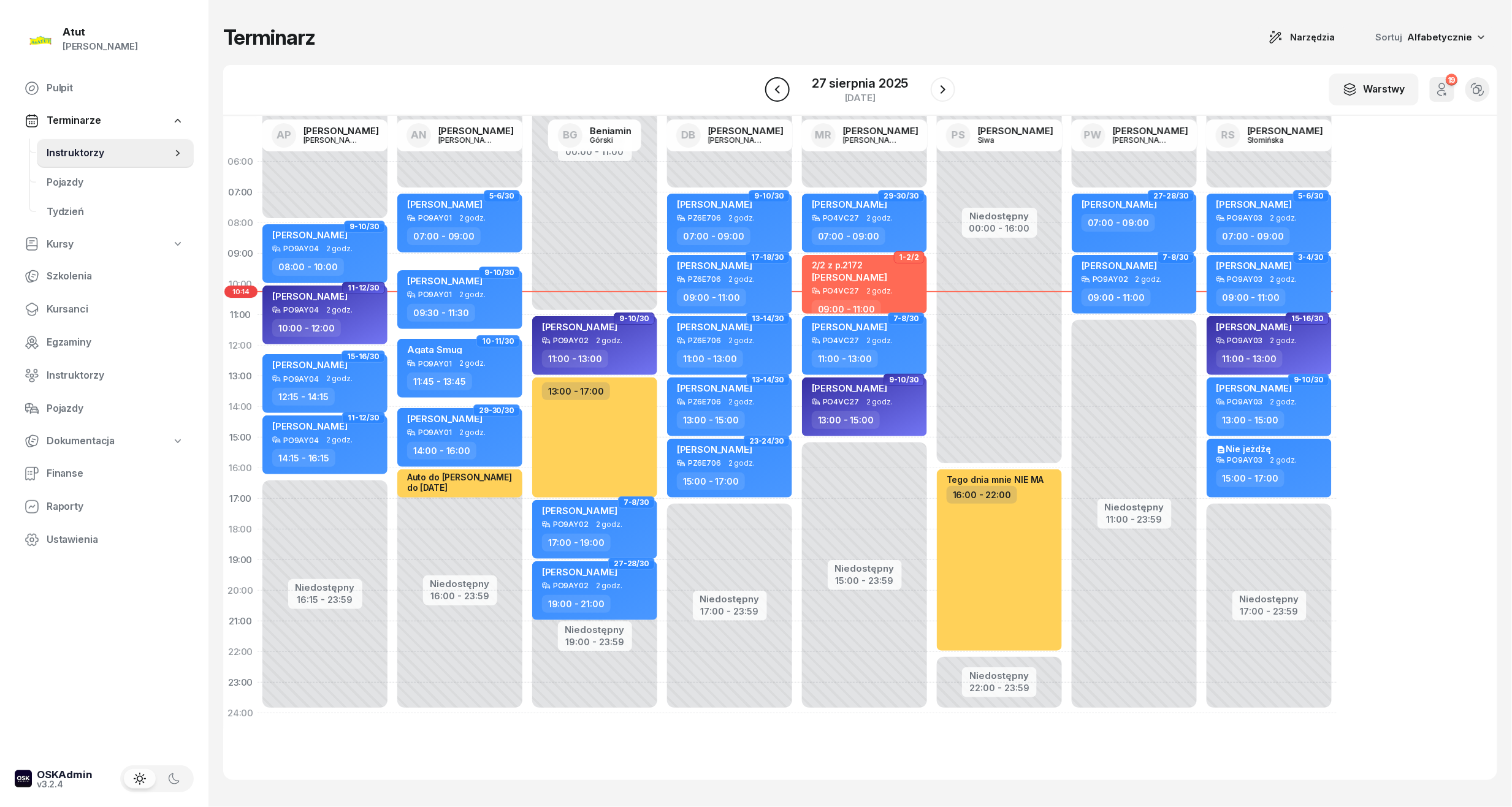
click at [781, 98] on button "button" at bounding box center [778, 89] width 24 height 24
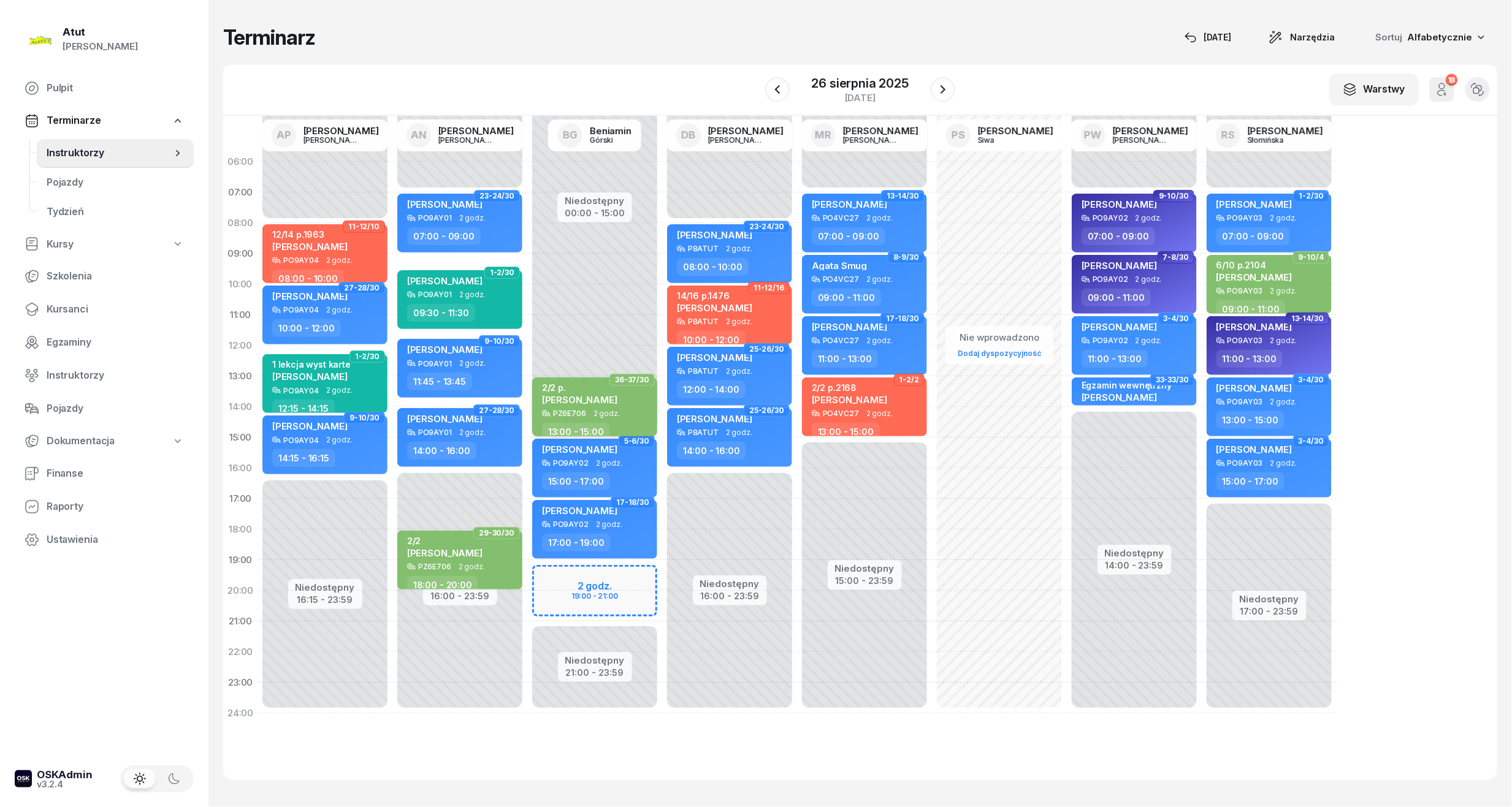
click at [605, 417] on div "2/2 p. Zuzanna Wenzel PZ6E706 2 godz. 13:00 - 15:00" at bounding box center [595, 407] width 125 height 59
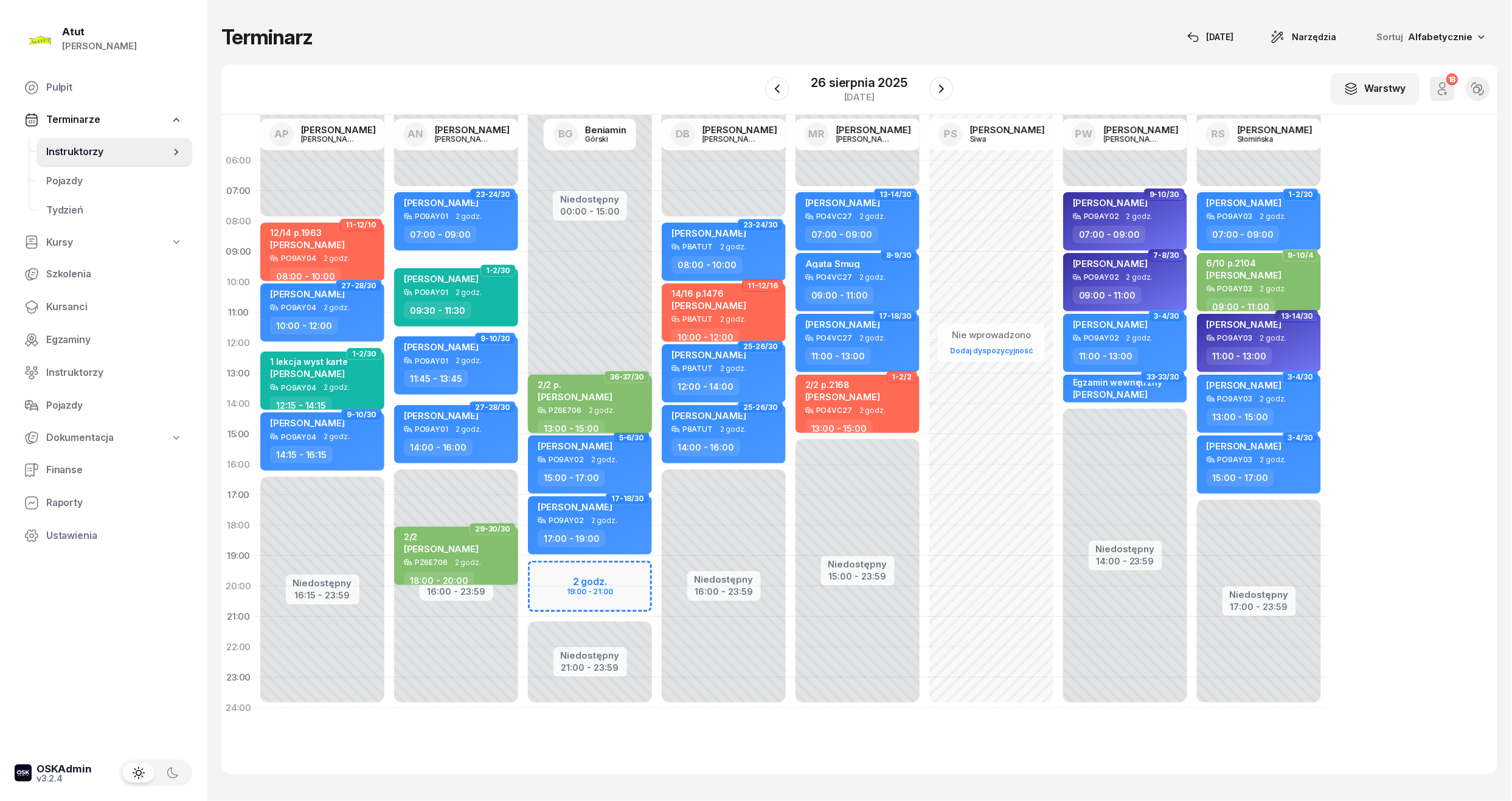
select select "13"
select select "15"
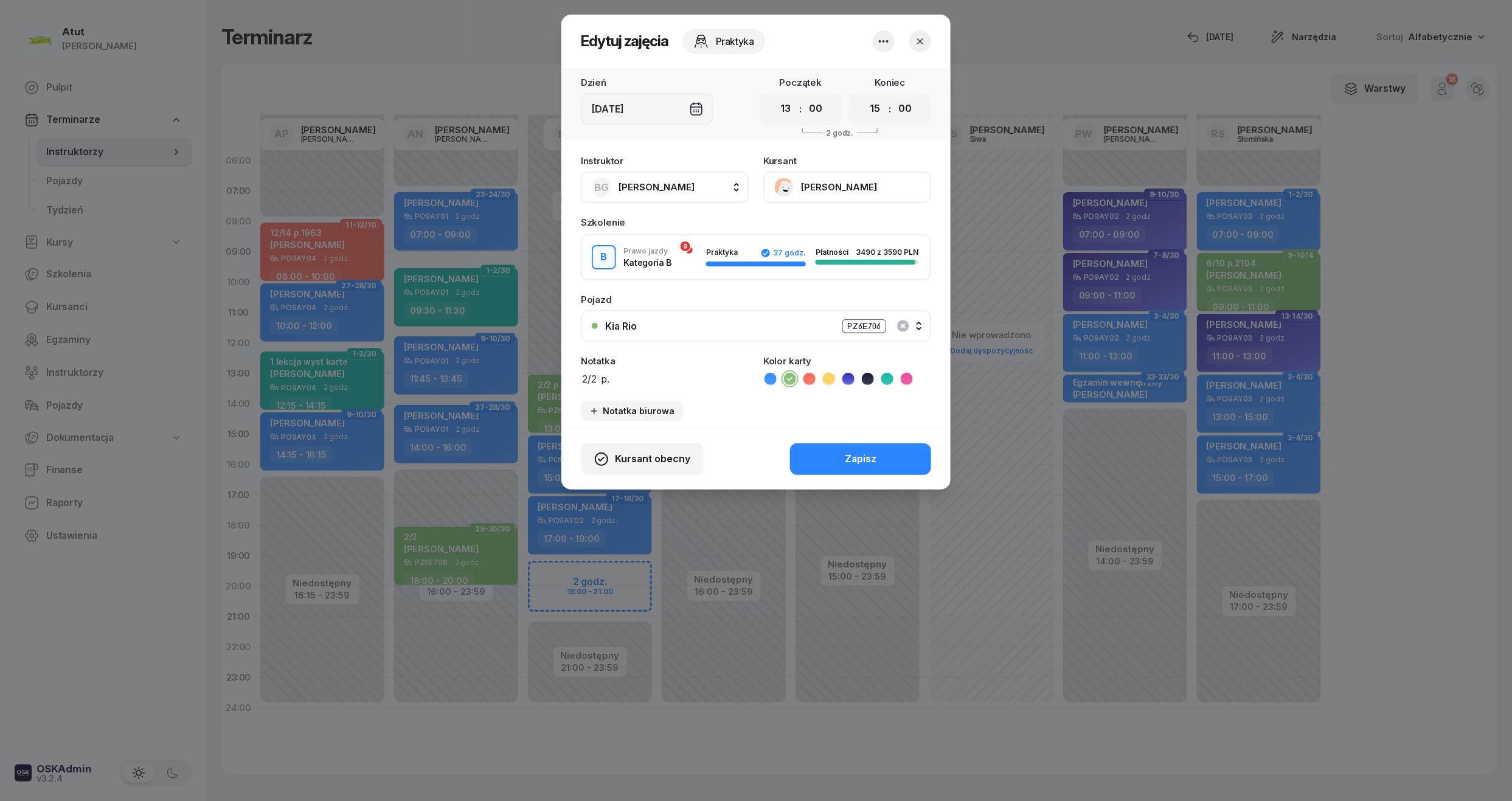
click at [672, 378] on textarea "2/2 p." at bounding box center [665, 379] width 168 height 16
type textarea "2/2 p.2174"
click at [865, 468] on button "Zapisz" at bounding box center [861, 459] width 141 height 31
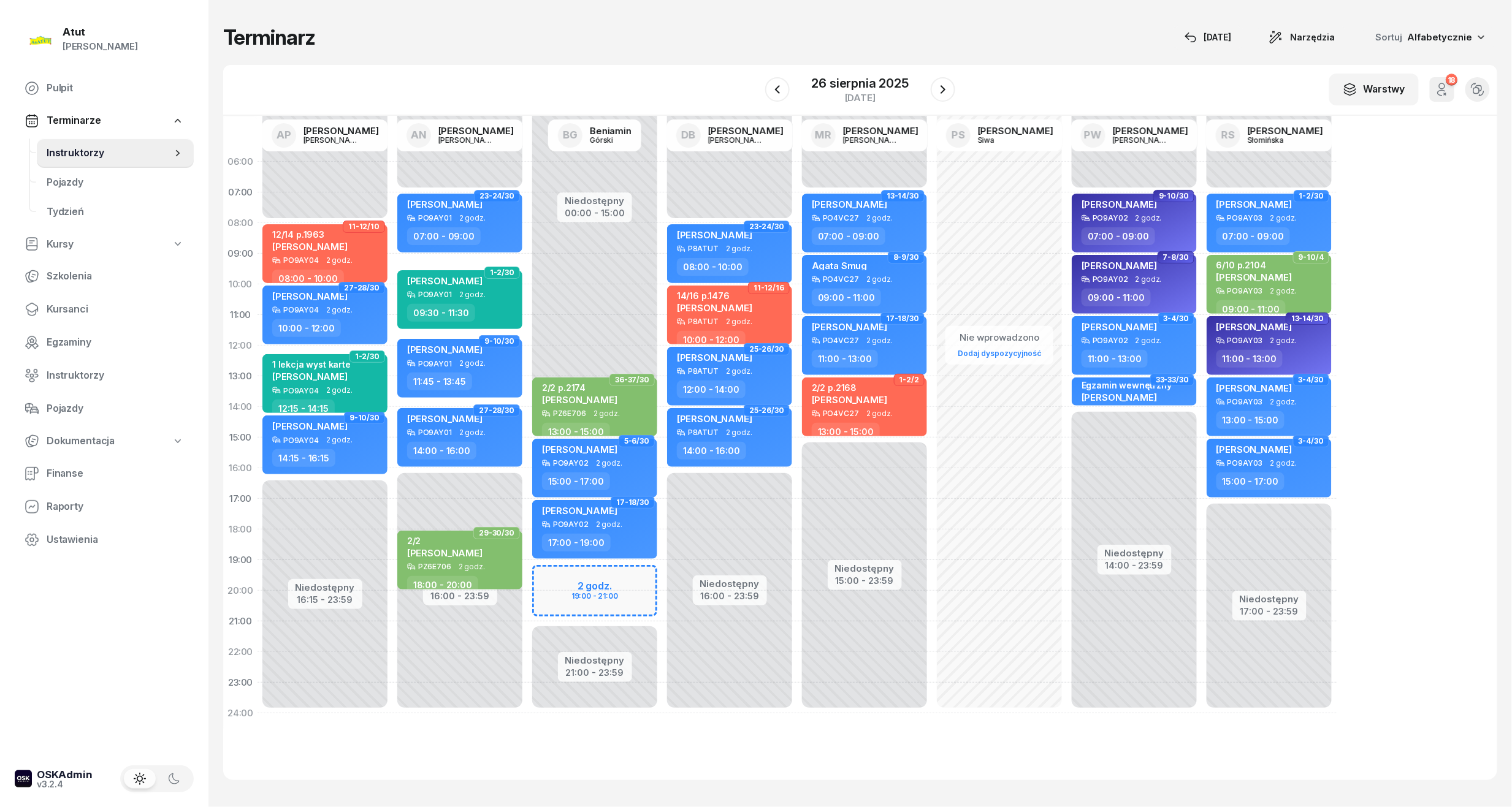
click at [1452, 95] on button "18" at bounding box center [1441, 89] width 24 height 24
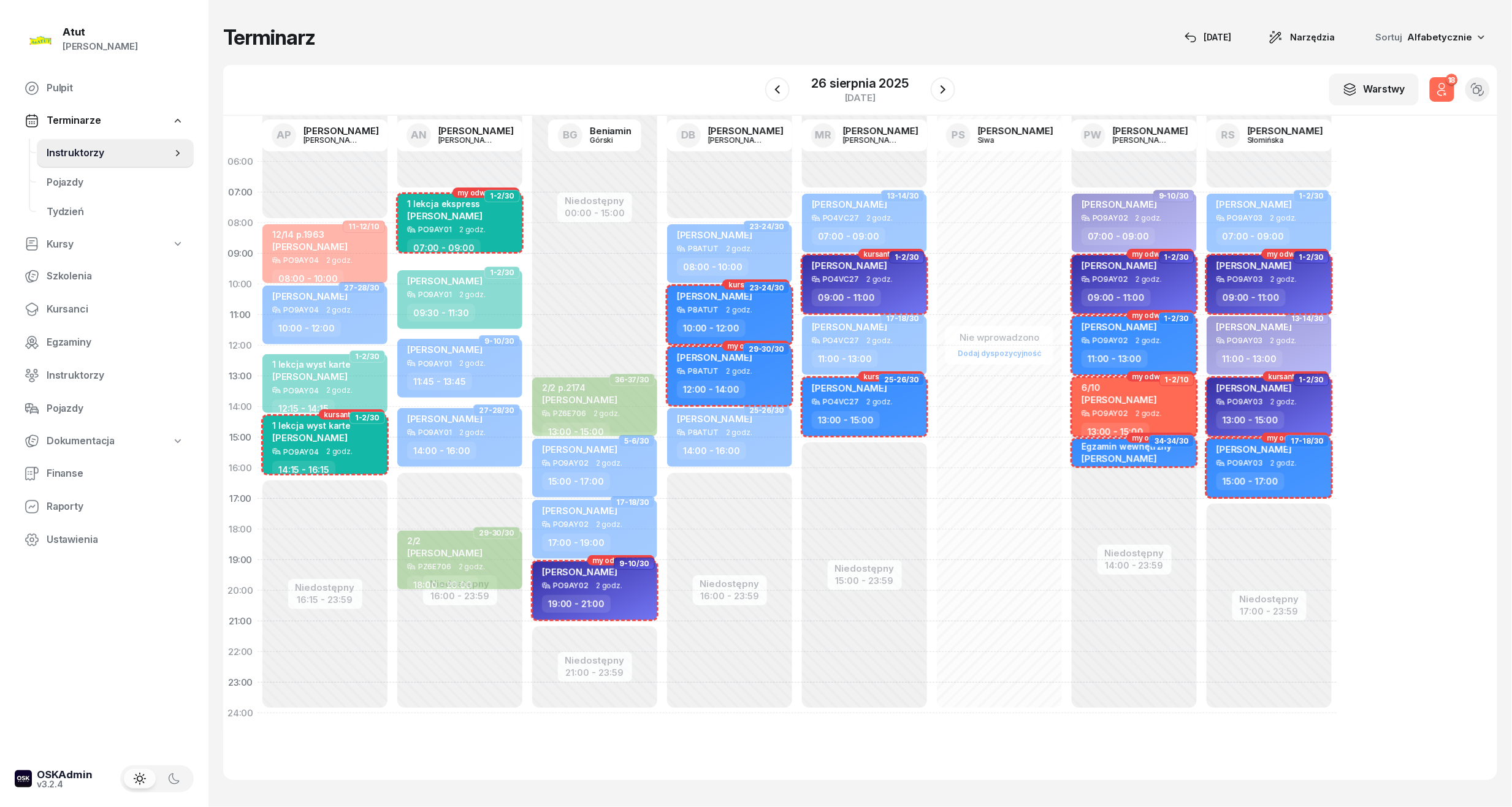
click at [1452, 95] on button "18" at bounding box center [1441, 89] width 24 height 24
